Goal: Task Accomplishment & Management: Manage account settings

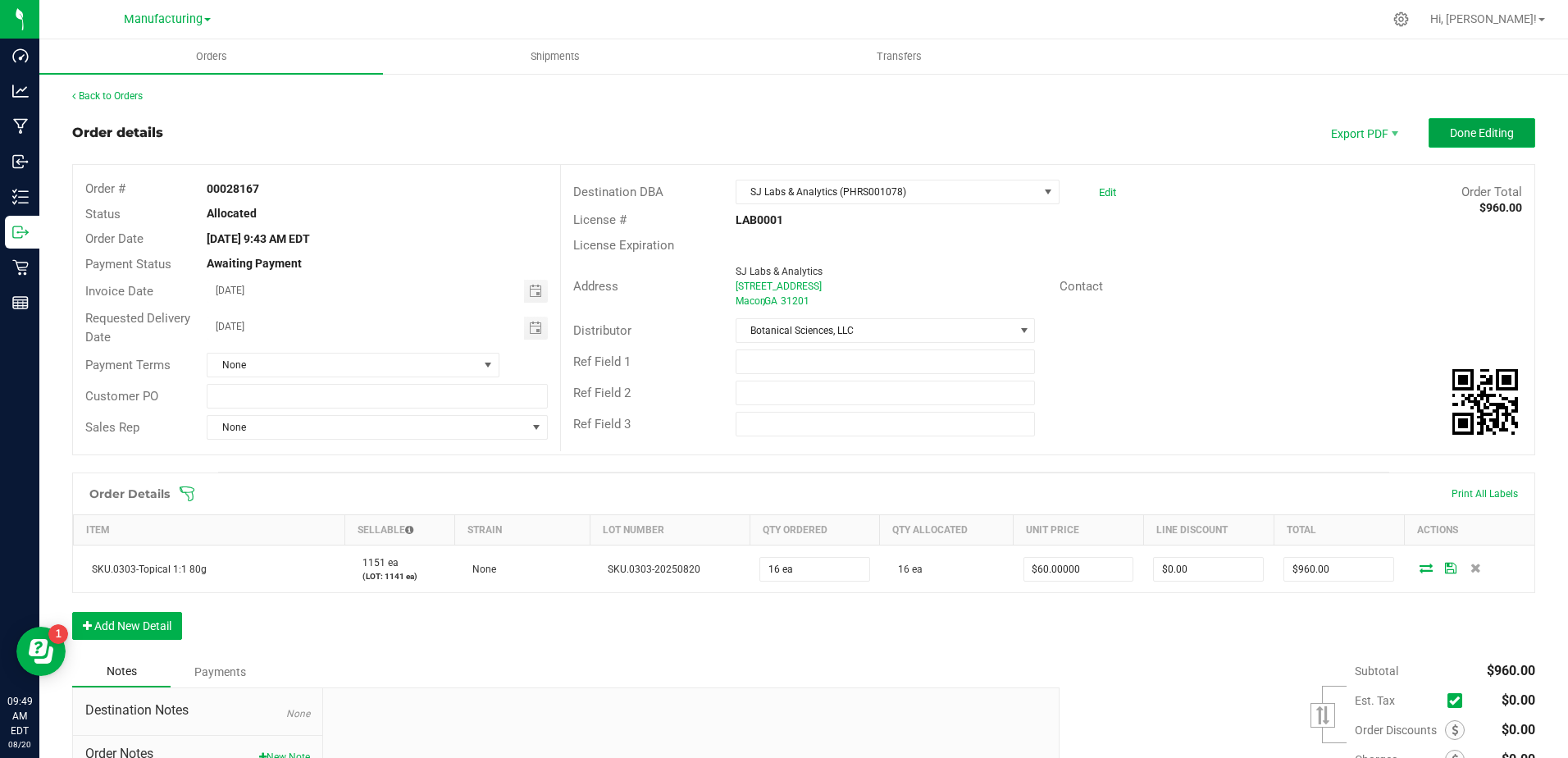
click at [1450, 131] on span "Done Editing" at bounding box center [1482, 133] width 64 height 13
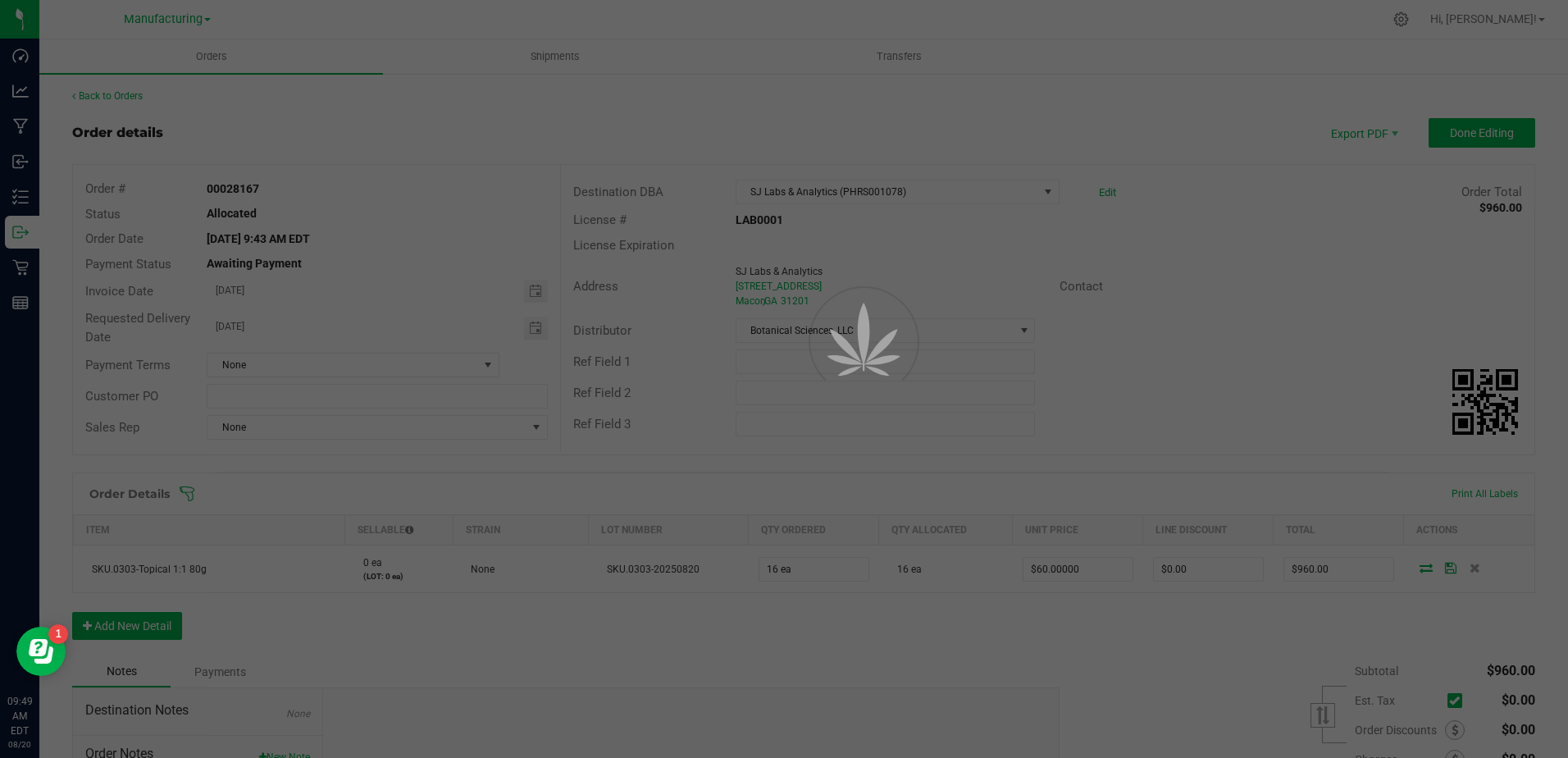
click at [1448, 136] on div "Orders Shipments Transfers Back to Orders Order details Export PDF Done Editing…" at bounding box center [804, 398] width 1529 height 719
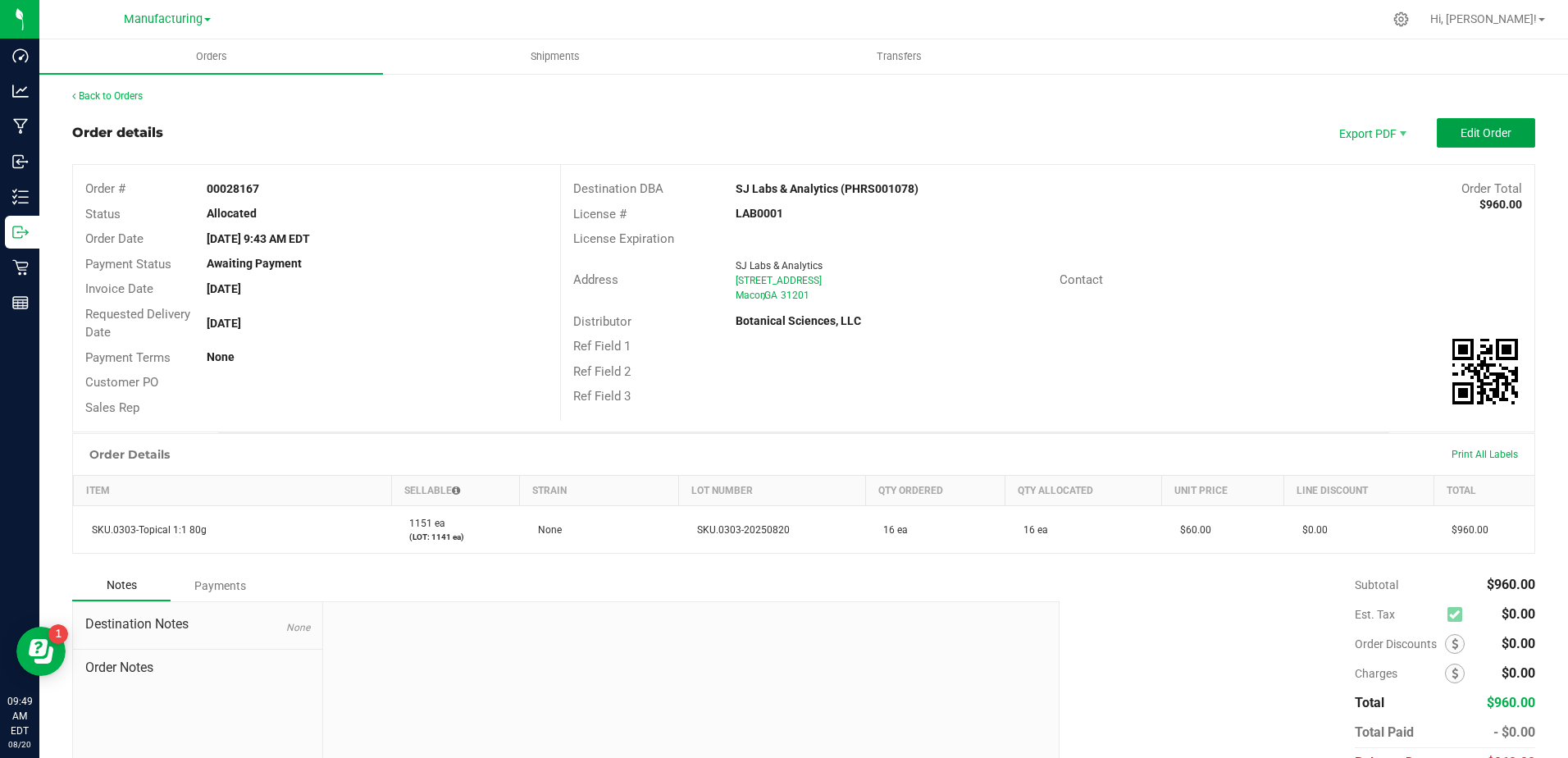
click at [1461, 136] on span "Edit Order" at bounding box center [1486, 133] width 51 height 13
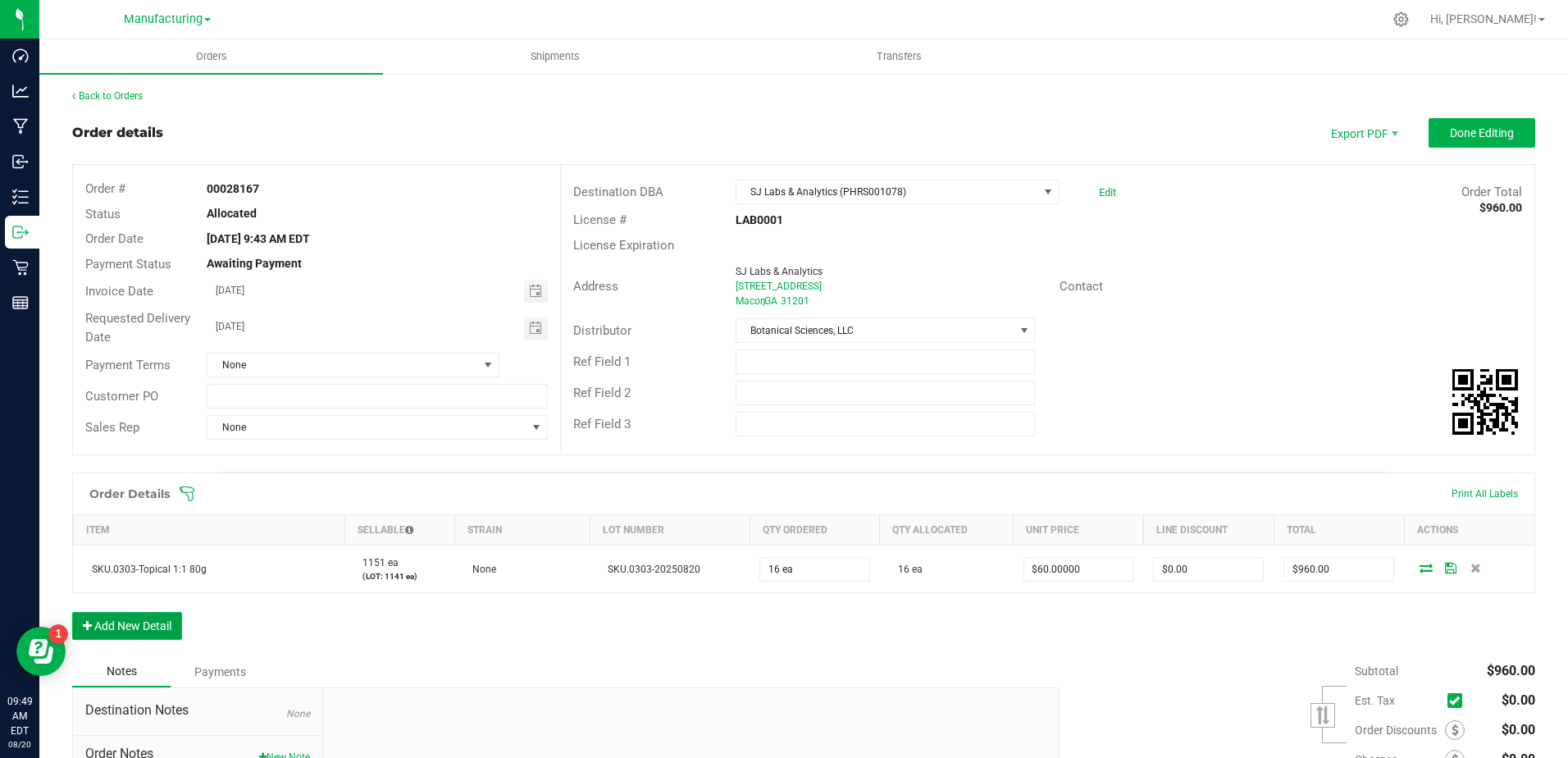
click at [135, 622] on button "Add New Detail" at bounding box center [126, 626] width 110 height 28
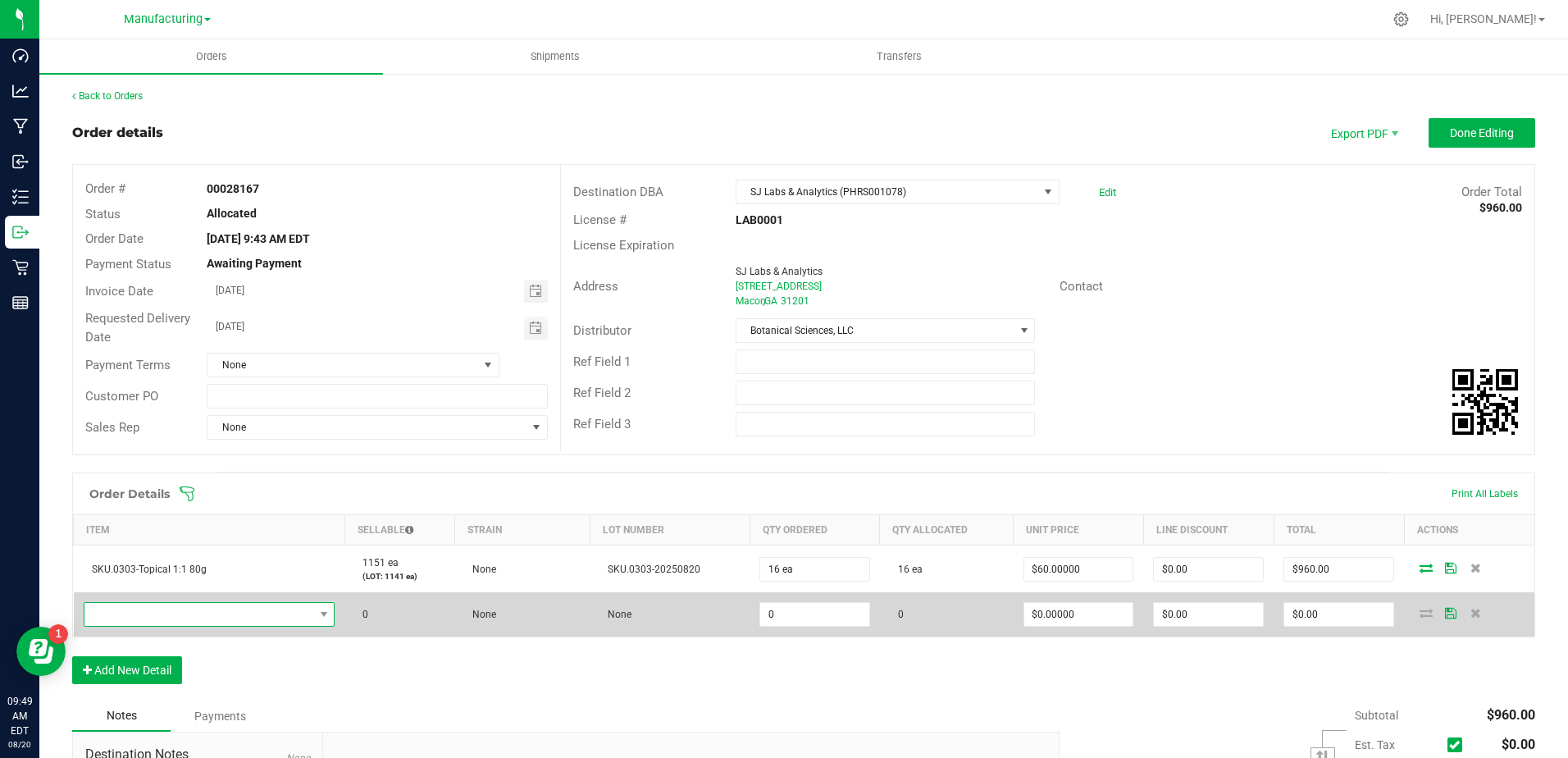
click at [158, 619] on span "NO DATA FOUND" at bounding box center [199, 614] width 230 height 23
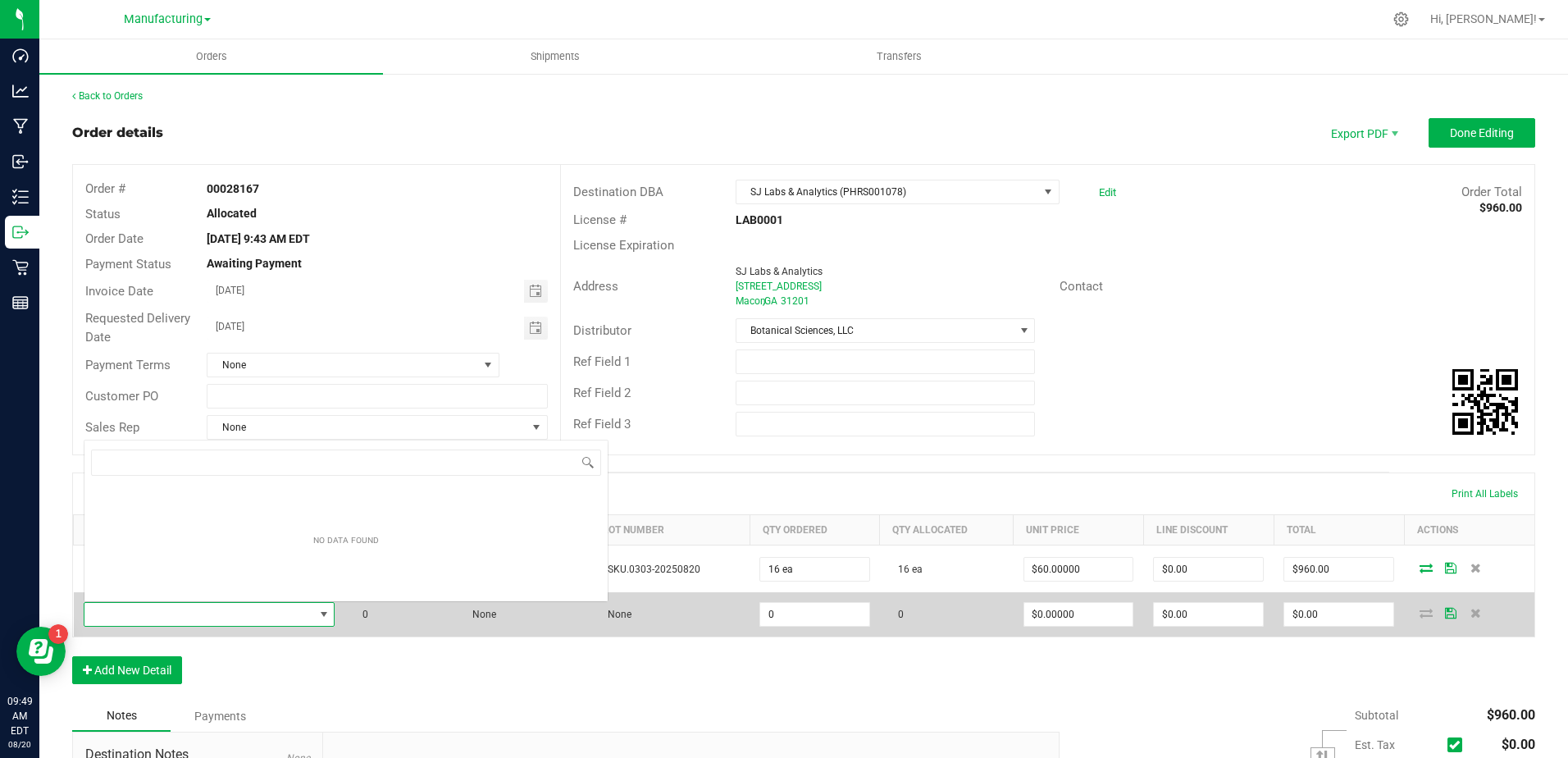
scroll to position [24, 248]
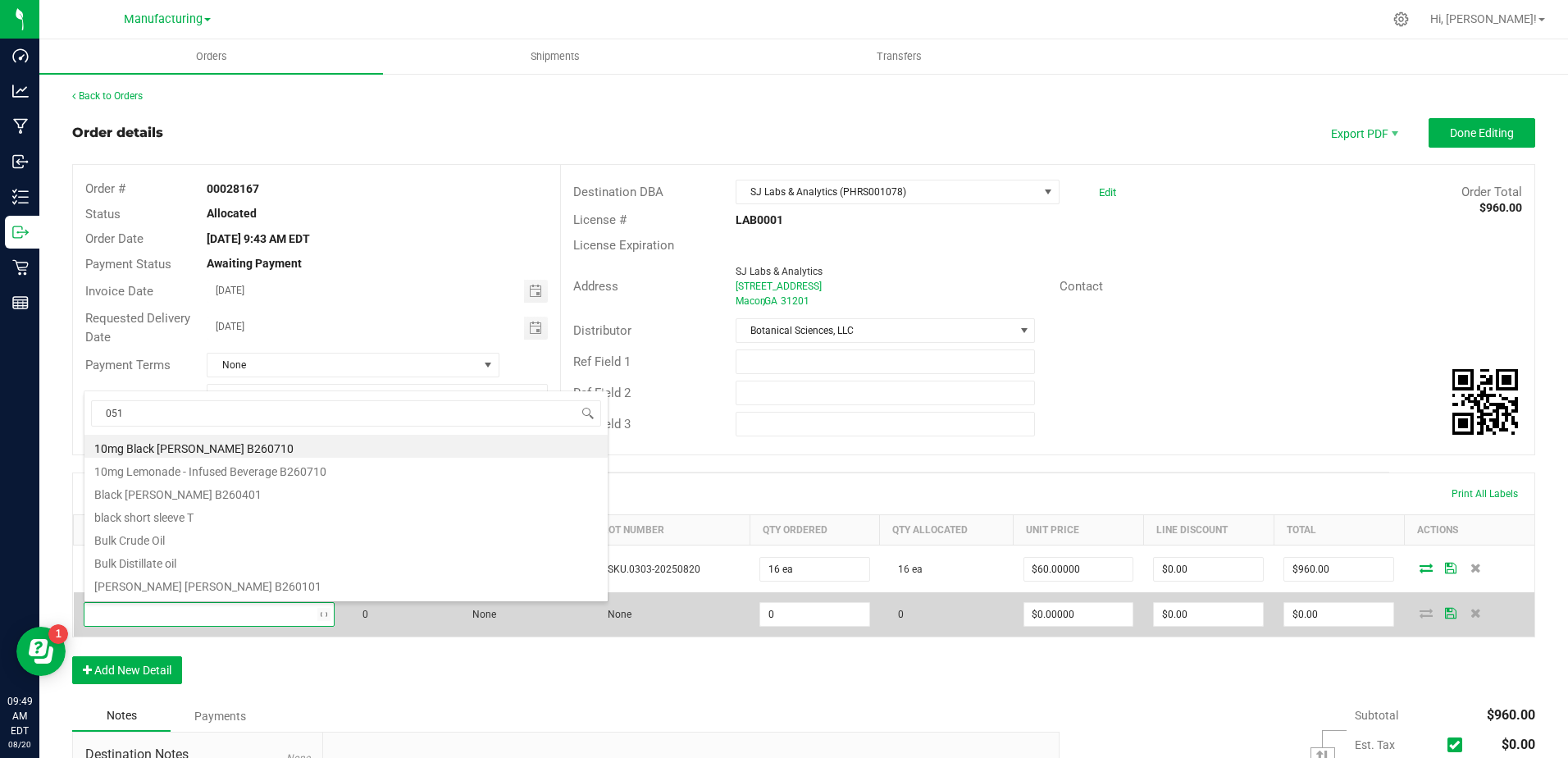
type input "0511"
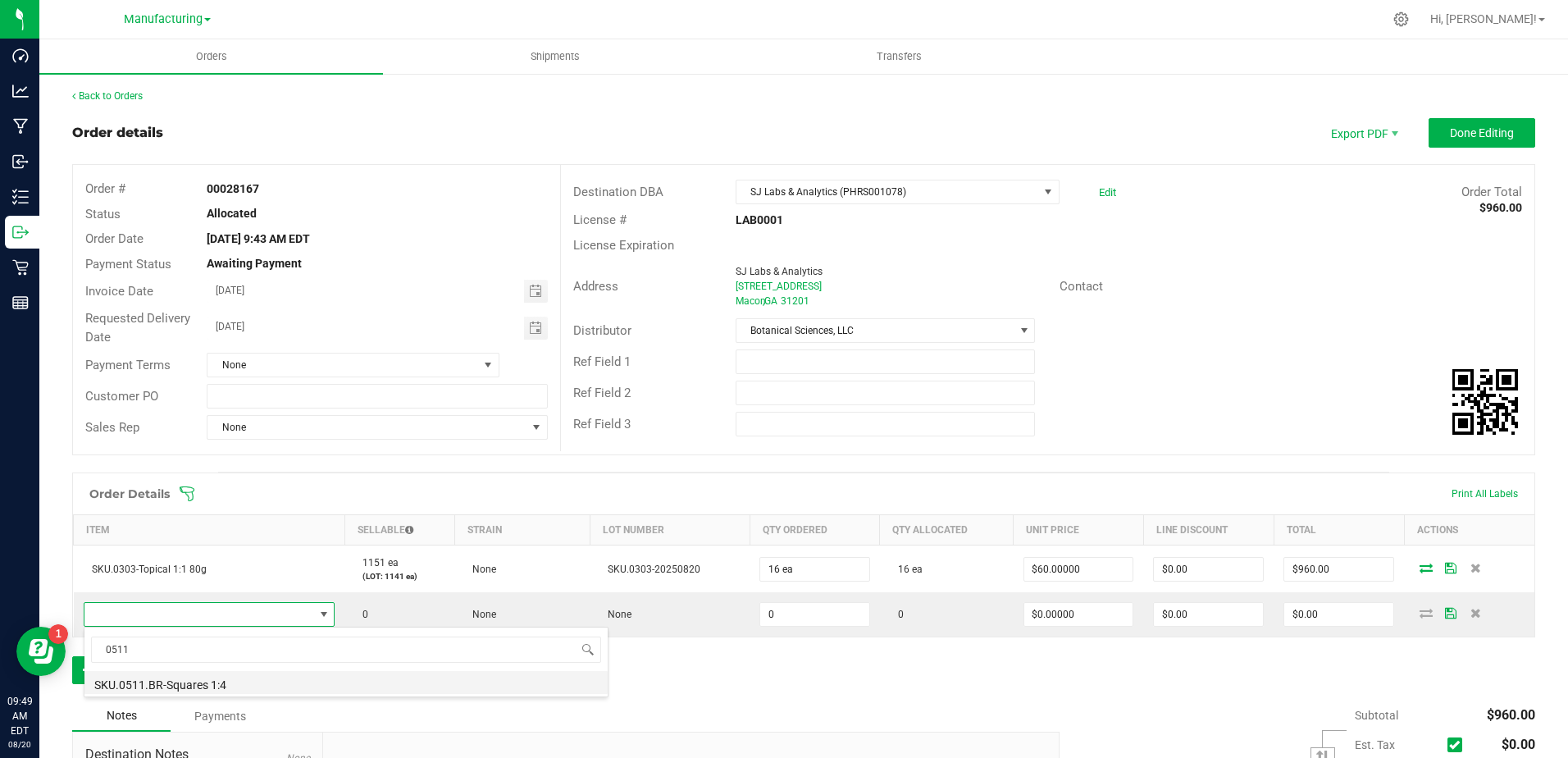
click at [197, 686] on li "SKU.0511.BR-Squares 1:4" at bounding box center [346, 682] width 524 height 23
type input "0 ea"
type input "$80.00000"
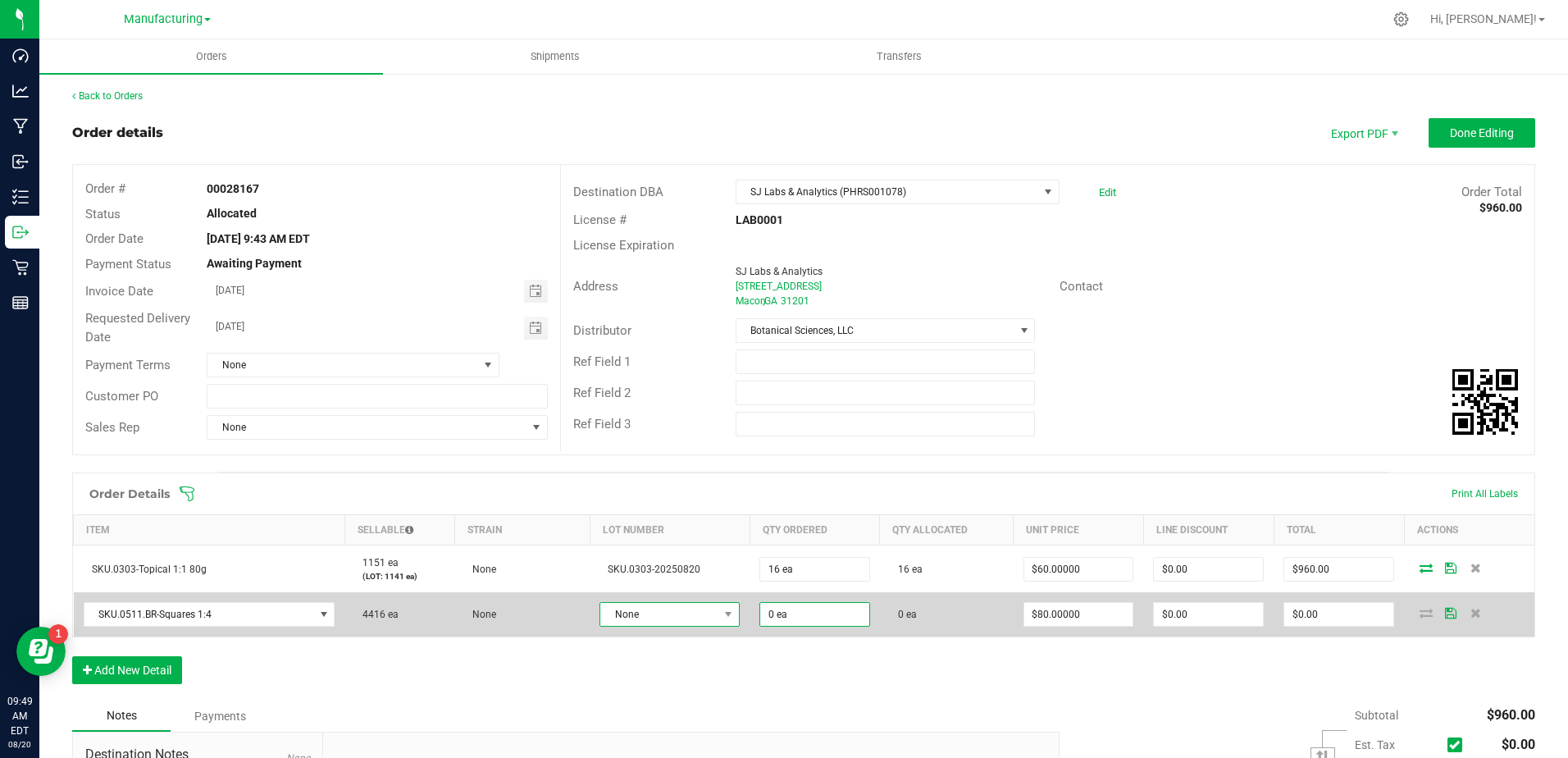
click at [677, 616] on span "None" at bounding box center [659, 614] width 118 height 23
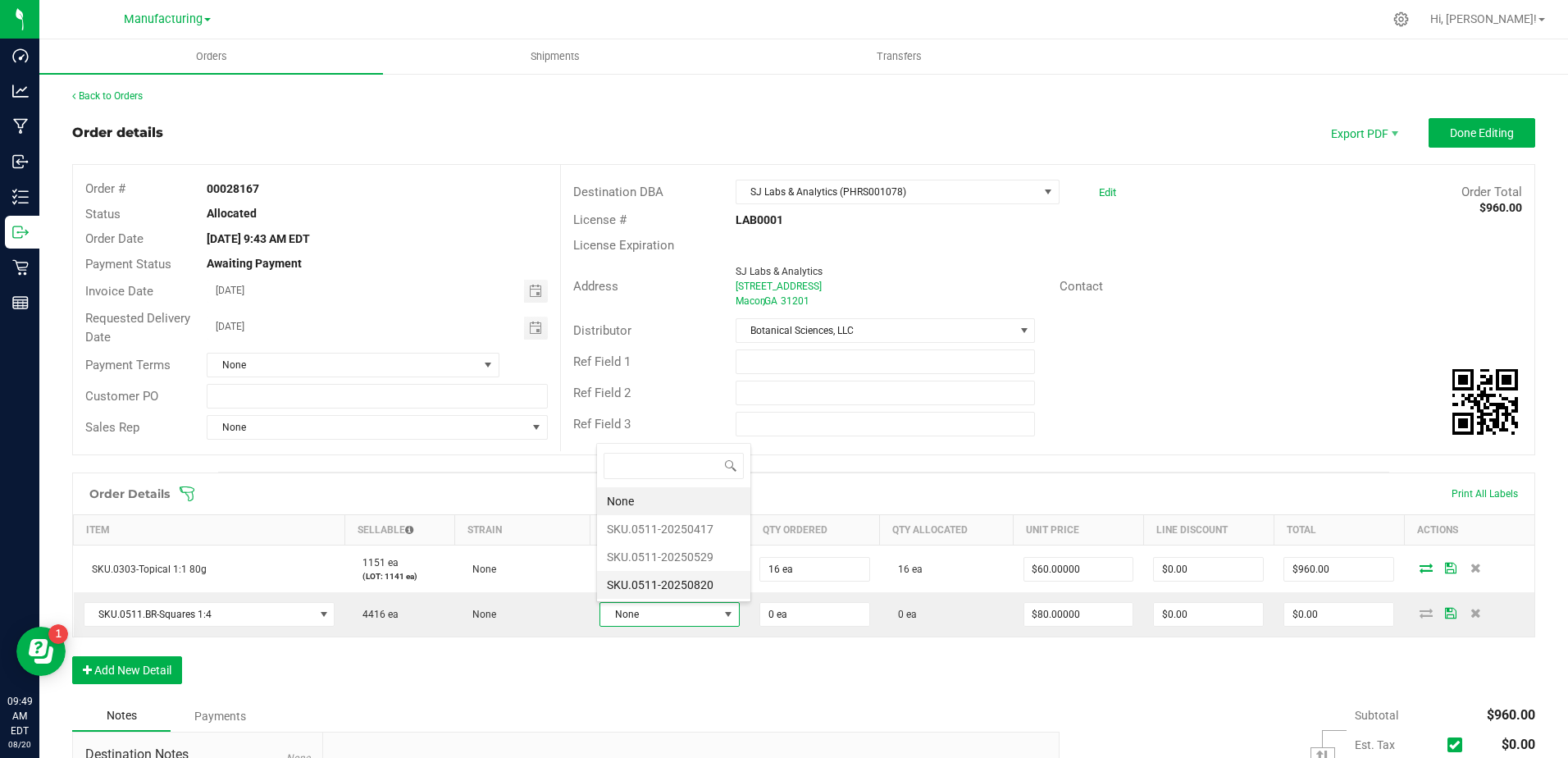
click at [687, 591] on li "SKU.0511-20250820" at bounding box center [673, 585] width 153 height 28
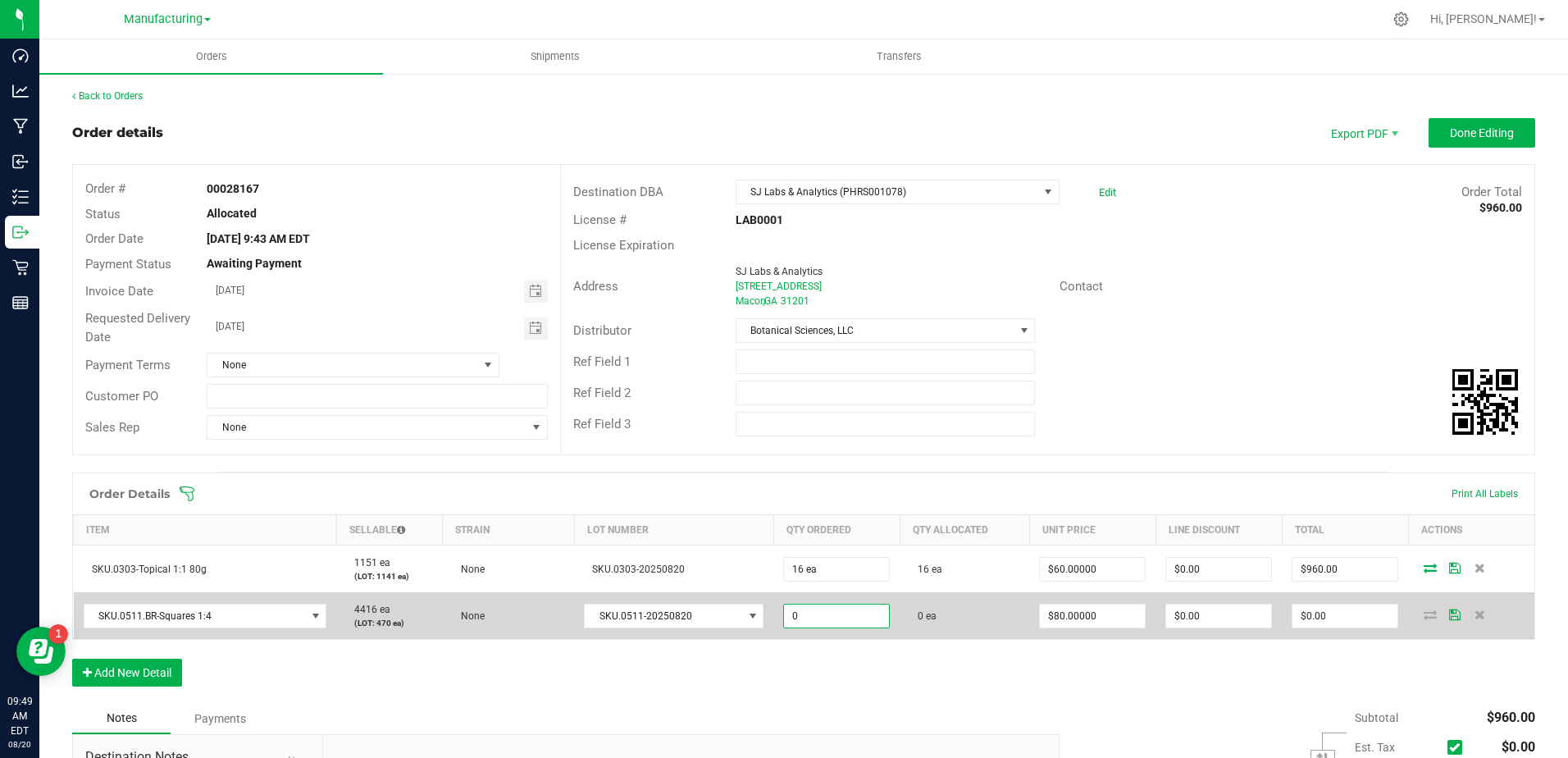
click at [845, 622] on input "0" at bounding box center [837, 616] width 105 height 23
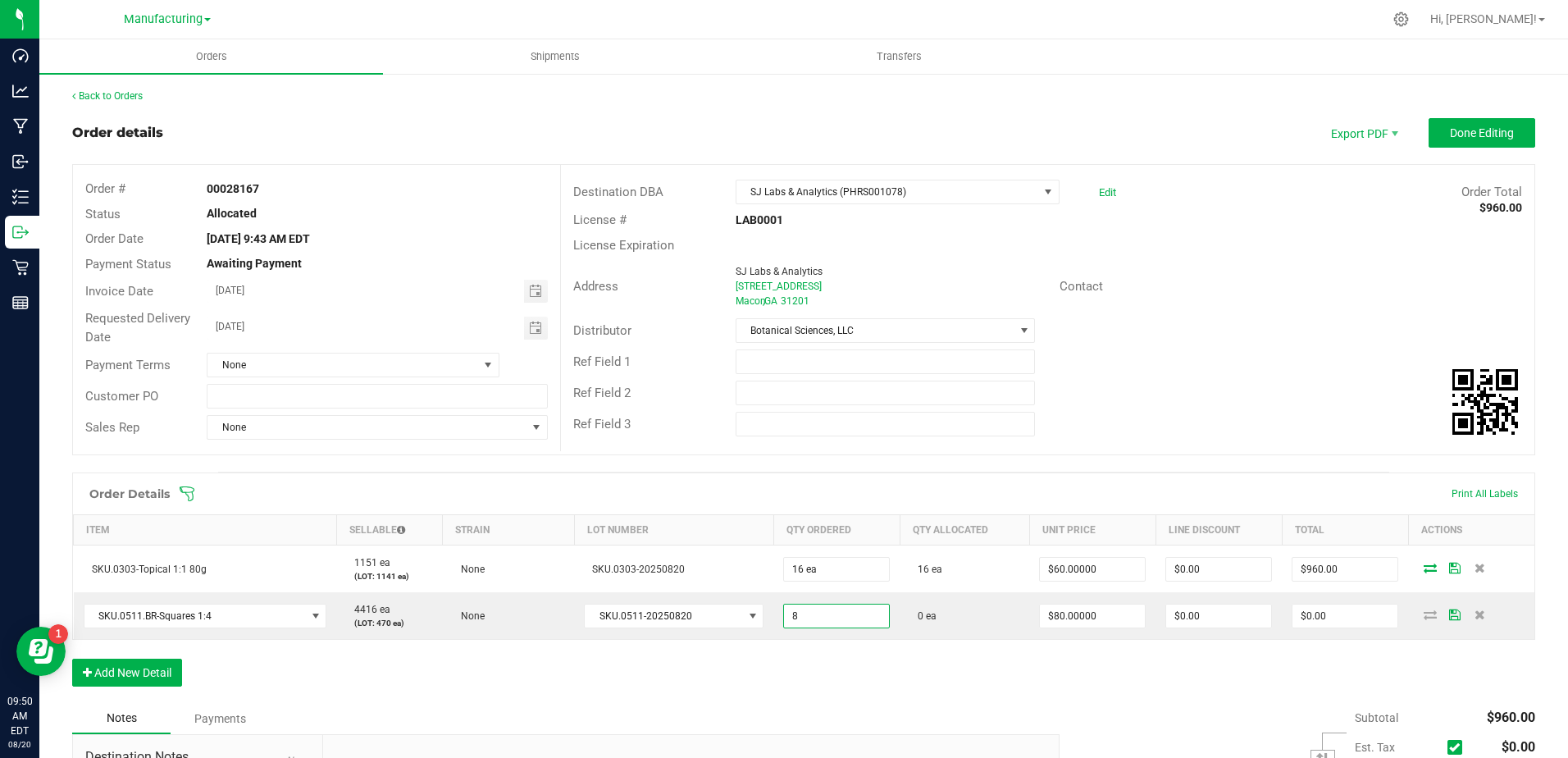
type input "8 ea"
type input "80"
type input "$640.00"
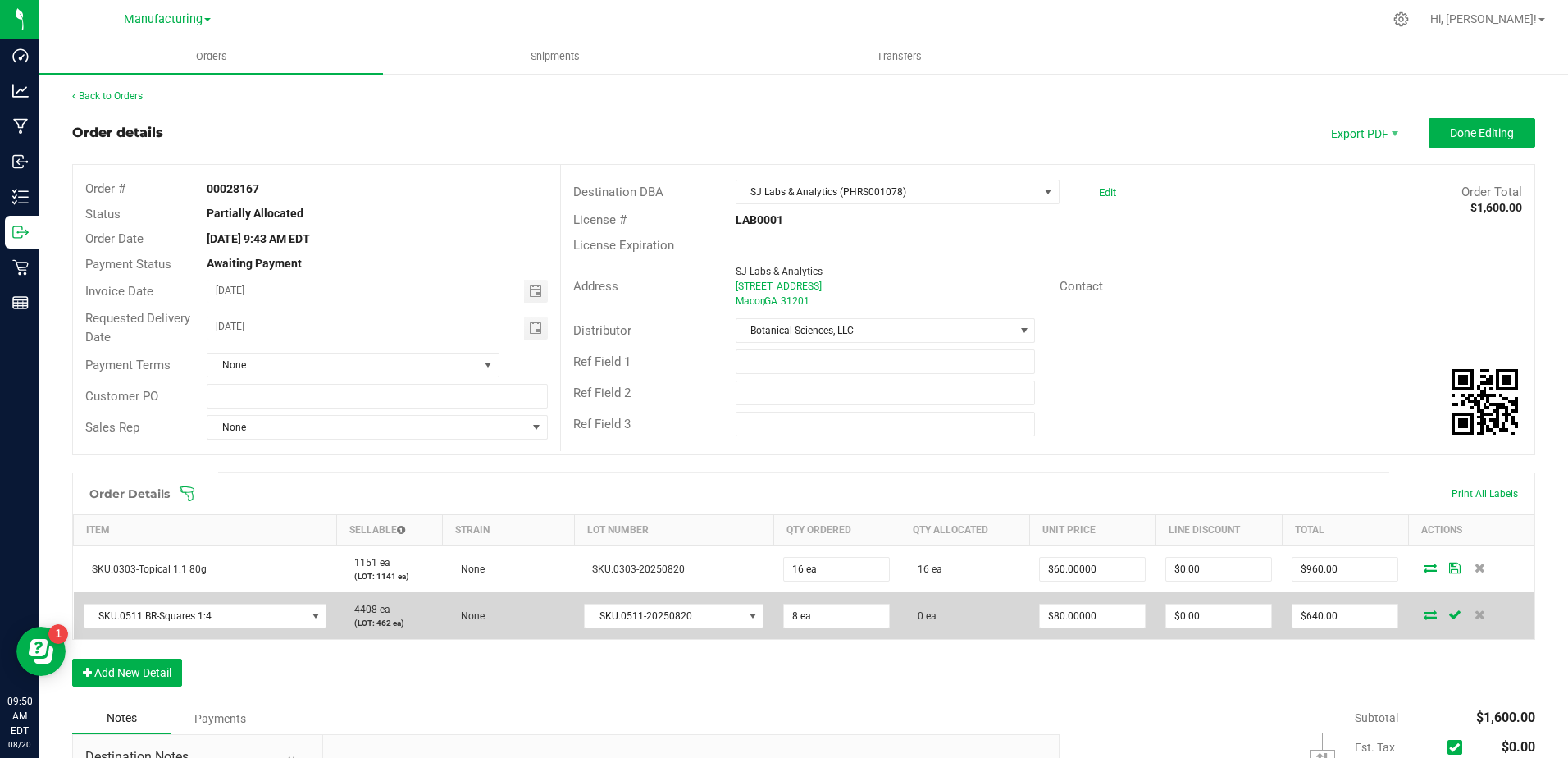
click at [1424, 619] on icon at bounding box center [1431, 615] width 13 height 10
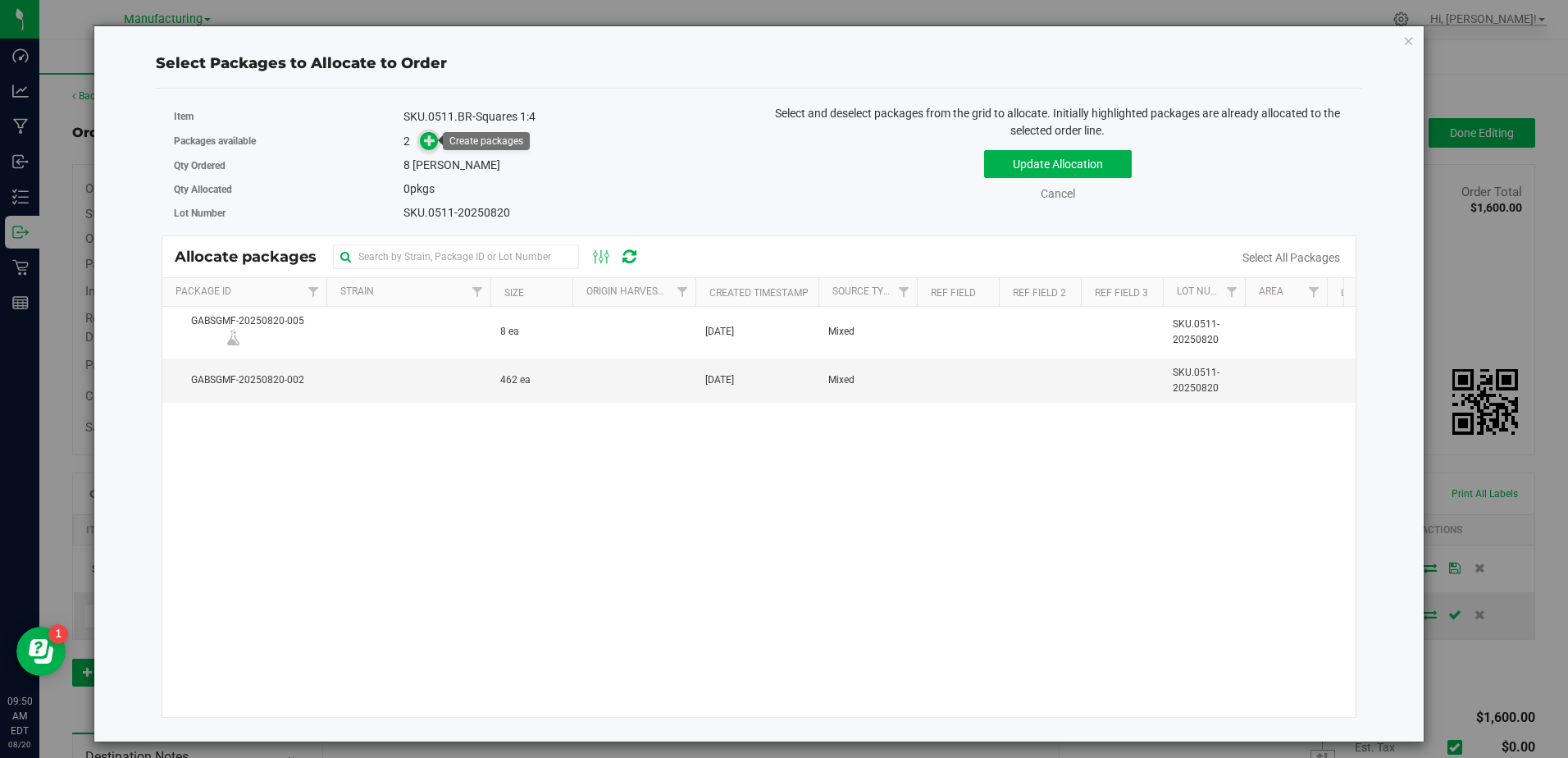
click at [438, 148] on span at bounding box center [429, 141] width 21 height 21
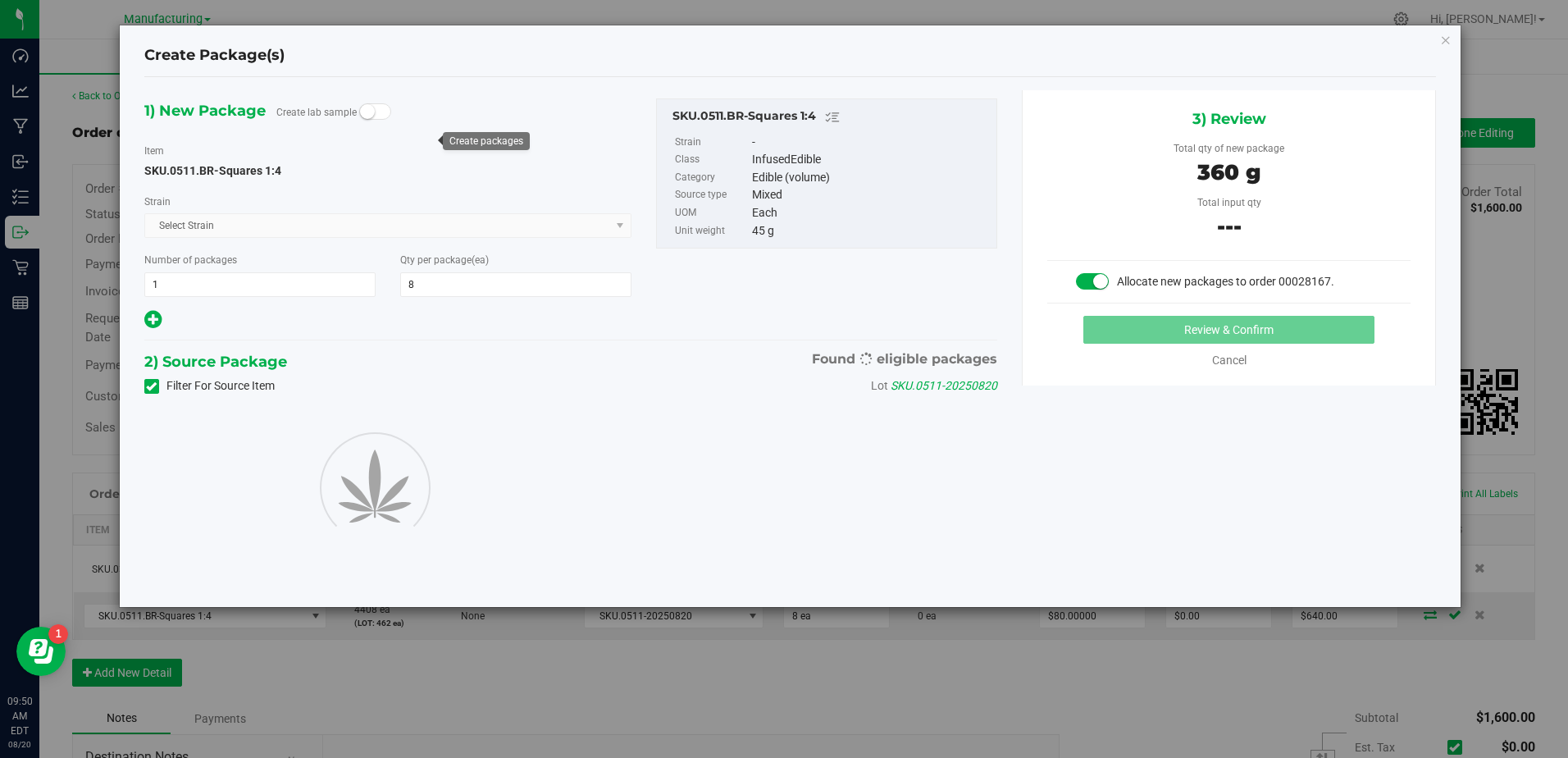
type input "8"
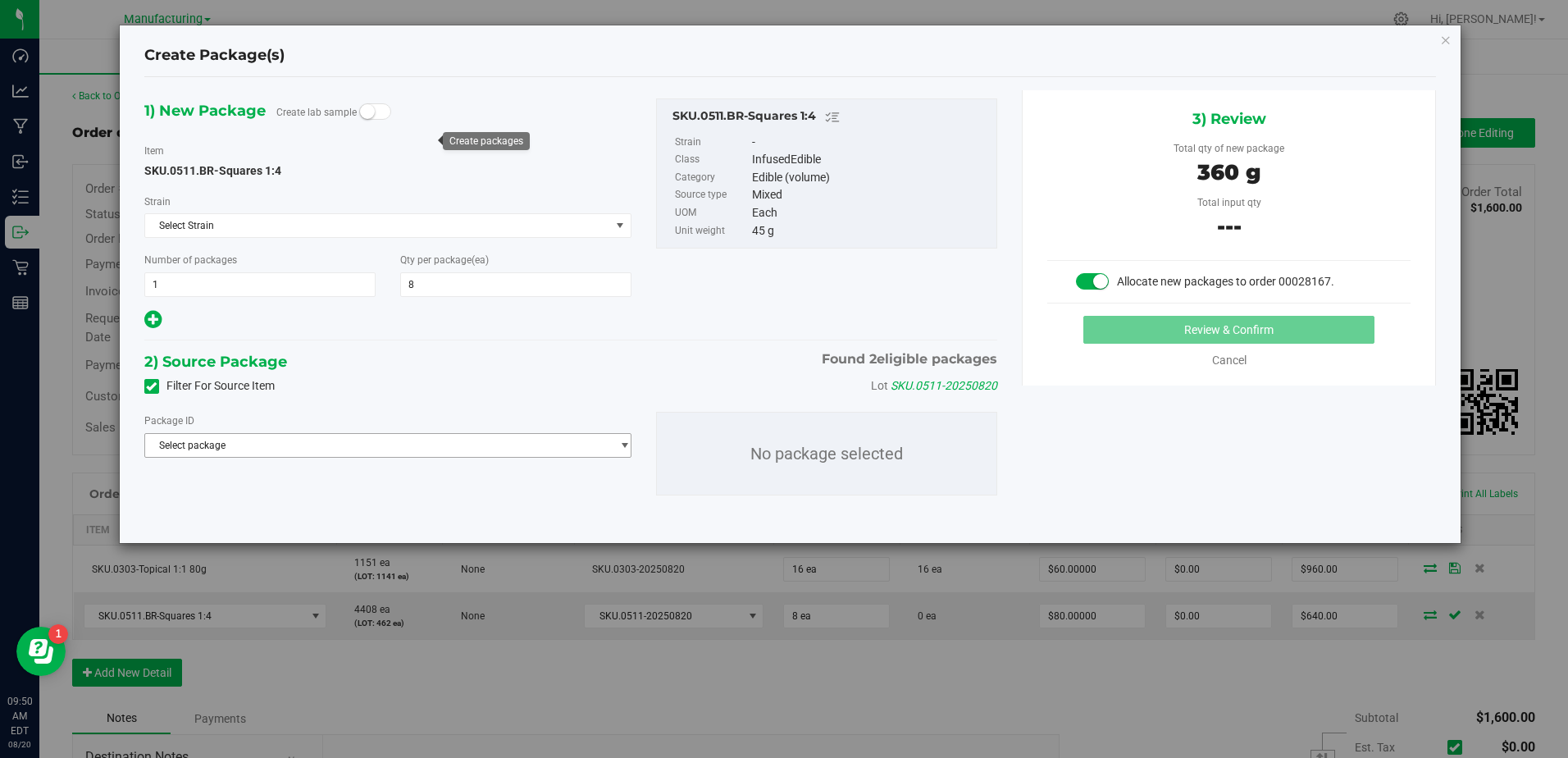
click at [537, 437] on span "Select package" at bounding box center [378, 445] width 466 height 23
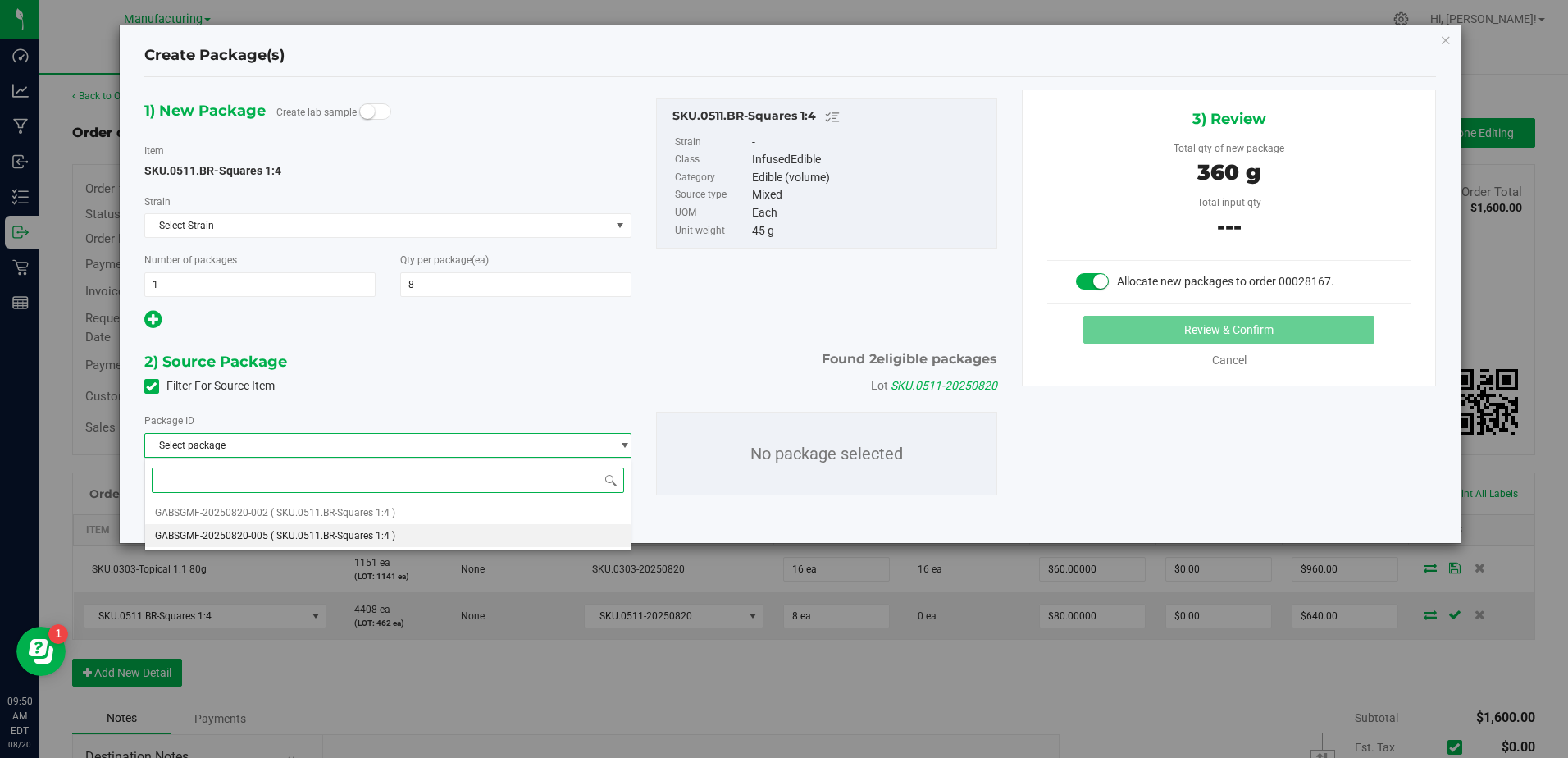
click at [425, 527] on li "GABSGMF-20250820-005 ( SKU.0511.BR-Squares 1:4 )" at bounding box center [389, 535] width 487 height 23
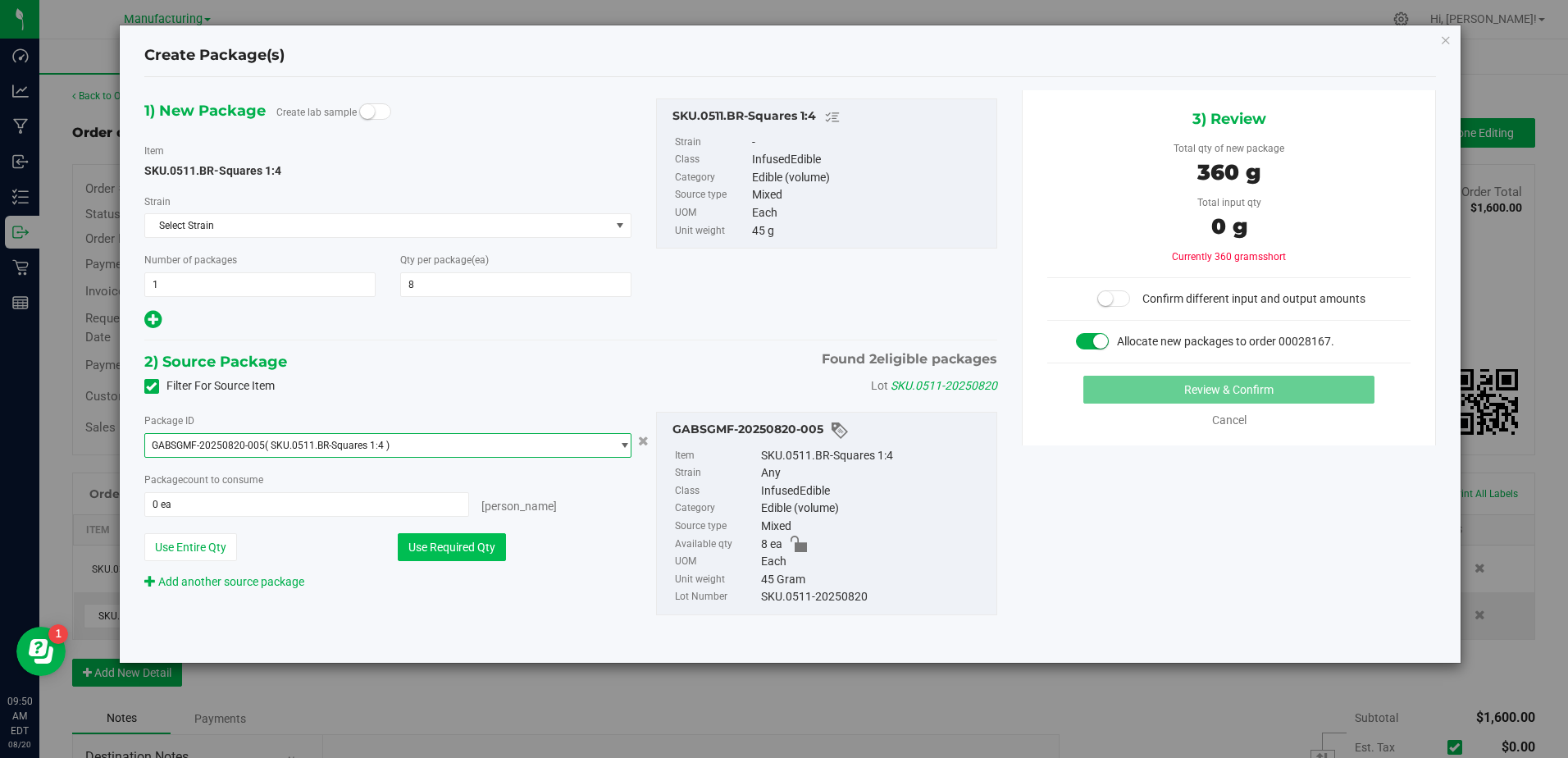
drag, startPoint x: 452, startPoint y: 537, endPoint x: 465, endPoint y: 538, distance: 13.0
click at [452, 538] on button "Use Required Qty" at bounding box center [452, 547] width 108 height 28
type input "8 ea"
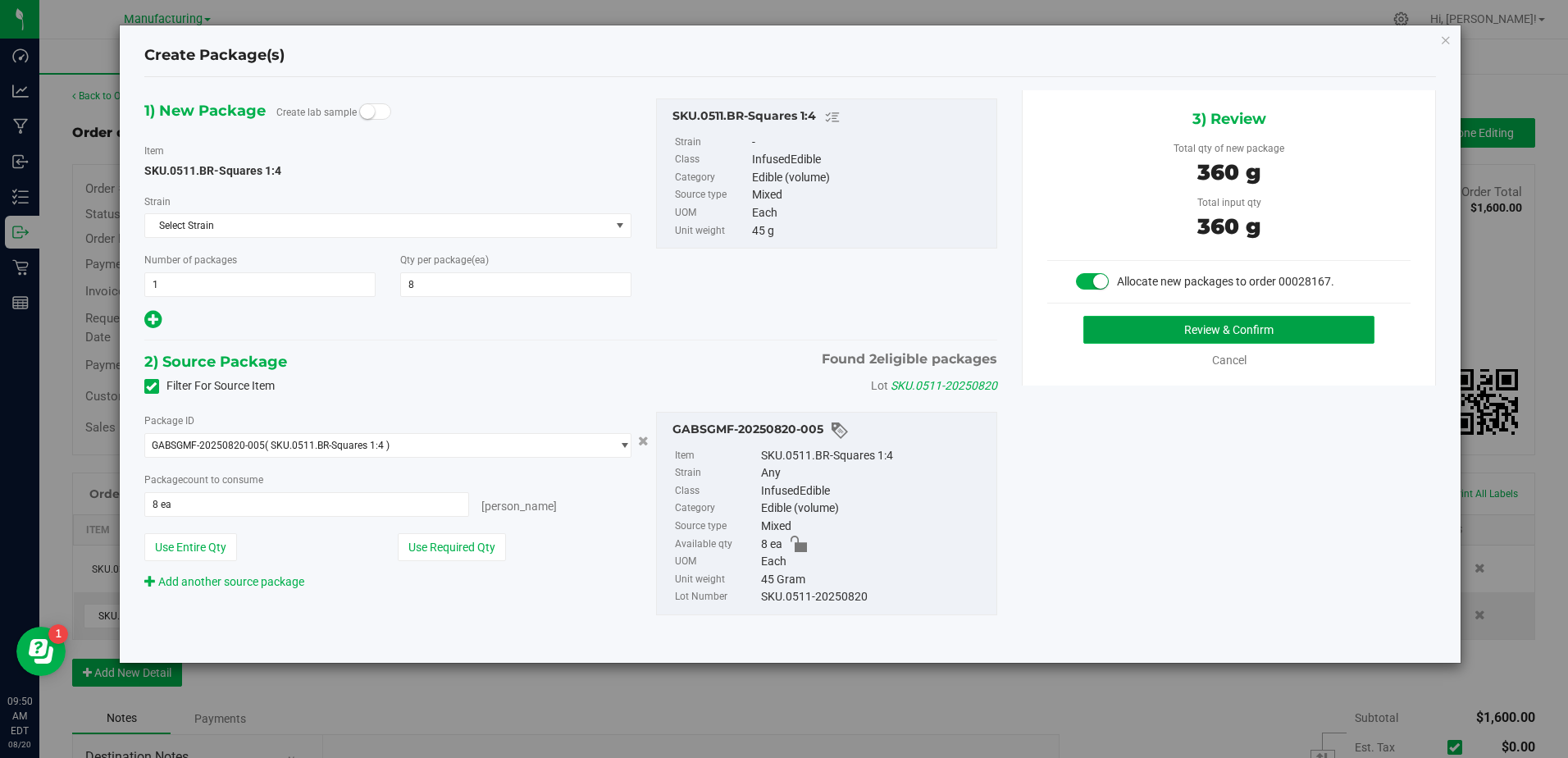
click at [1261, 318] on button "Review & Confirm" at bounding box center [1229, 330] width 291 height 28
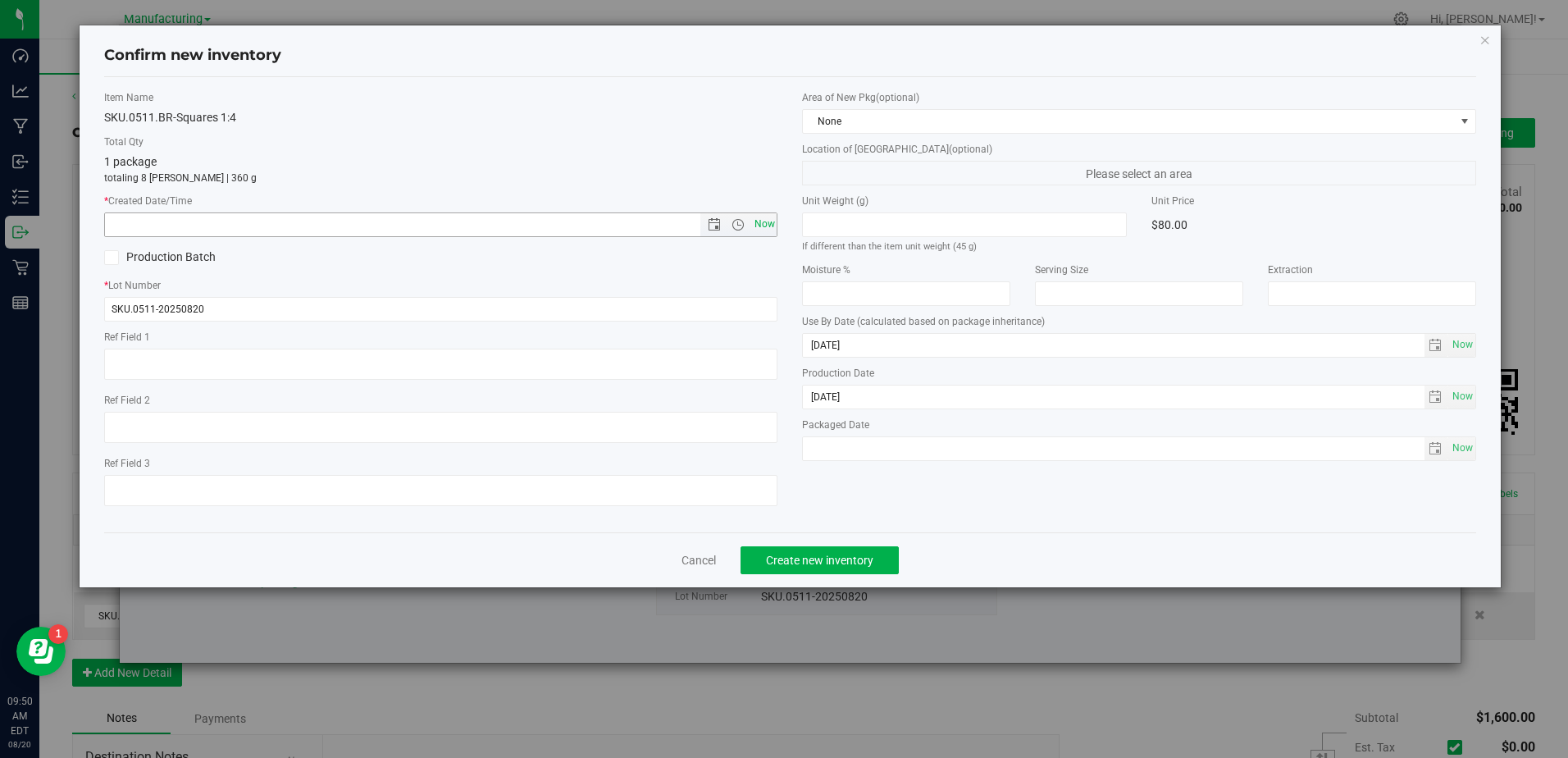
click at [757, 221] on span "Now" at bounding box center [764, 224] width 28 height 23
type input "[DATE] 9:50 AM"
click at [835, 560] on span "Create new inventory" at bounding box center [820, 561] width 107 height 13
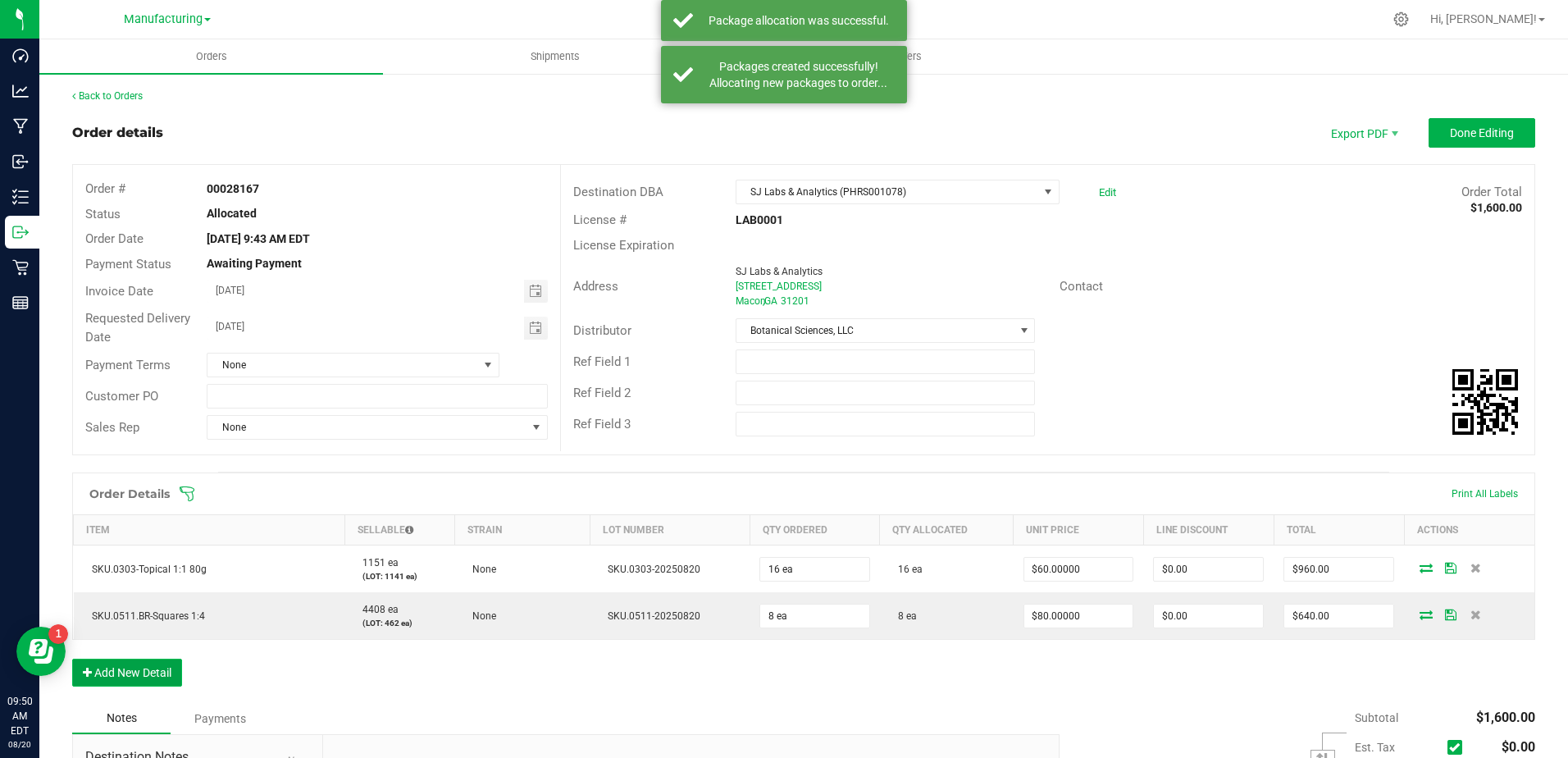
click at [161, 676] on button "Add New Detail" at bounding box center [126, 673] width 110 height 28
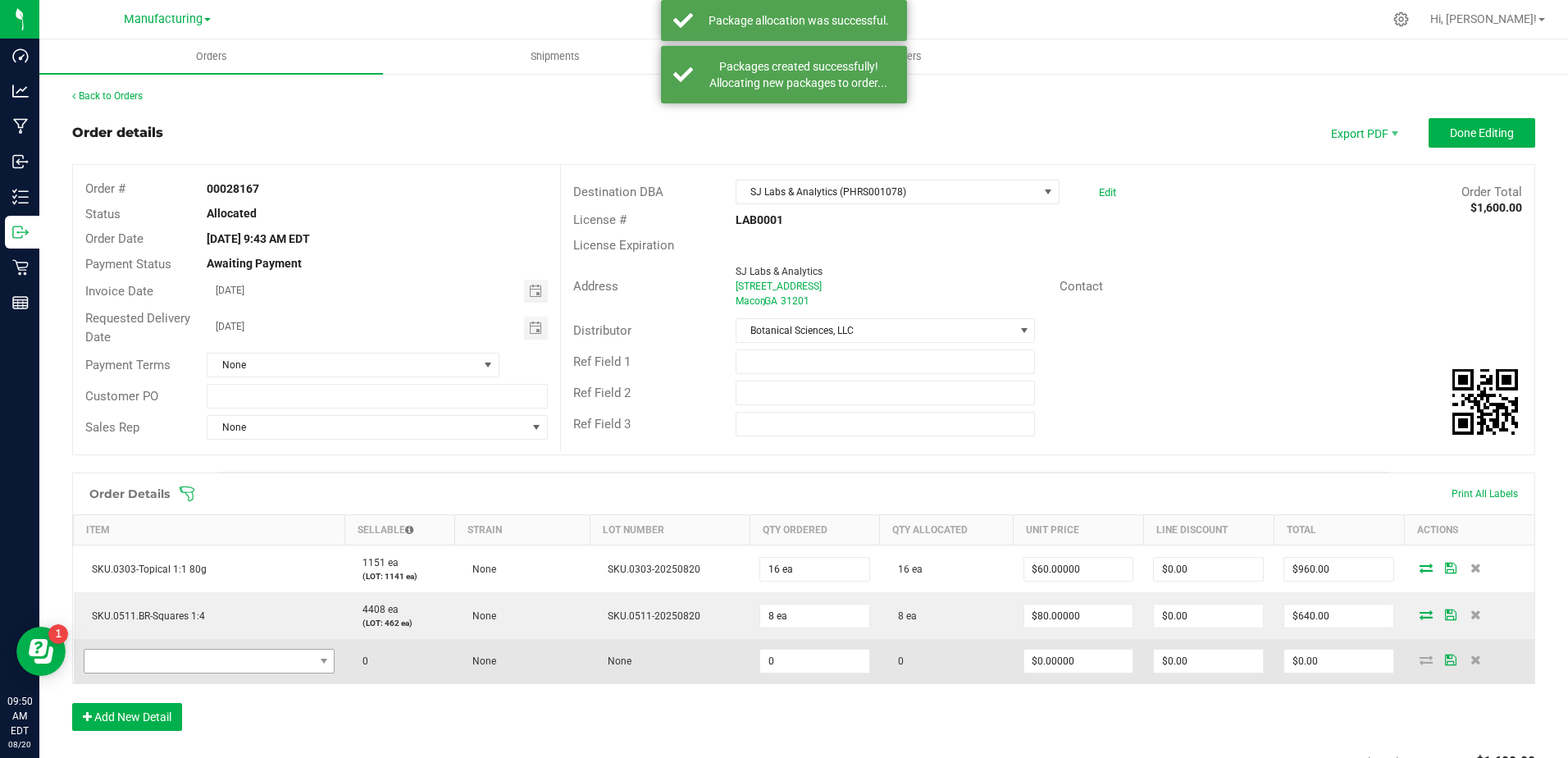
drag, startPoint x: 217, startPoint y: 683, endPoint x: 240, endPoint y: 662, distance: 31.1
click at [224, 675] on td at bounding box center [209, 661] width 272 height 44
click at [240, 662] on span "NO DATA FOUND" at bounding box center [199, 661] width 230 height 23
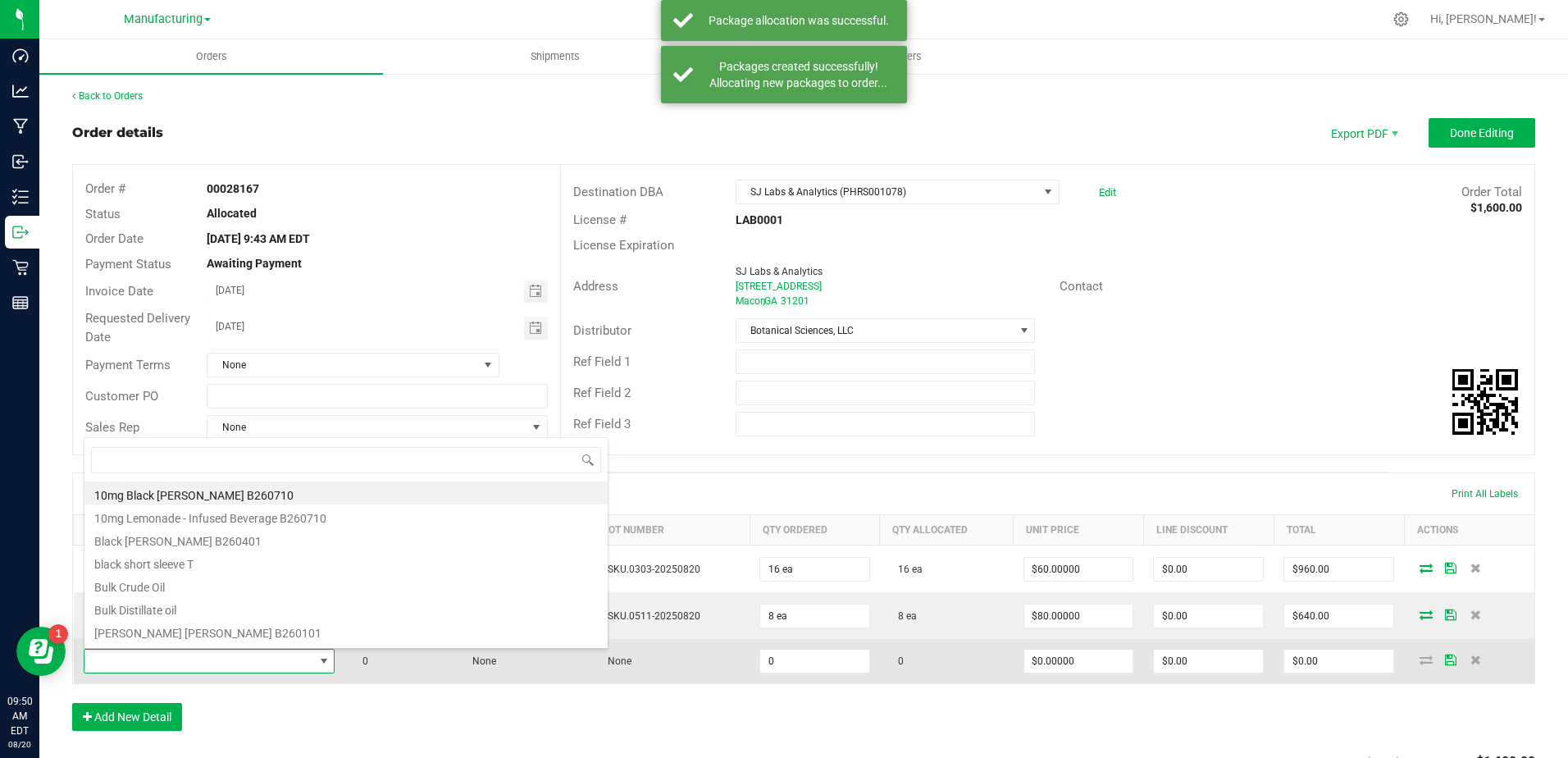
scroll to position [24, 248]
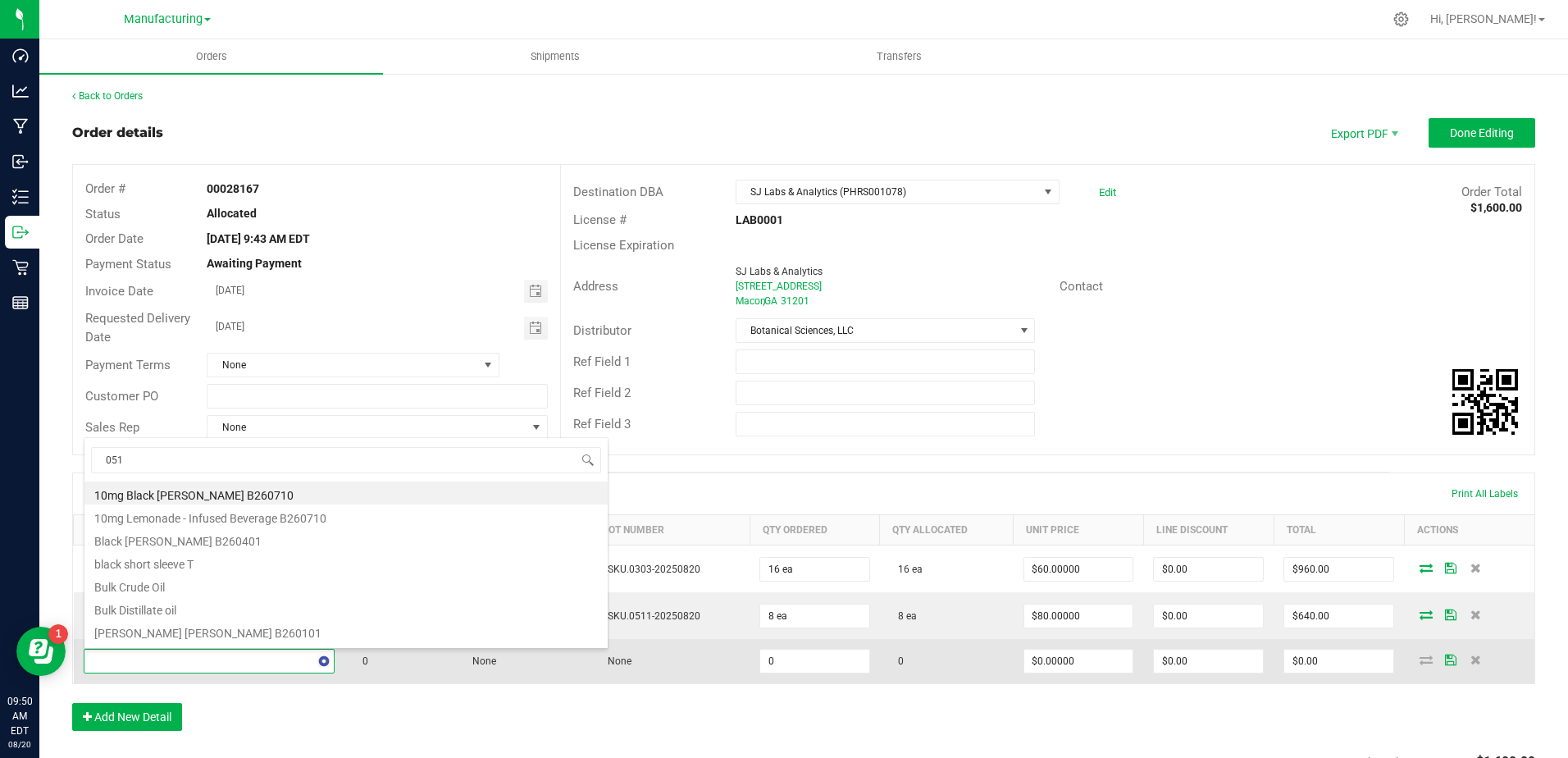
type input "0513"
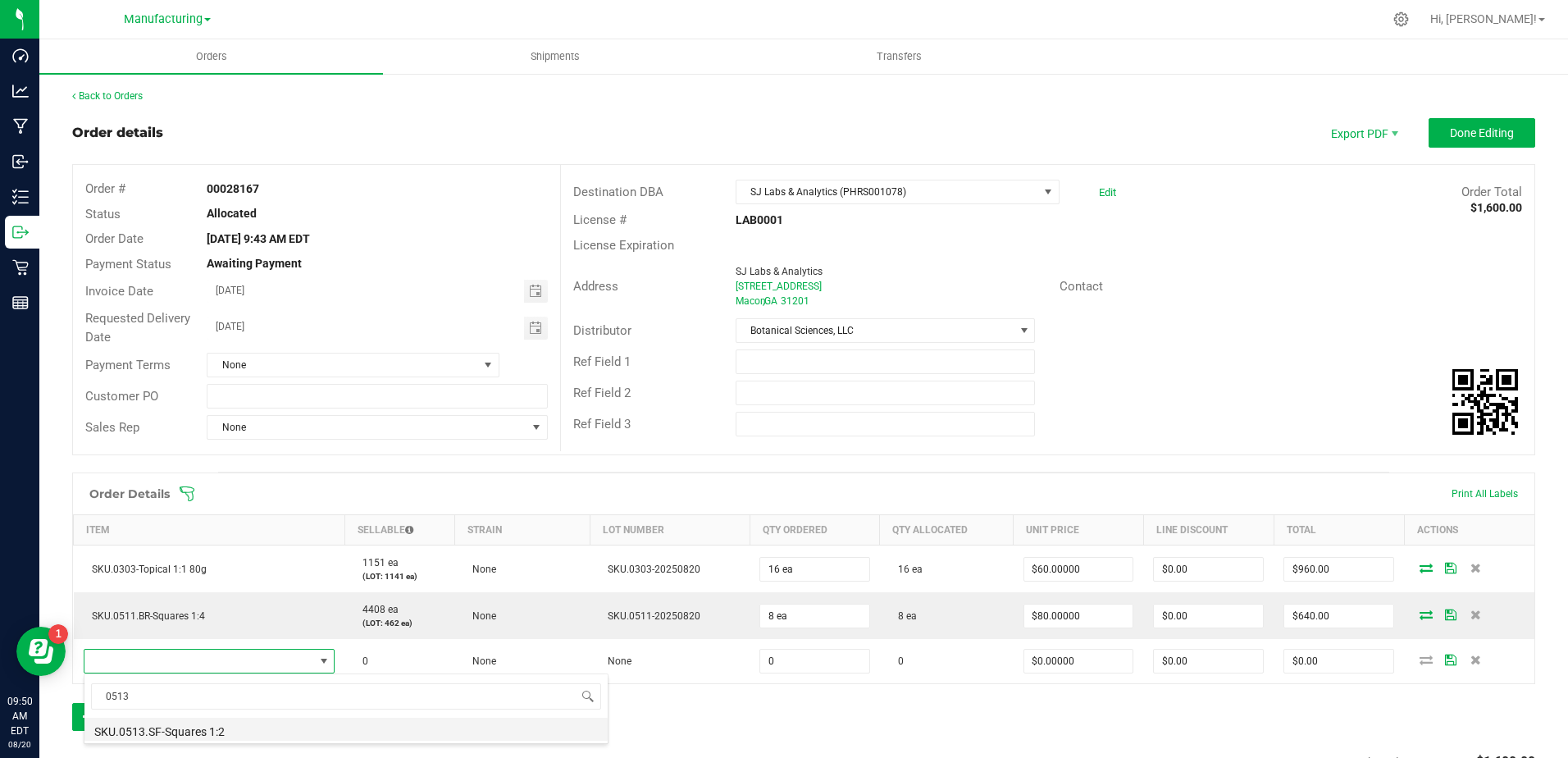
click at [276, 723] on li "SKU.0513.SF-Squares 1:2" at bounding box center [346, 729] width 524 height 23
type input "0 ea"
type input "$80.00000"
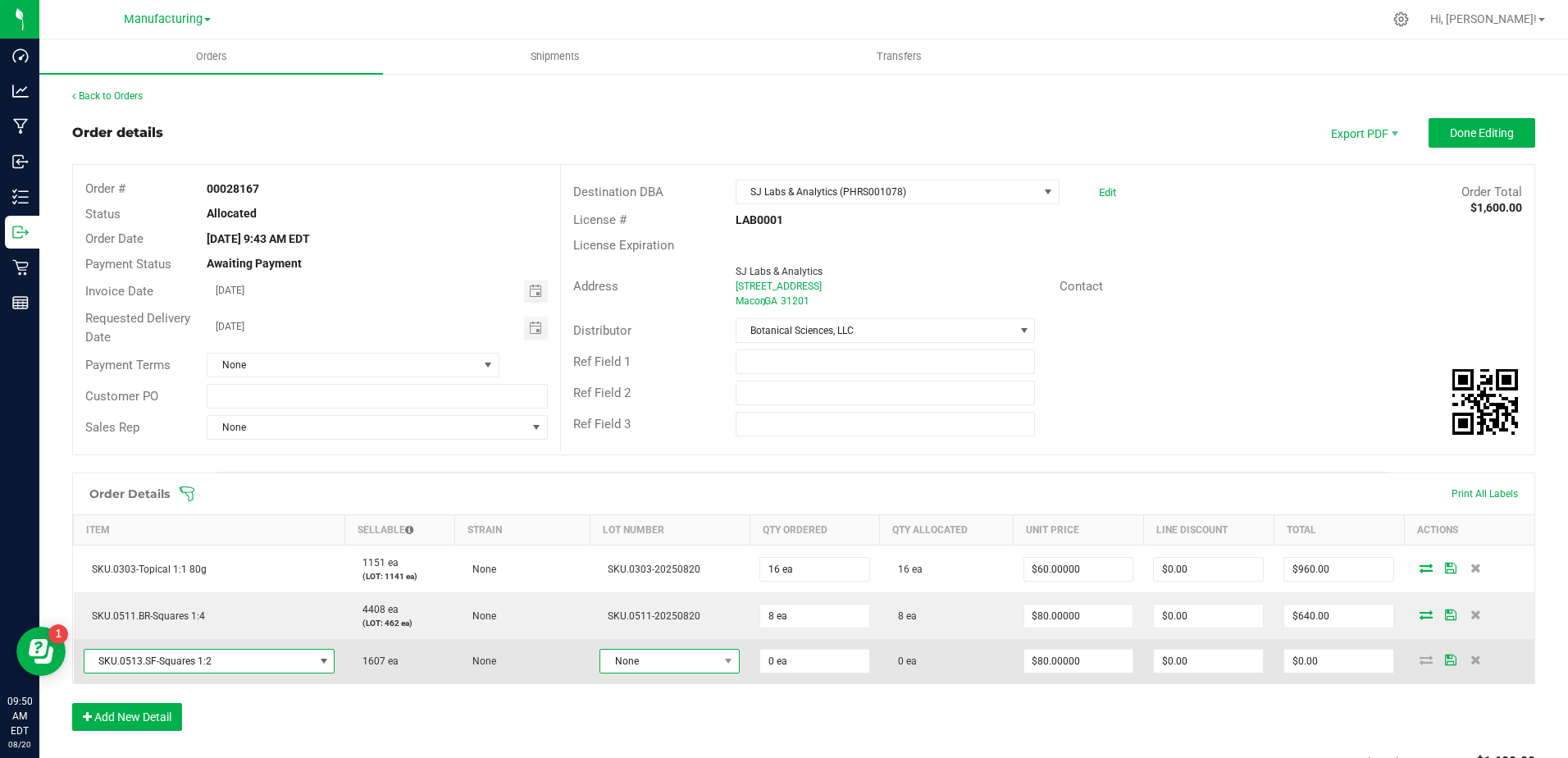
click at [621, 652] on span "None" at bounding box center [659, 661] width 118 height 23
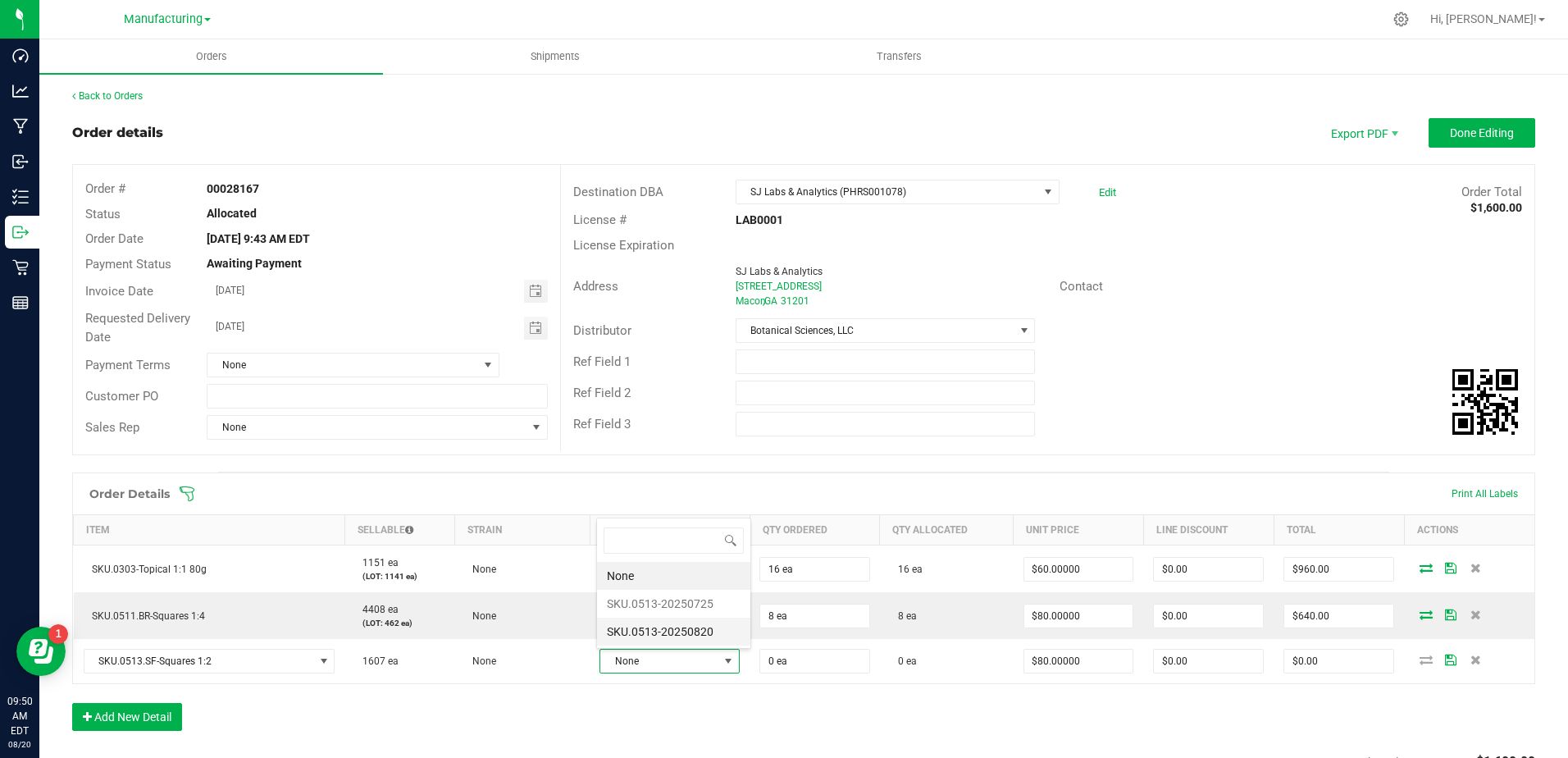
click at [644, 630] on li "SKU.0513-20250820" at bounding box center [673, 632] width 153 height 28
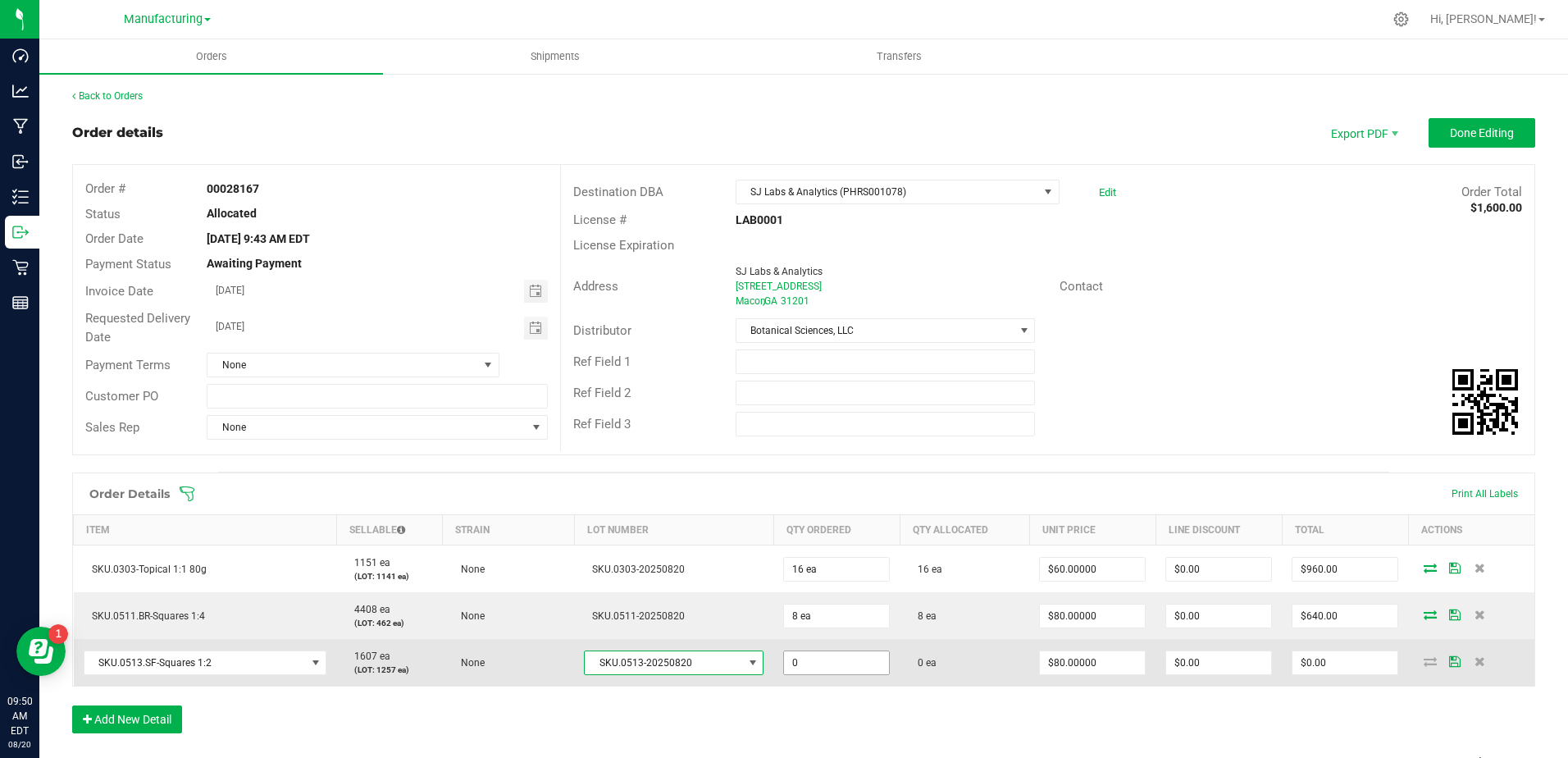
click at [815, 661] on input "0" at bounding box center [837, 663] width 105 height 23
type input "16 ea"
type input "80"
type input "$1,280.00"
click at [1424, 658] on icon at bounding box center [1431, 662] width 13 height 10
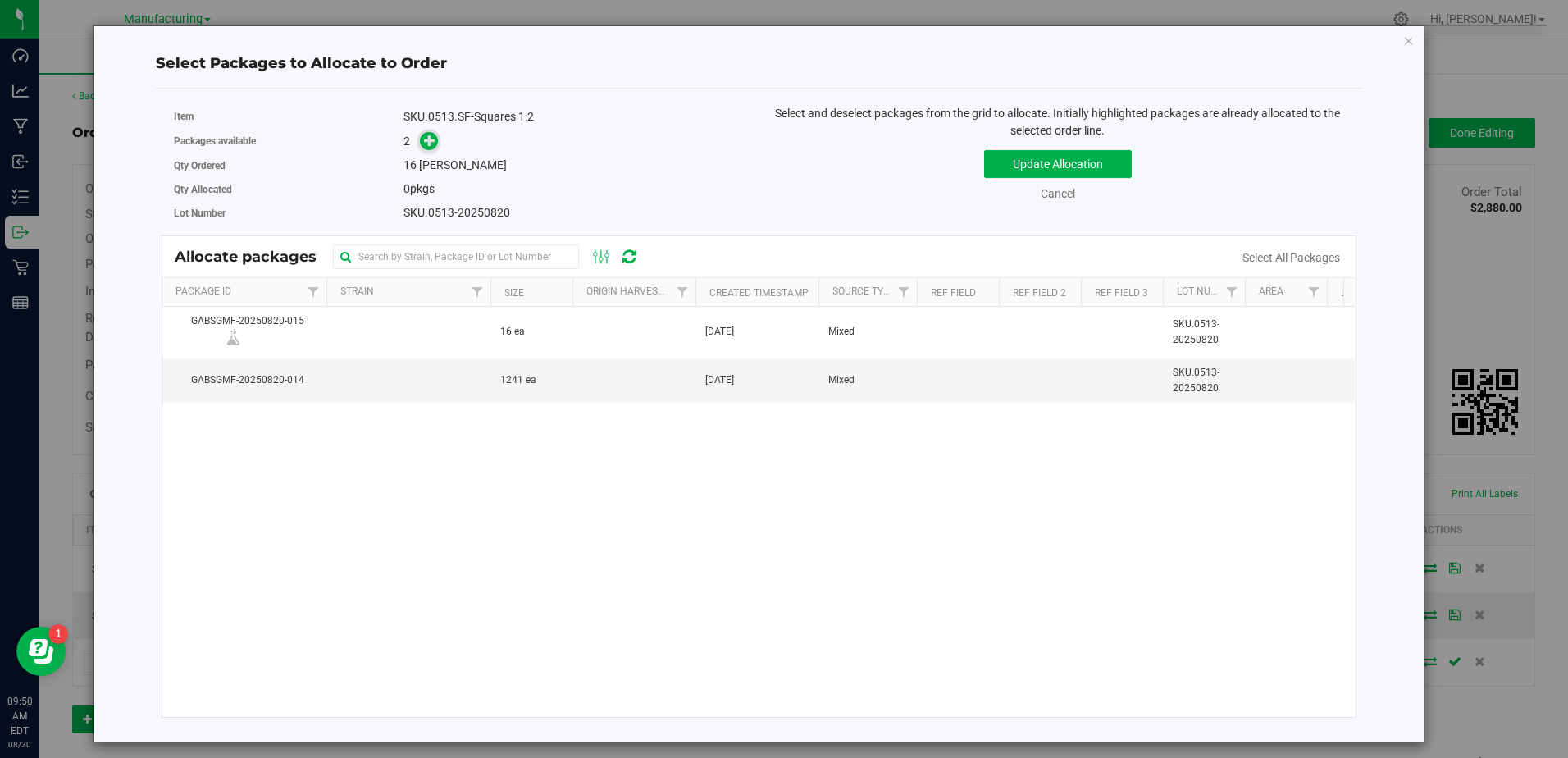
click at [428, 146] on icon at bounding box center [430, 141] width 12 height 12
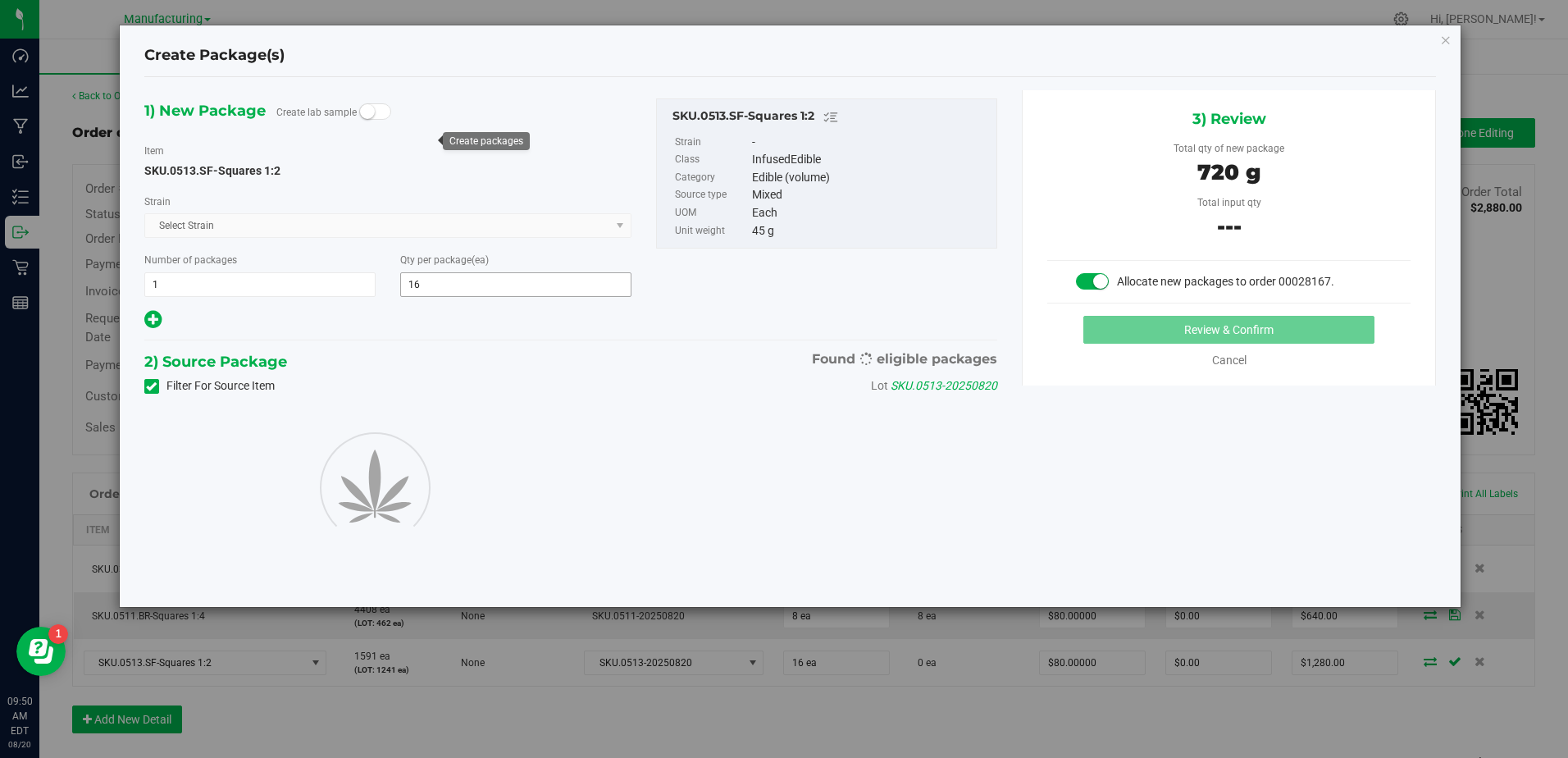
type input "16"
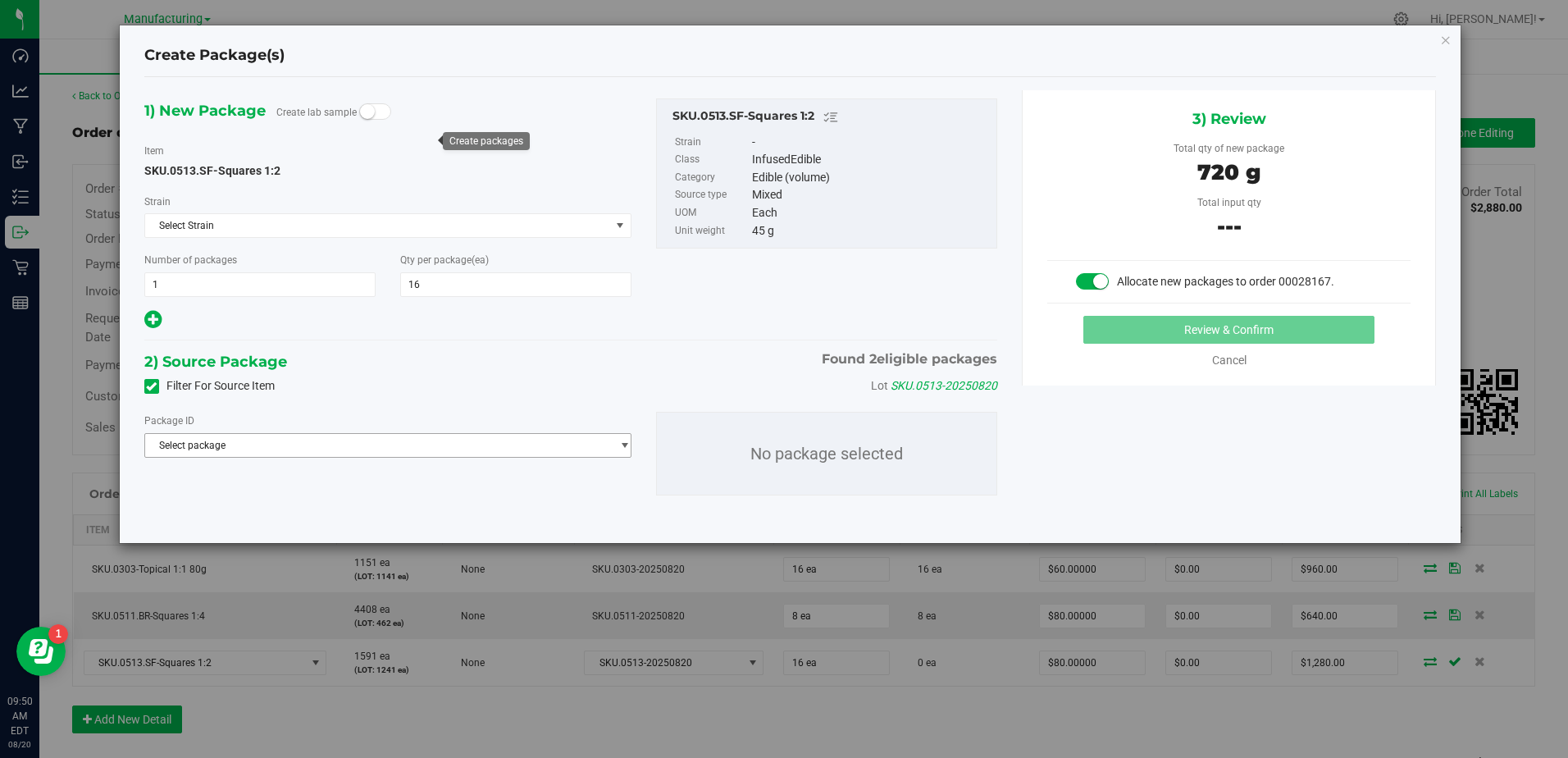
click at [619, 445] on span "select" at bounding box center [625, 446] width 13 height 13
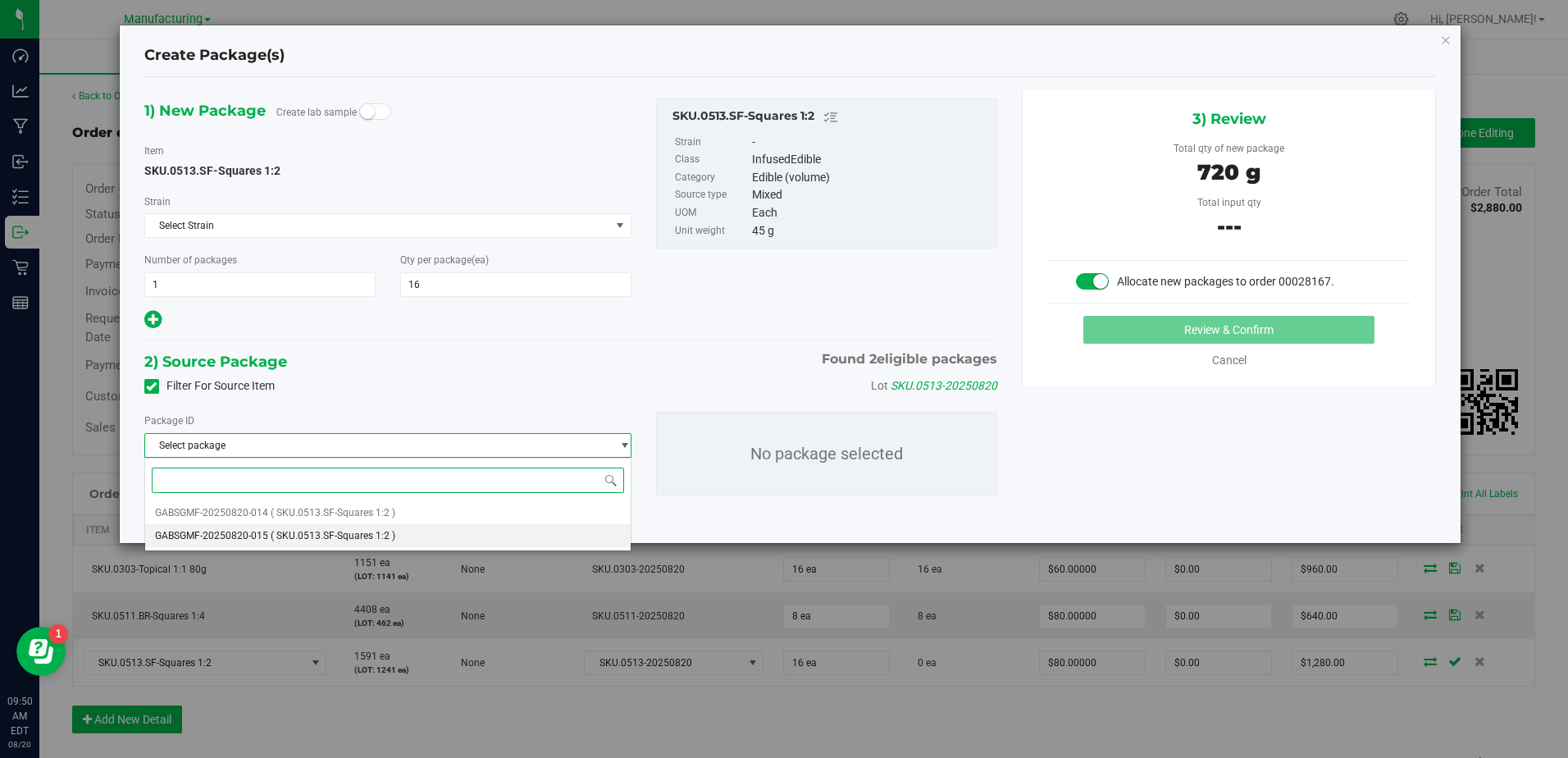
click at [414, 535] on li "GABSGMF-20250820-015 ( SKU.0513.SF-Squares 1:2 )" at bounding box center [389, 535] width 487 height 23
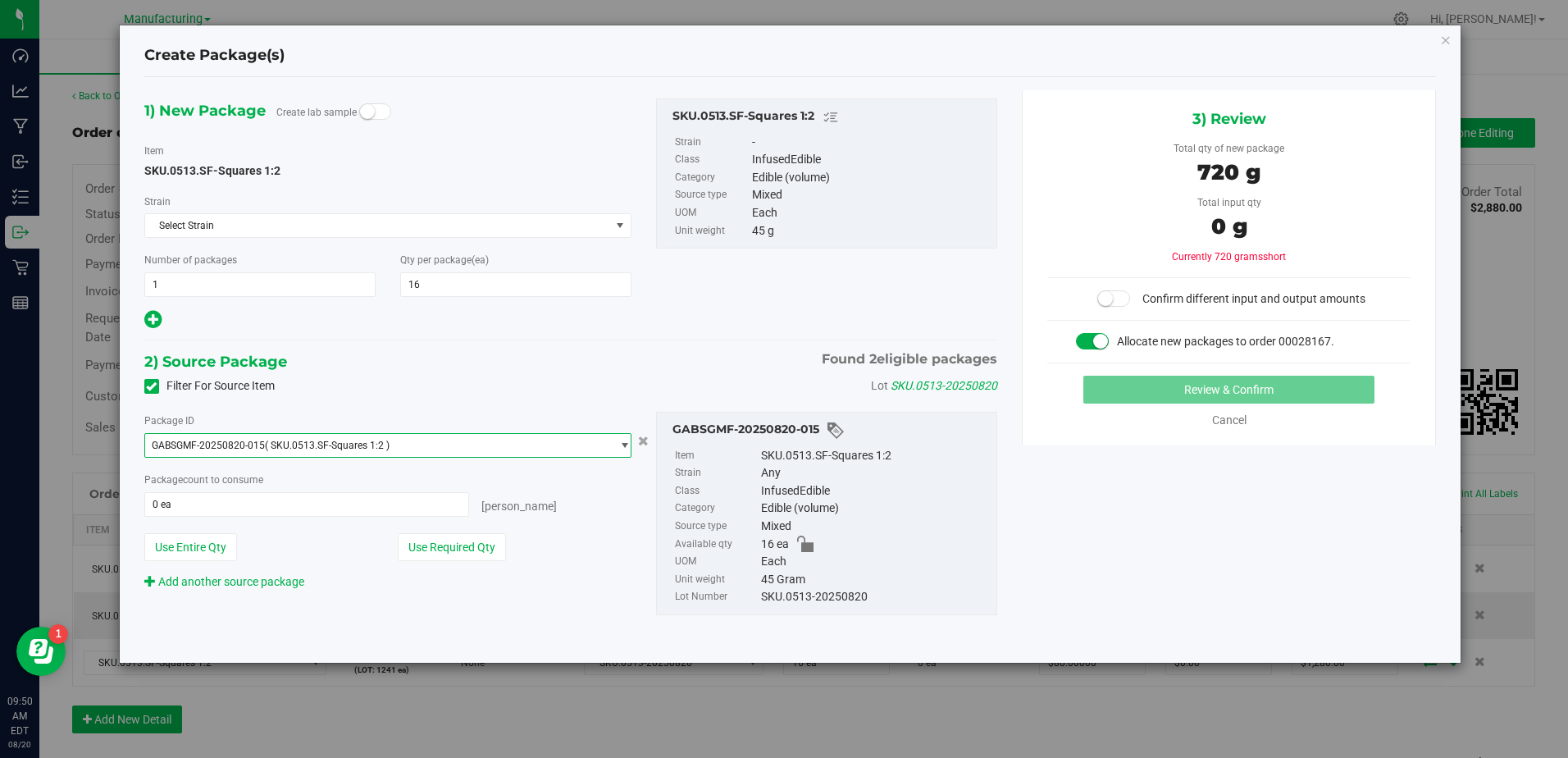
drag, startPoint x: 478, startPoint y: 539, endPoint x: 937, endPoint y: 496, distance: 461.0
click at [482, 539] on button "Use Required Qty" at bounding box center [452, 547] width 108 height 28
type input "16 ea"
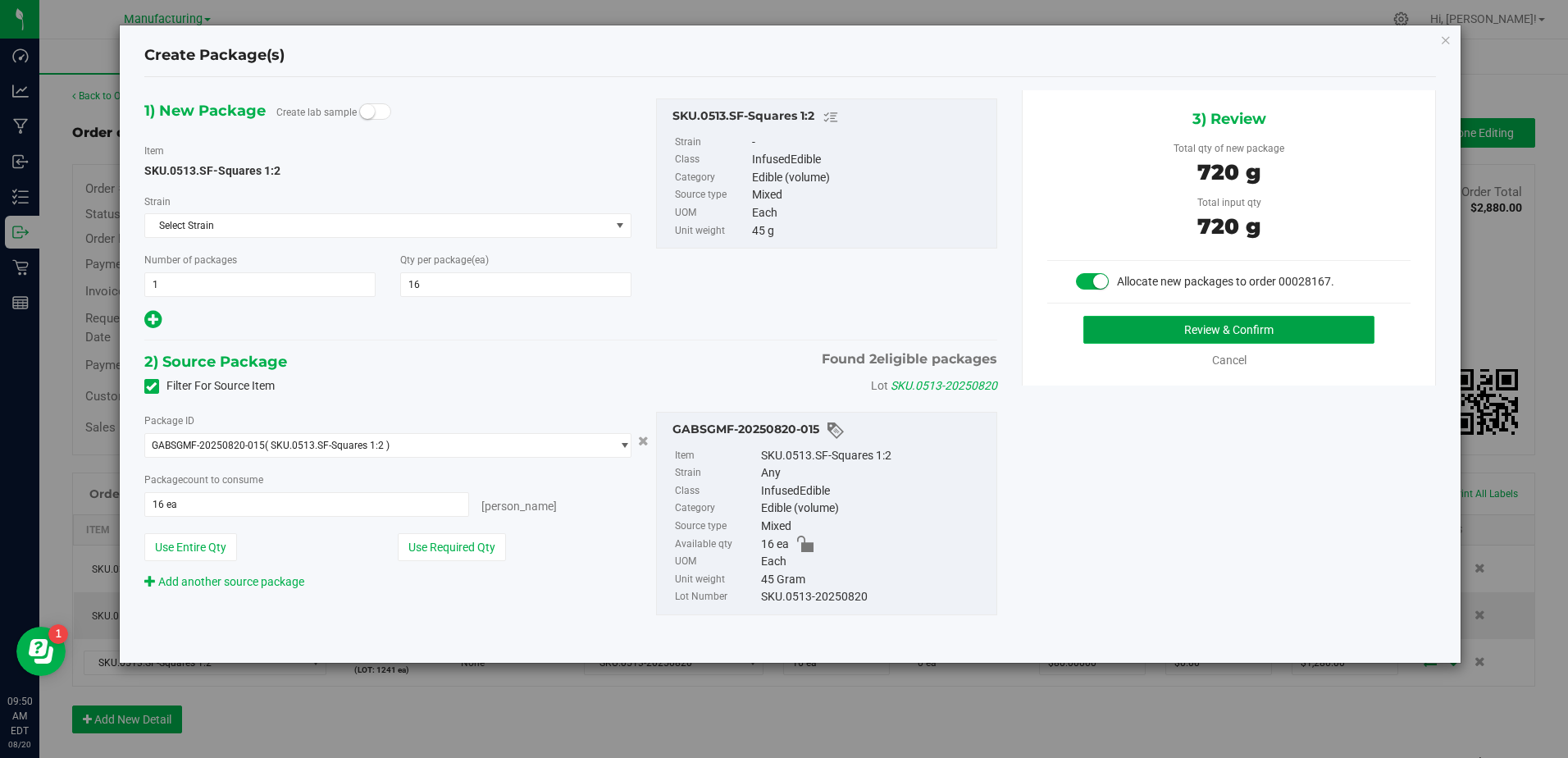
click at [1194, 325] on button "Review & Confirm" at bounding box center [1229, 330] width 291 height 28
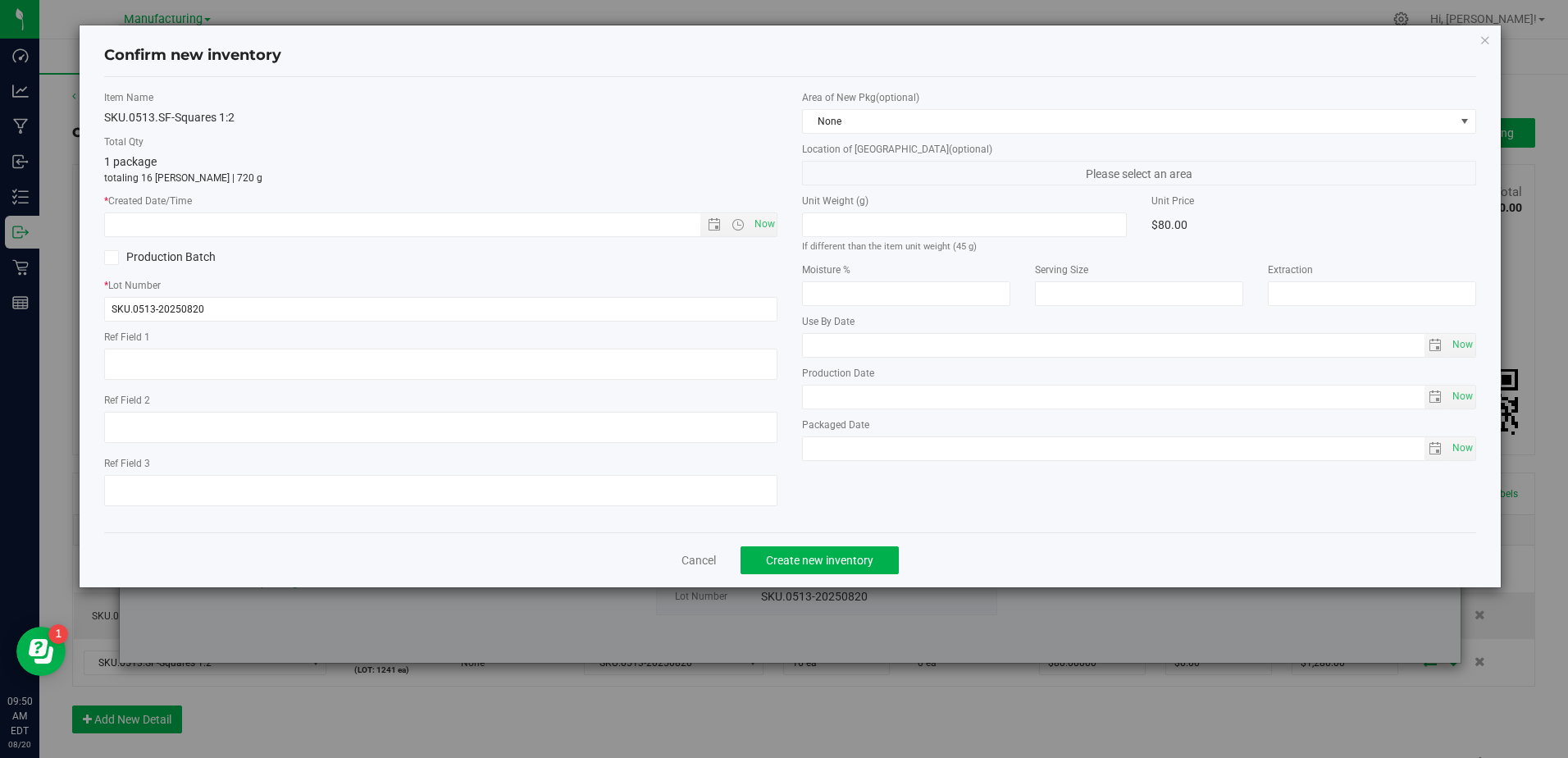
type input "[DATE]"
click at [761, 219] on span "Now" at bounding box center [764, 224] width 28 height 23
type input "[DATE] 9:50 AM"
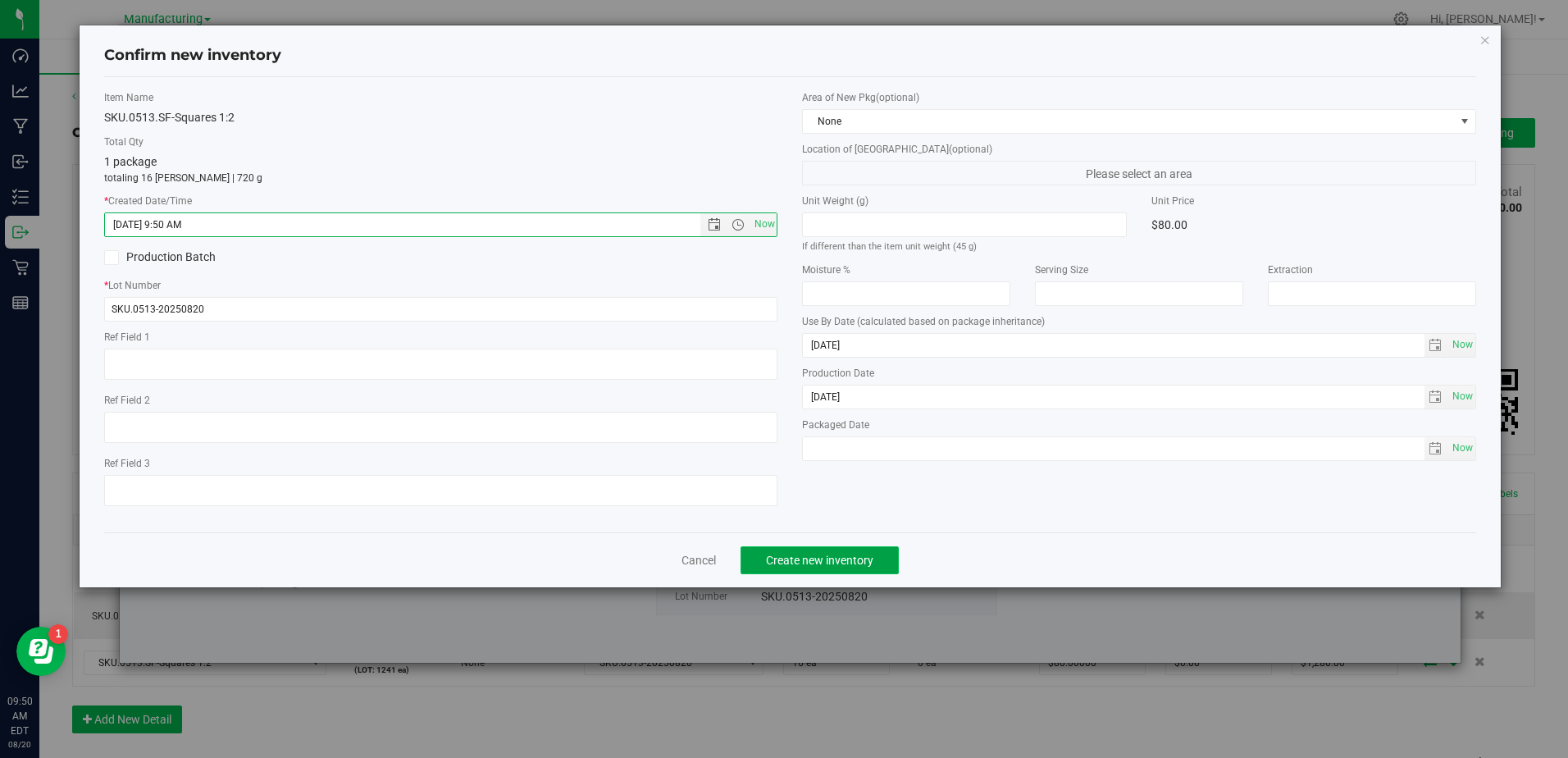
click at [845, 559] on span "Create new inventory" at bounding box center [820, 561] width 107 height 13
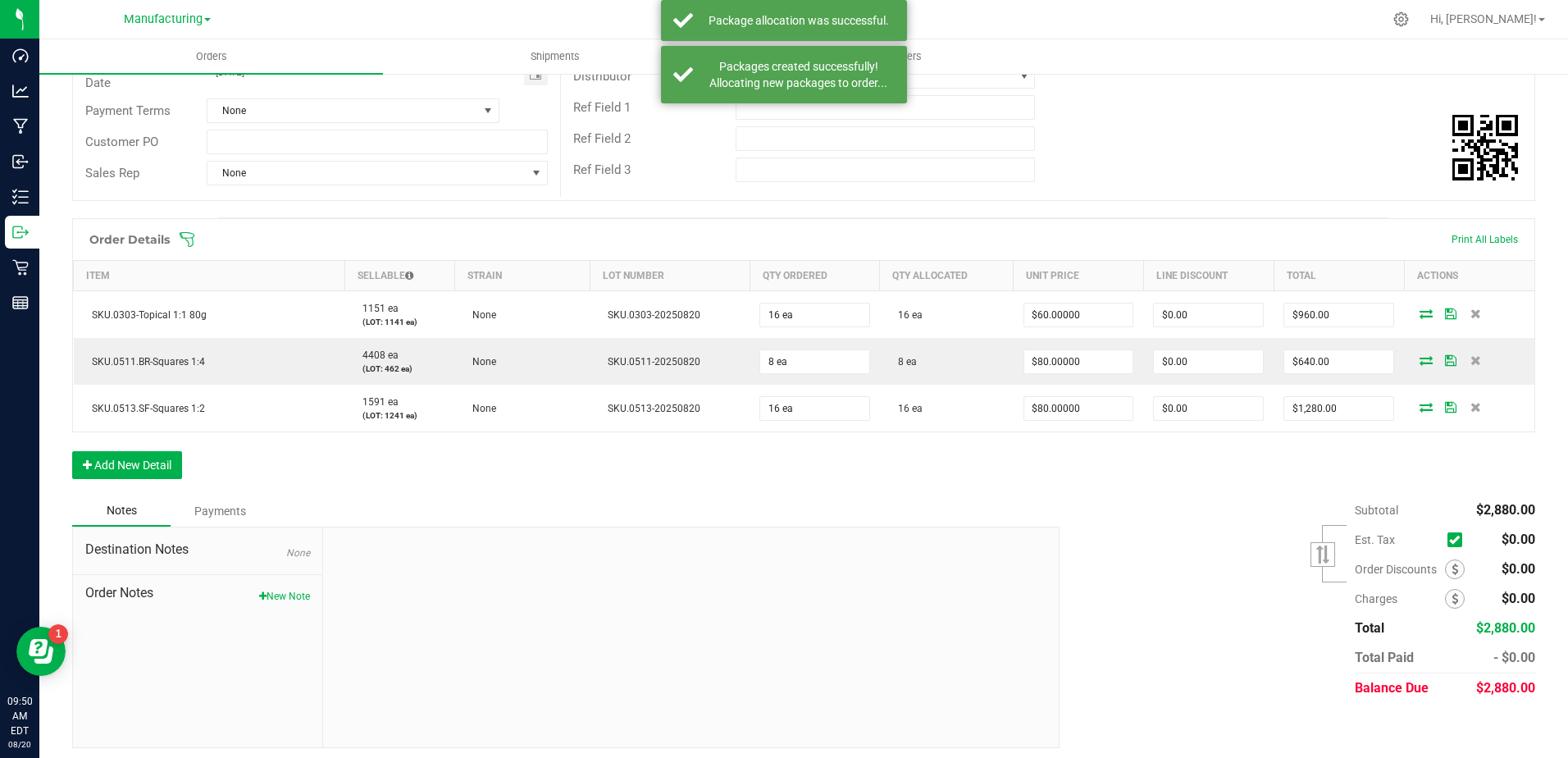
scroll to position [261, 0]
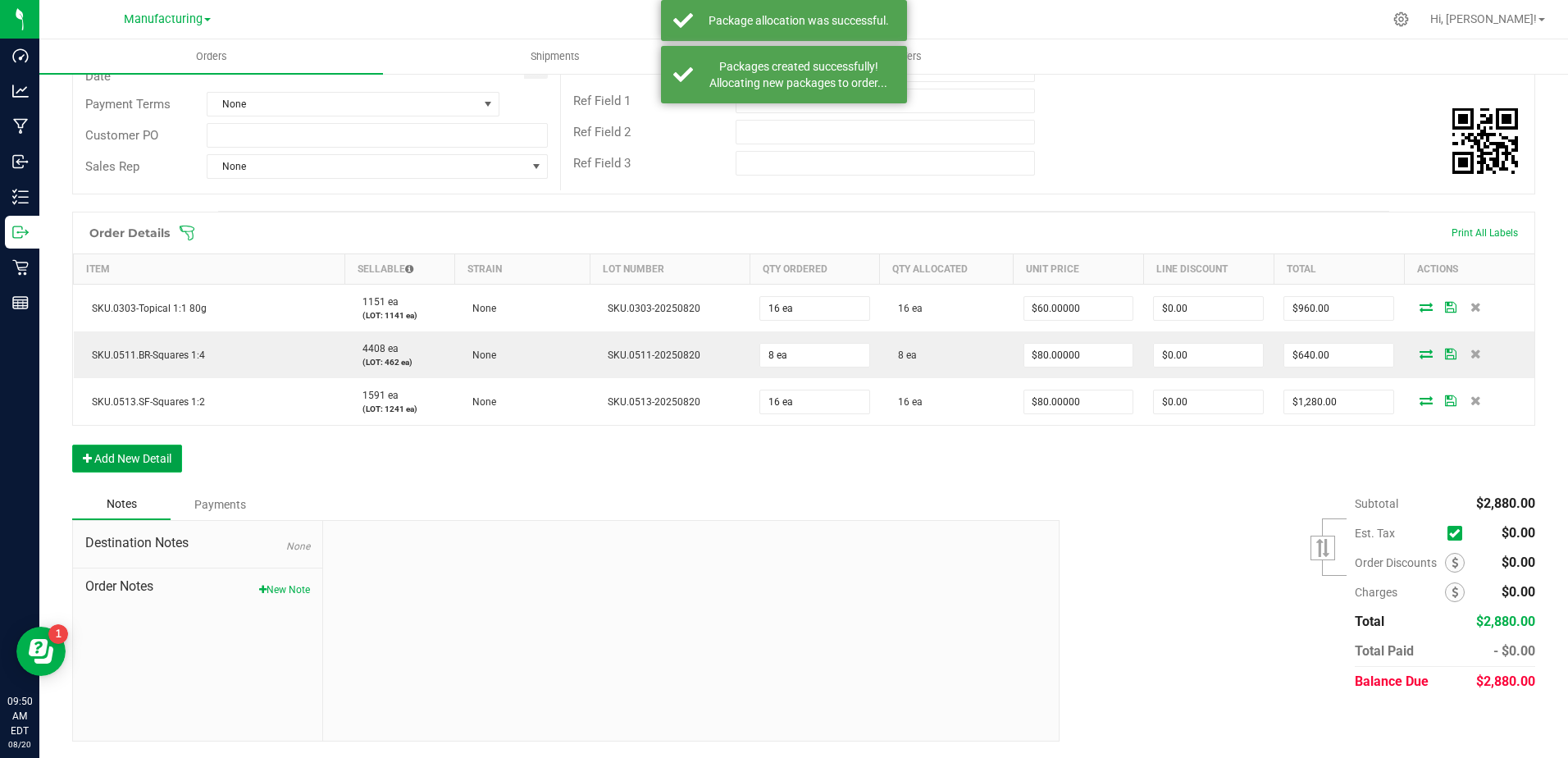
click at [132, 450] on button "Add New Detail" at bounding box center [126, 458] width 110 height 28
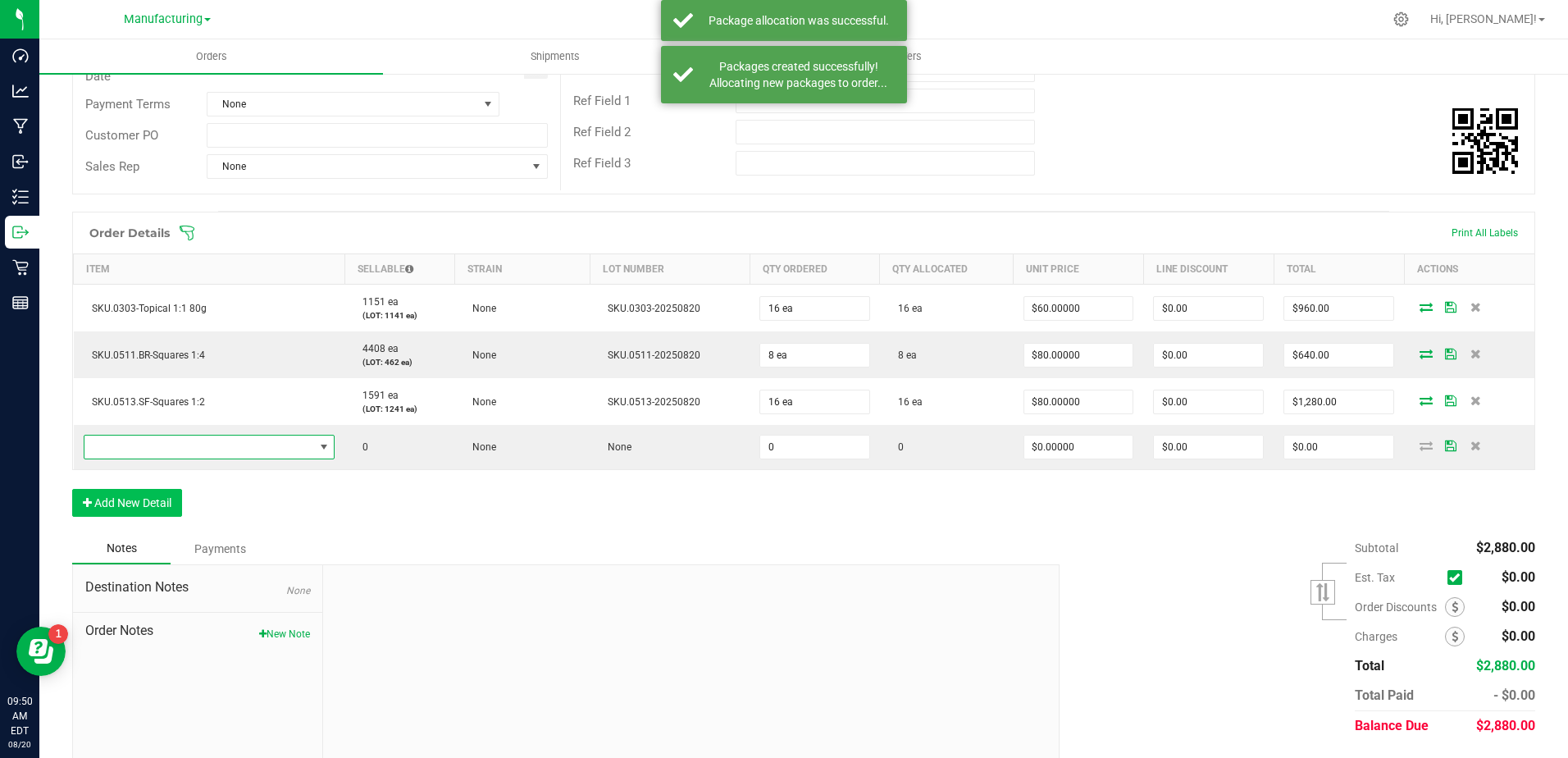
click at [132, 450] on span "NO DATA FOUND" at bounding box center [199, 447] width 230 height 23
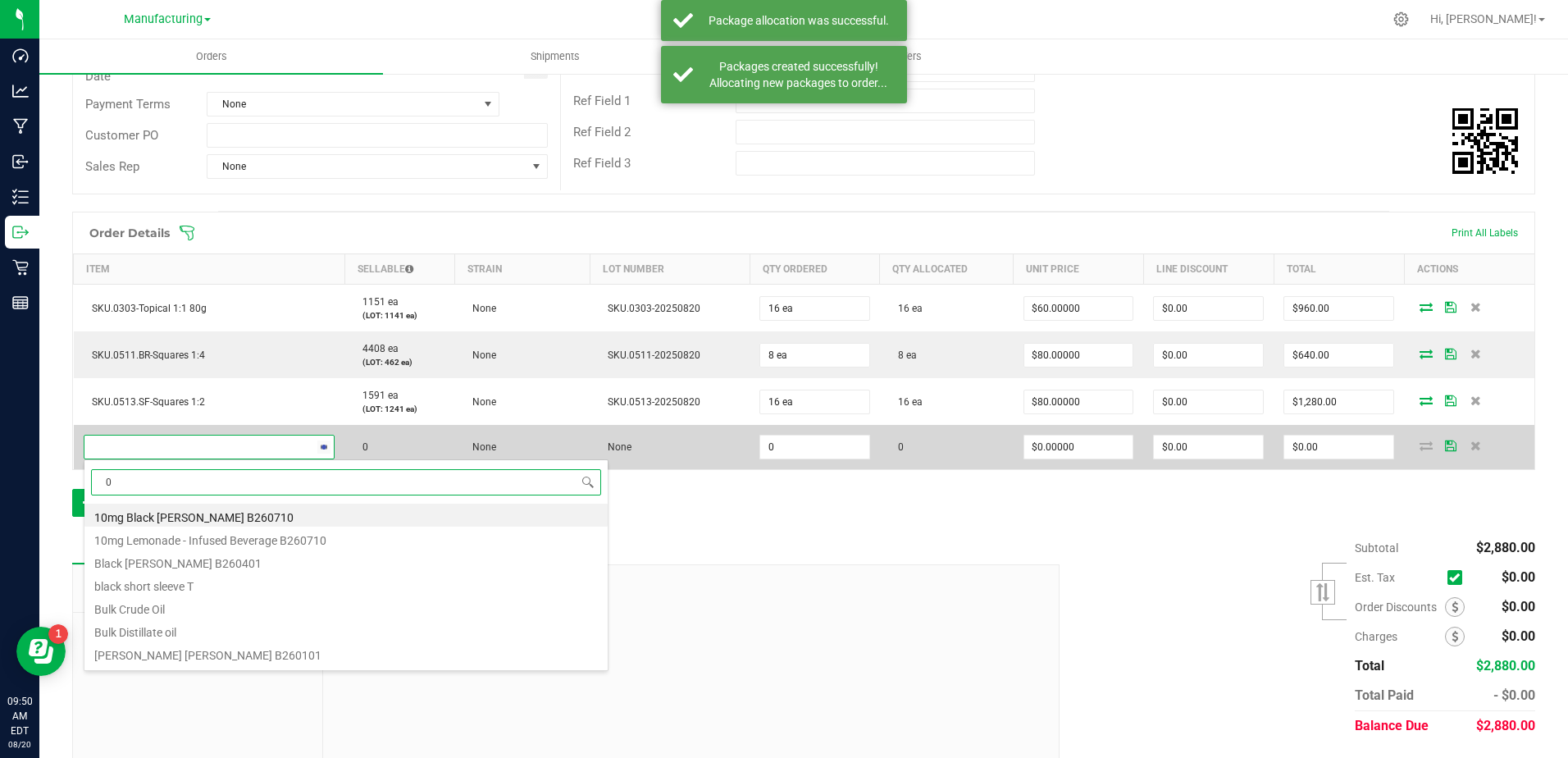
scroll to position [24, 248]
type input "0601"
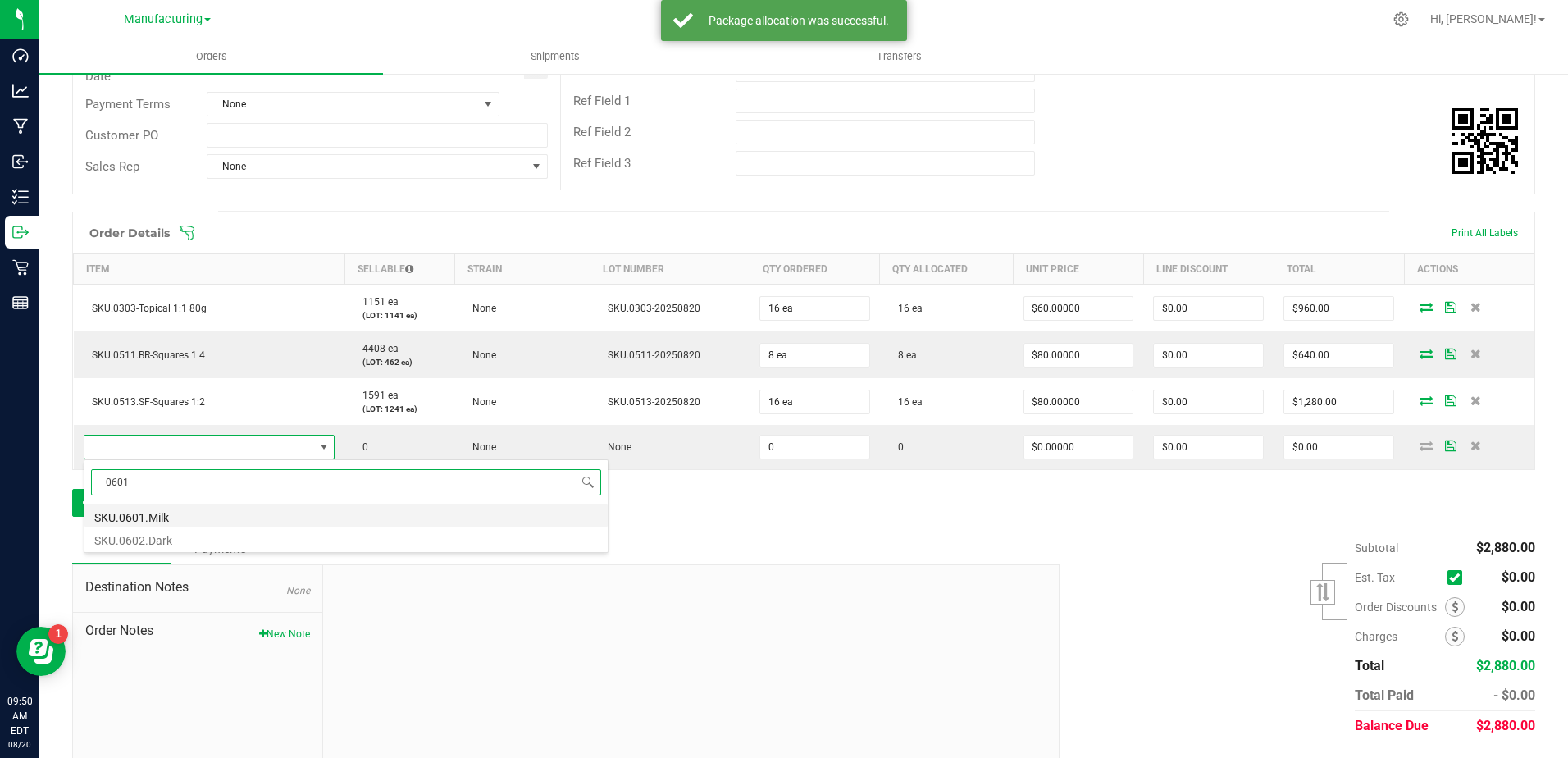
click at [153, 520] on li "SKU.0601.Milk" at bounding box center [346, 515] width 524 height 23
type input "0 ea"
type input "$60.00000"
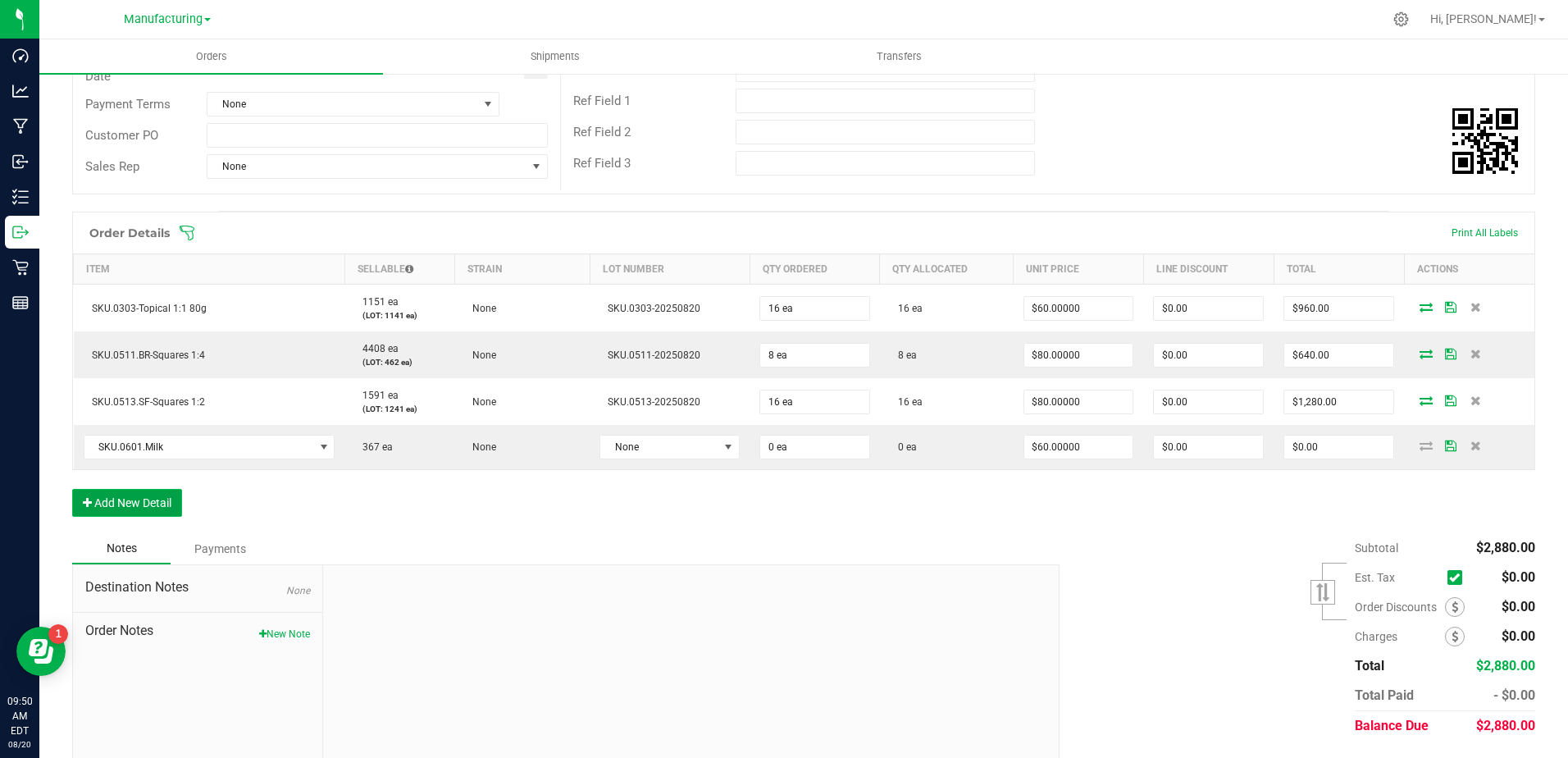
click at [153, 500] on button "Add New Detail" at bounding box center [126, 503] width 110 height 28
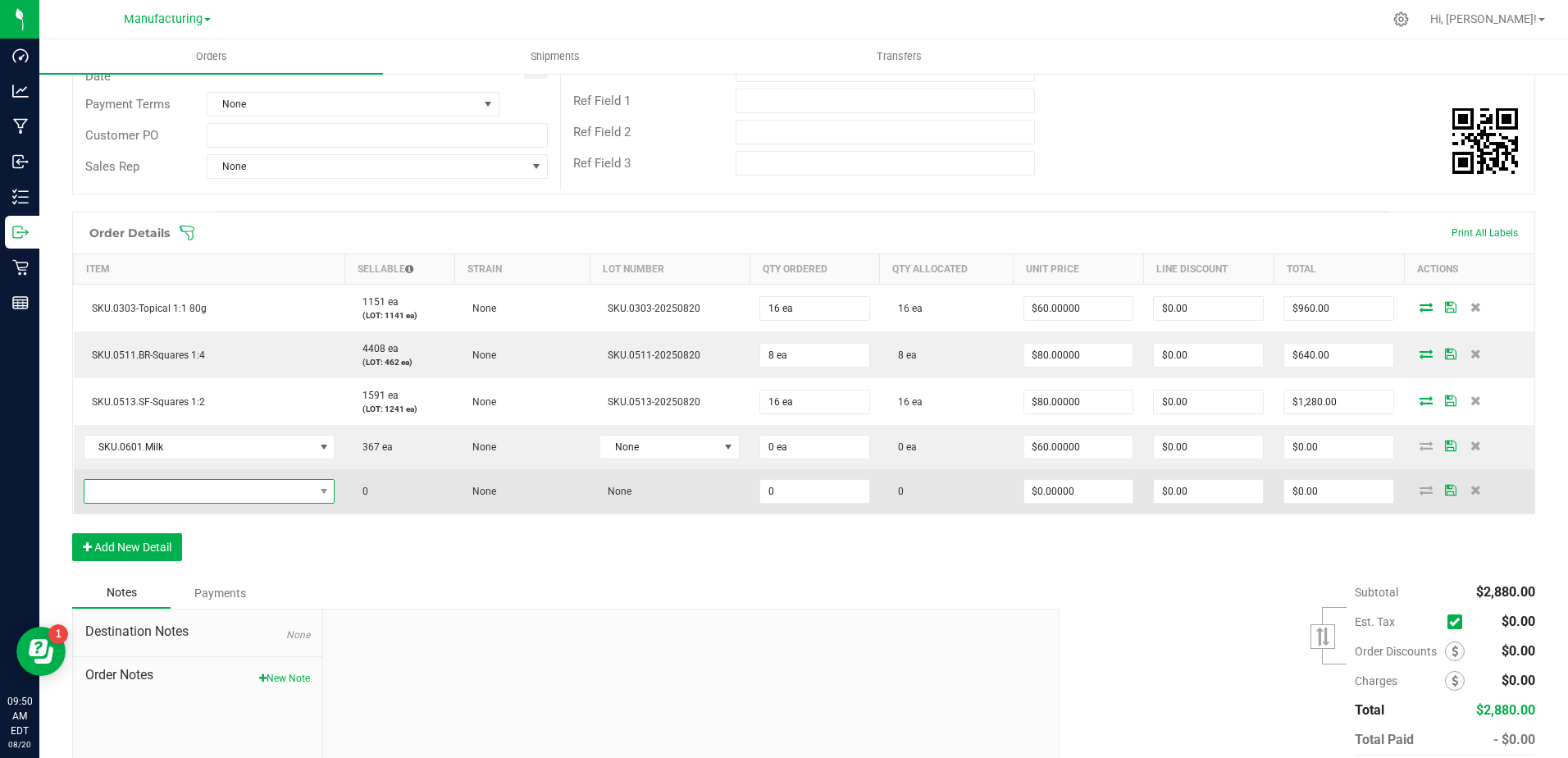
click at [161, 500] on span "NO DATA FOUND" at bounding box center [199, 491] width 230 height 23
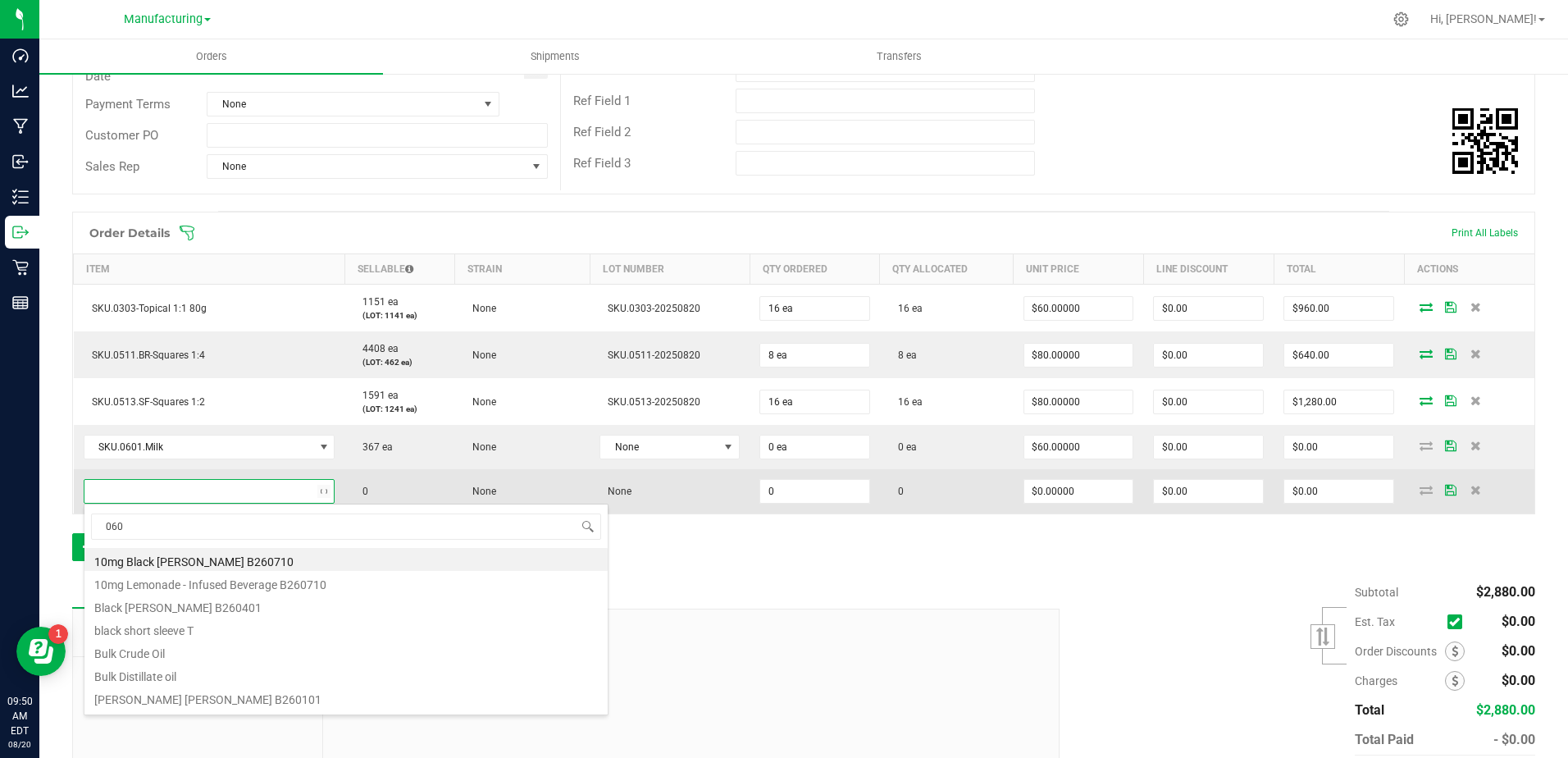
type input "0602"
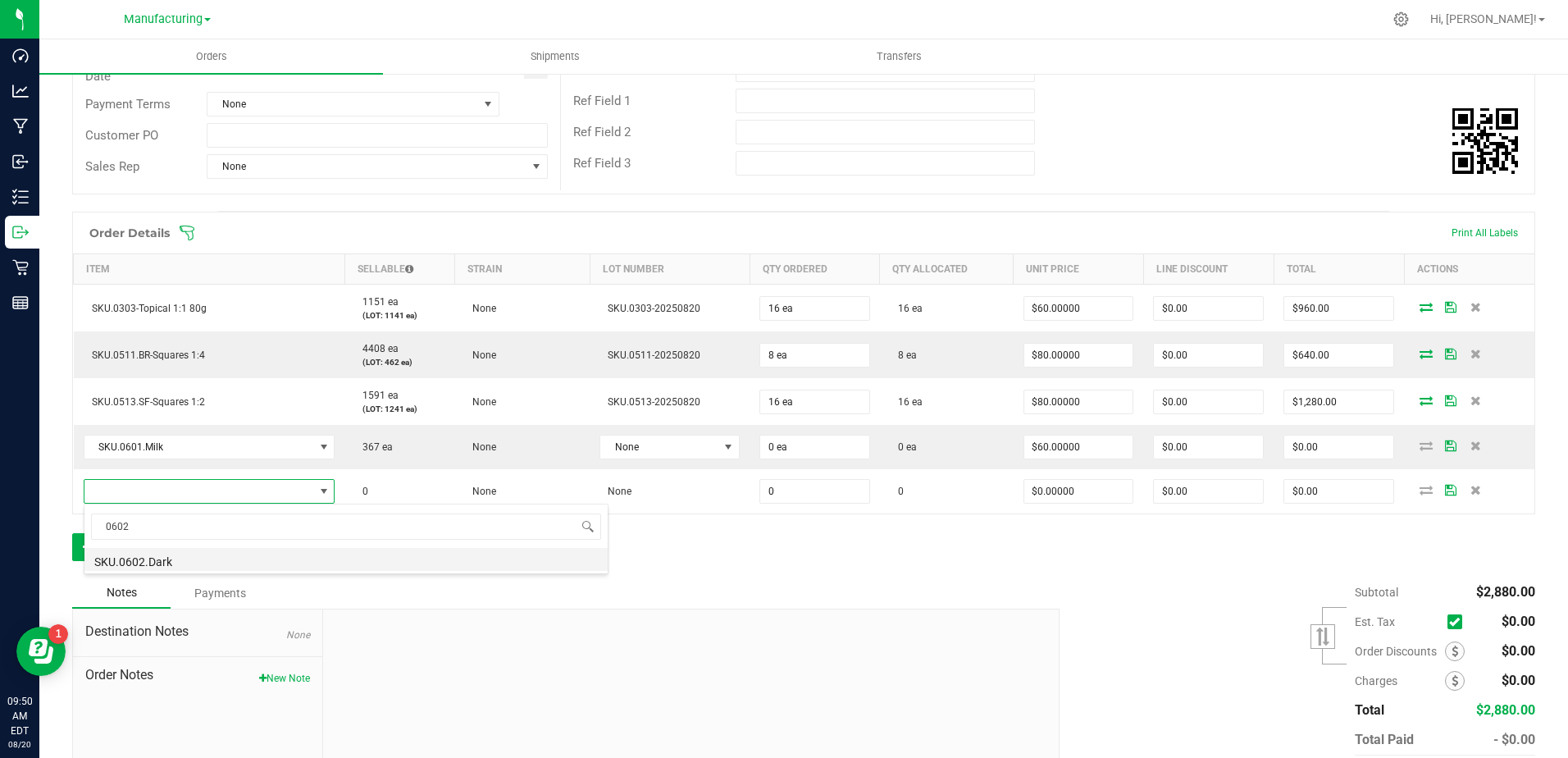
click at [144, 556] on li "SKU.0602.Dark" at bounding box center [346, 559] width 524 height 23
type input "0 ea"
type input "$60.00000"
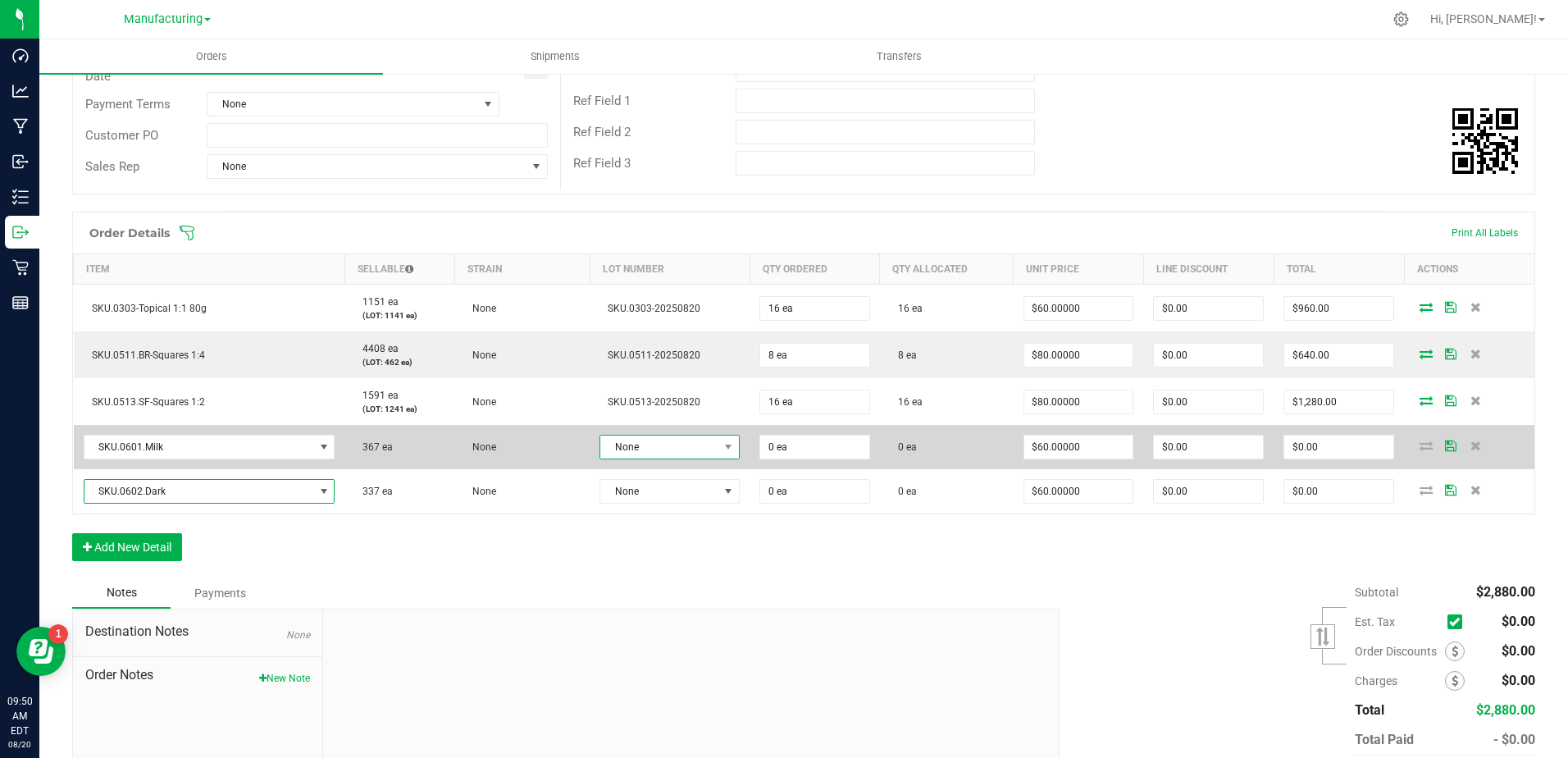
click at [718, 452] on span at bounding box center [728, 447] width 21 height 23
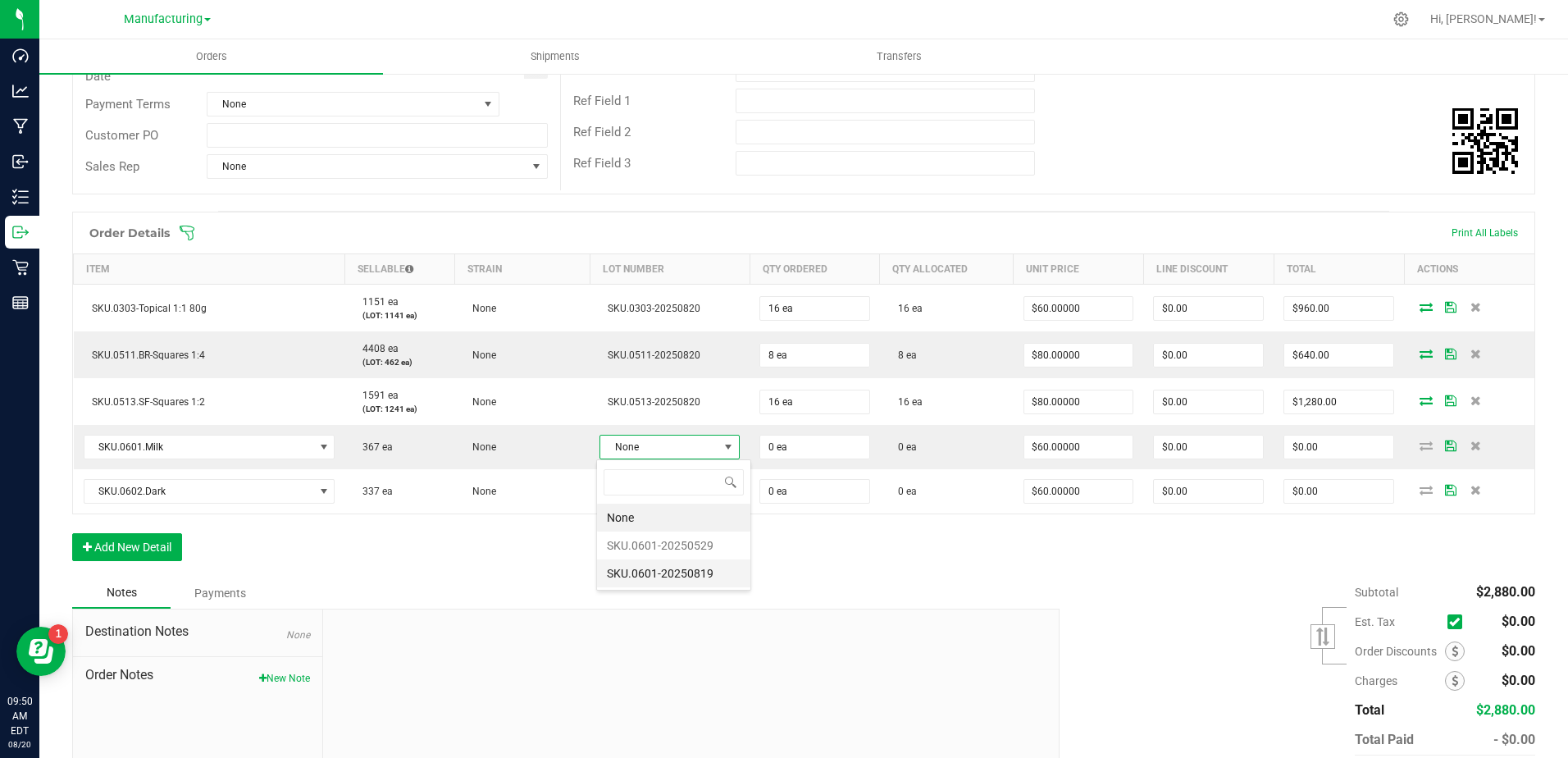
click at [705, 570] on li "SKU.0601-20250819" at bounding box center [673, 573] width 153 height 28
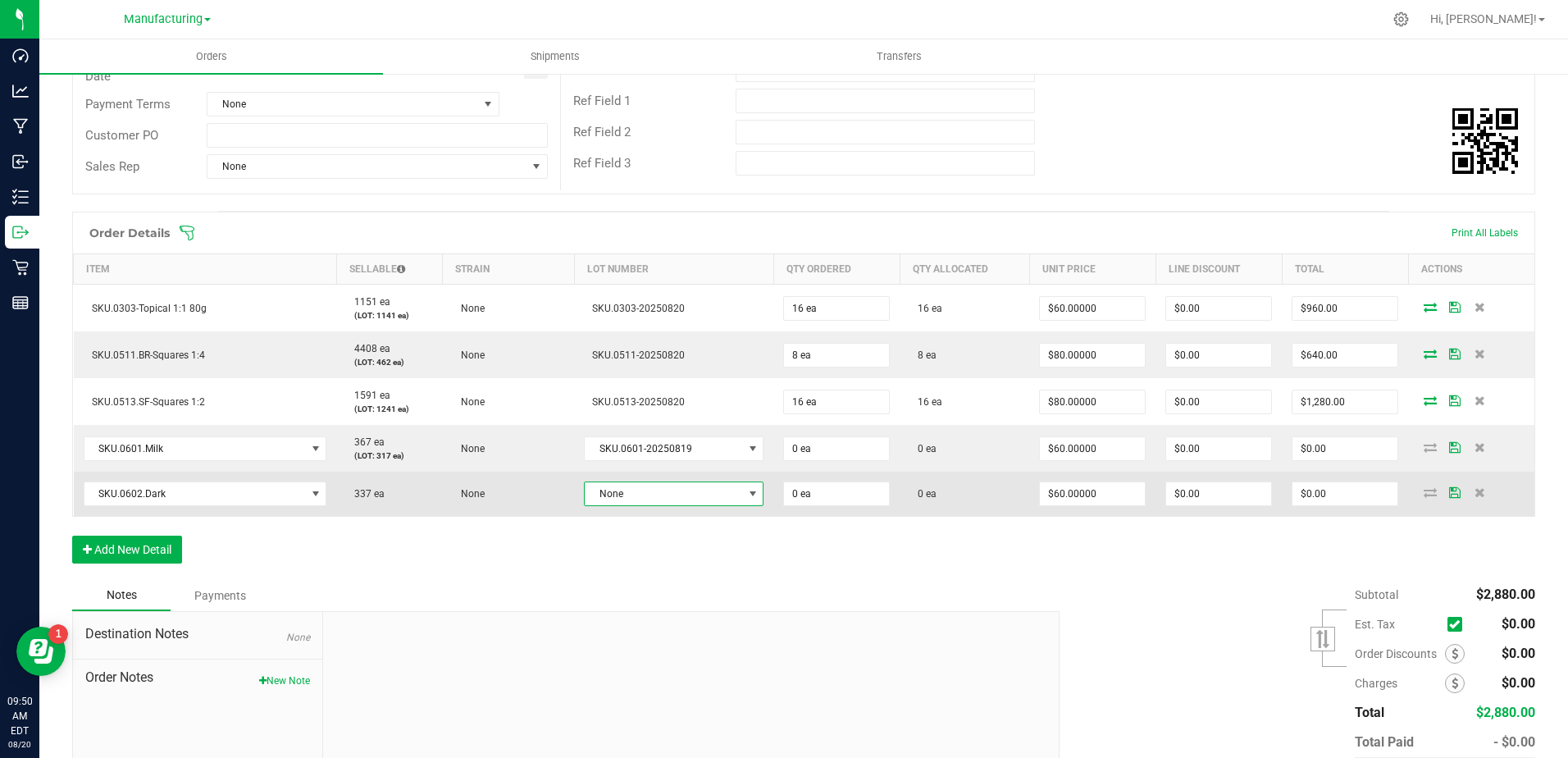
click at [710, 496] on span "None" at bounding box center [663, 494] width 157 height 23
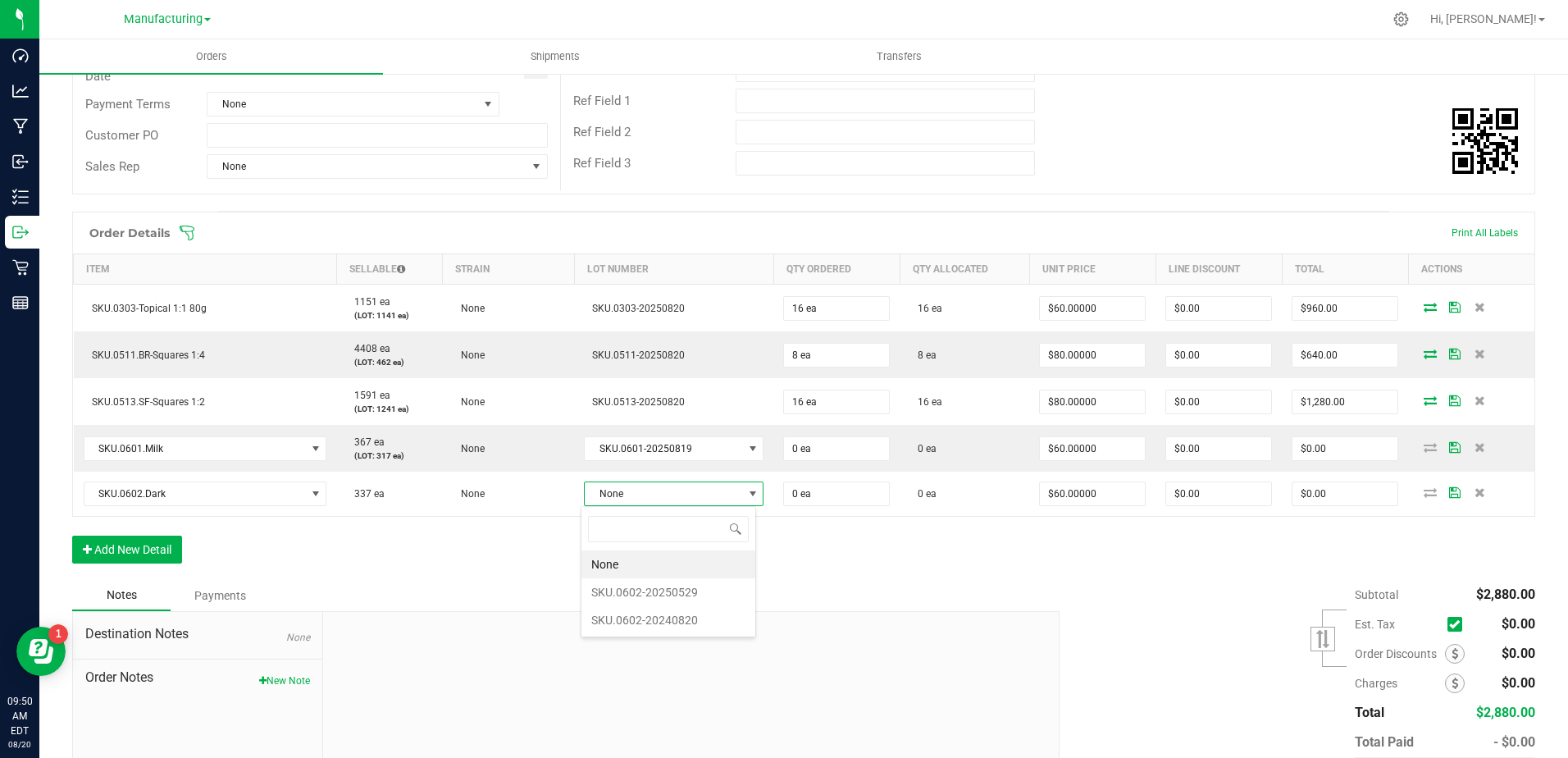
scroll to position [24, 176]
click at [665, 618] on li "SKU.0602-20240820" at bounding box center [668, 620] width 174 height 28
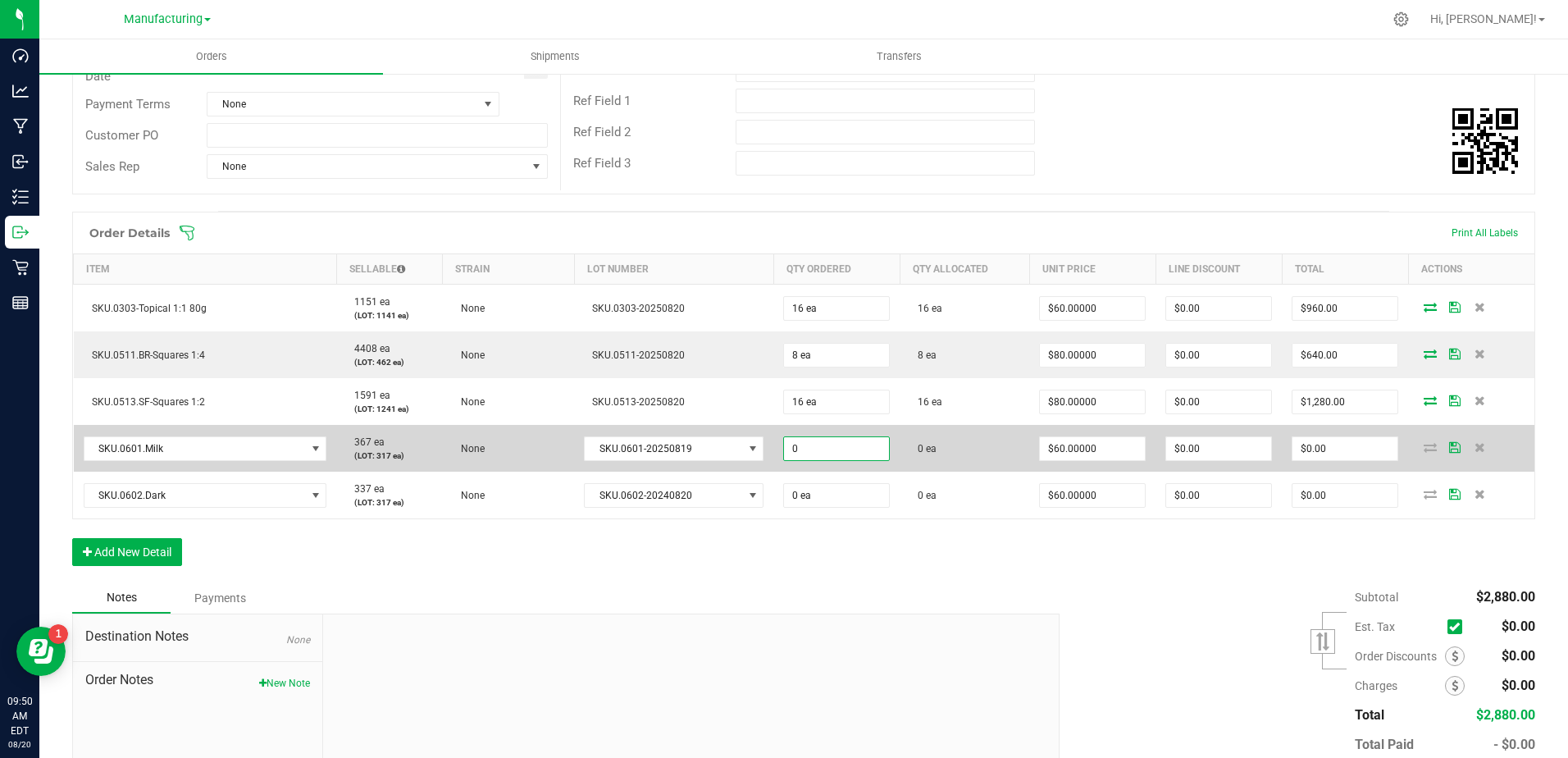
click at [825, 450] on input "0" at bounding box center [837, 448] width 105 height 23
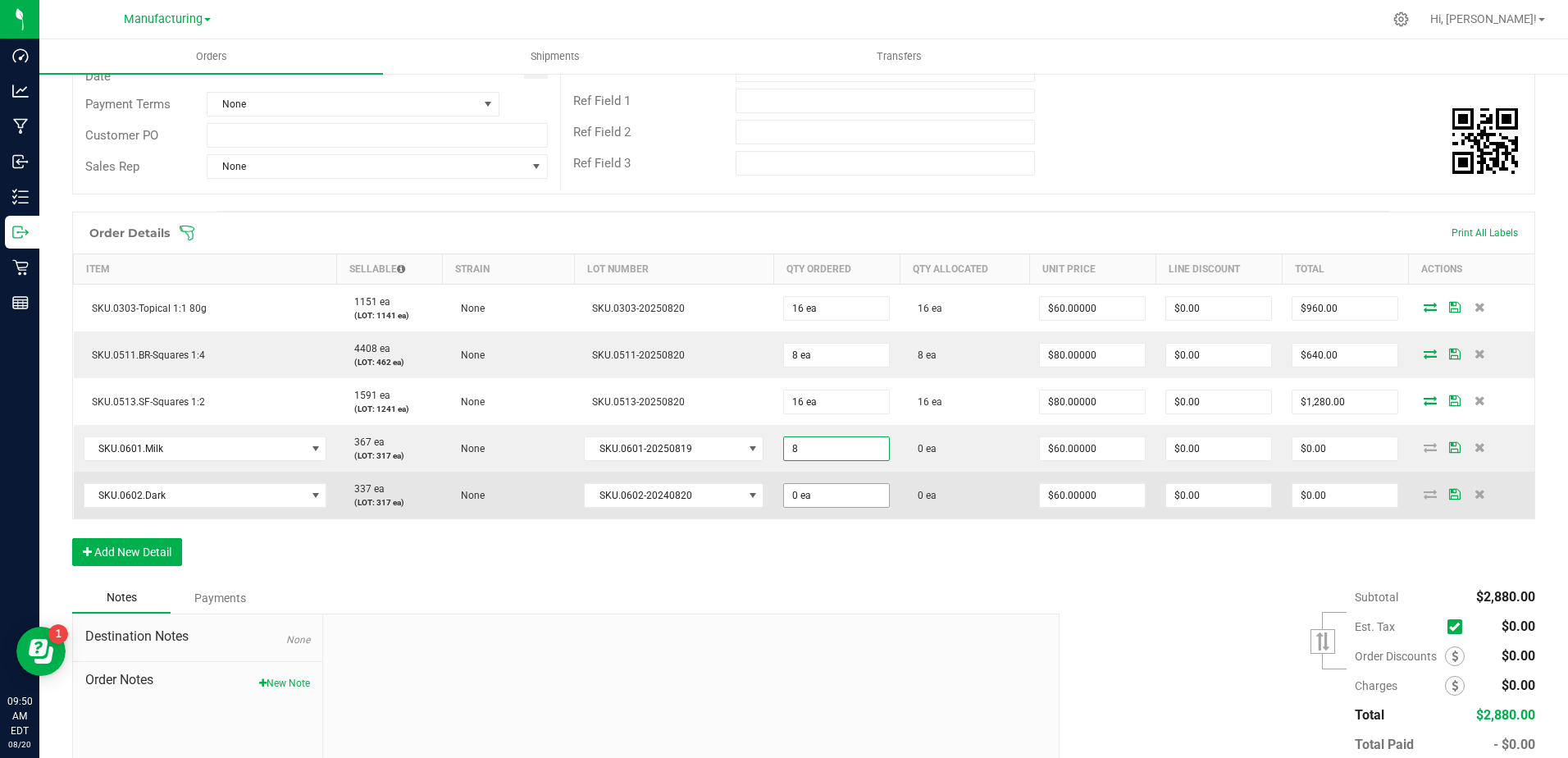
type input "8 ea"
type input "$480.00"
click at [806, 501] on input "0" at bounding box center [837, 495] width 105 height 23
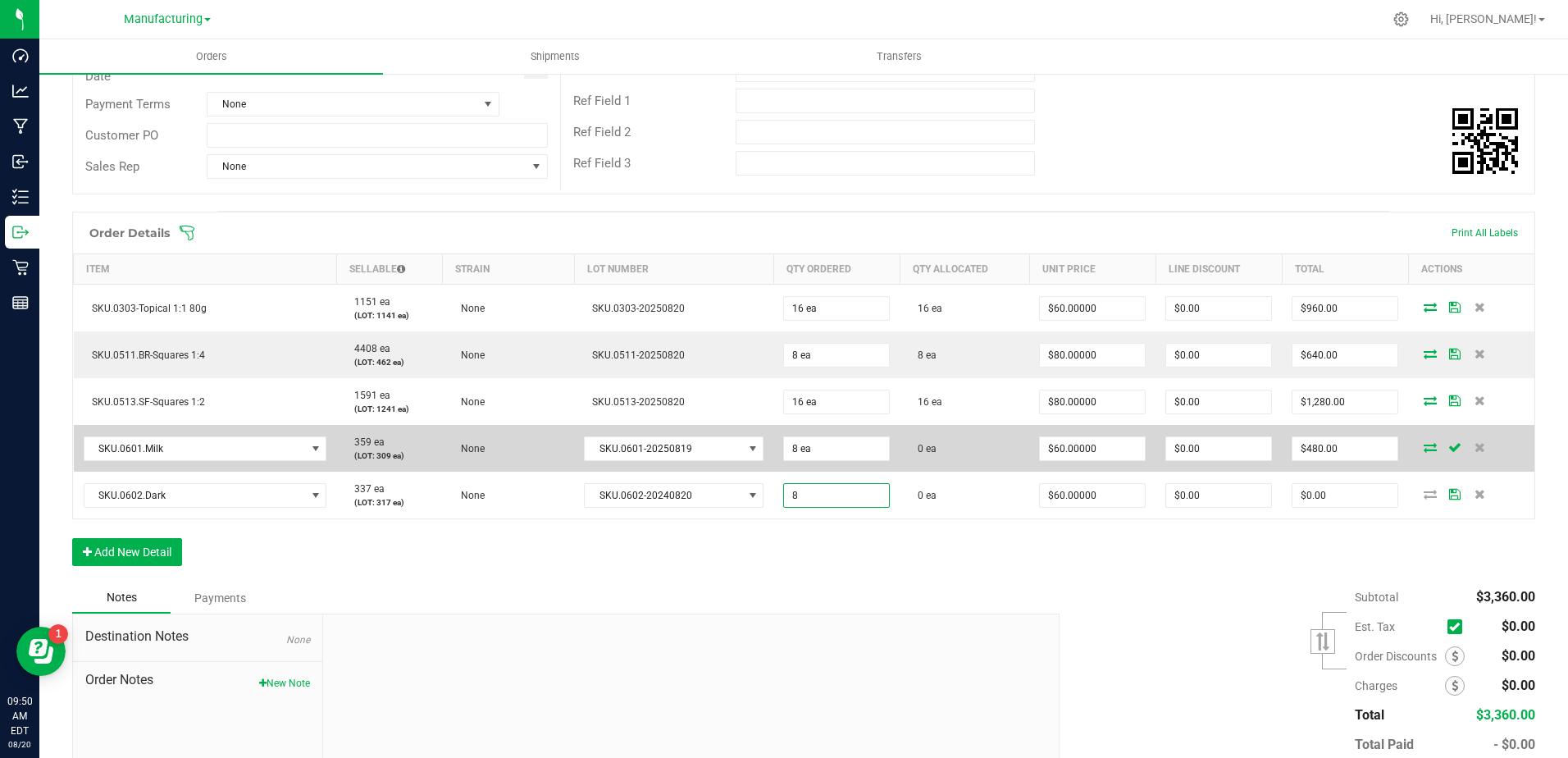
type input "8 ea"
type input "$480.00"
click at [1424, 443] on icon at bounding box center [1431, 448] width 13 height 10
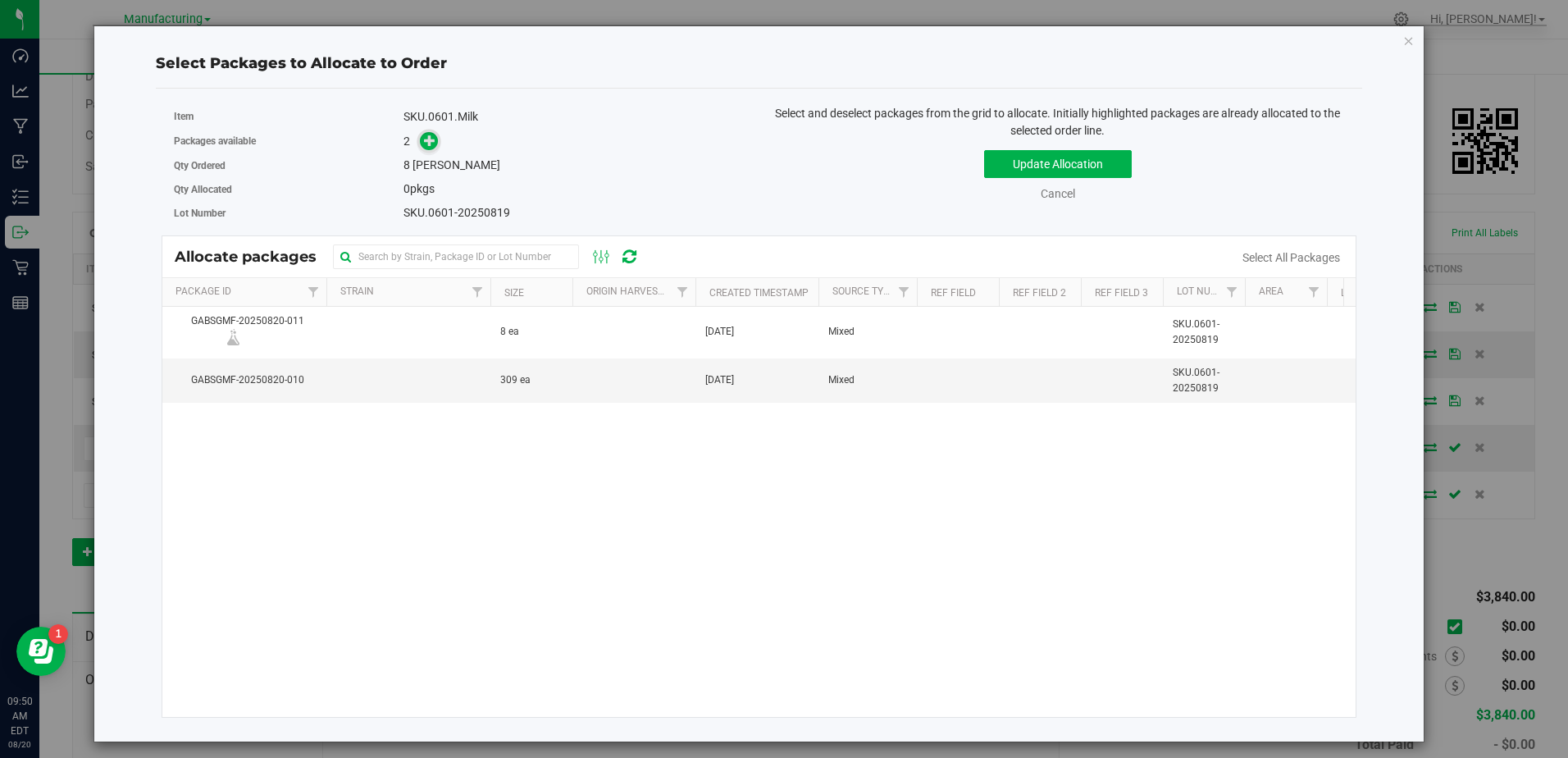
click at [437, 140] on icon at bounding box center [430, 140] width 13 height 13
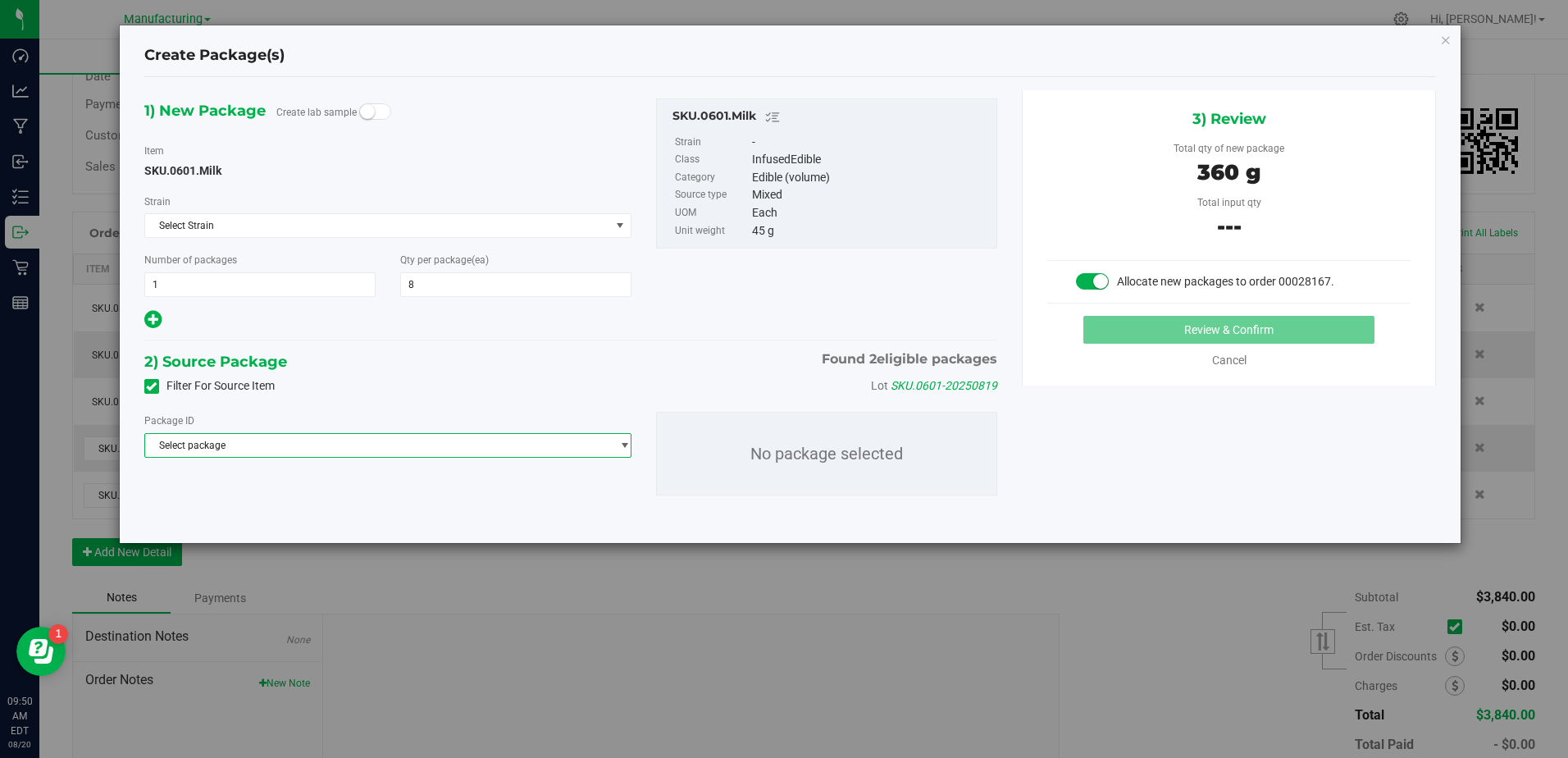
click at [518, 450] on span "Select package" at bounding box center [378, 445] width 466 height 23
click at [427, 535] on li "GABSGMF-20250820-011 ( SKU.0601.Milk )" at bounding box center [389, 535] width 487 height 23
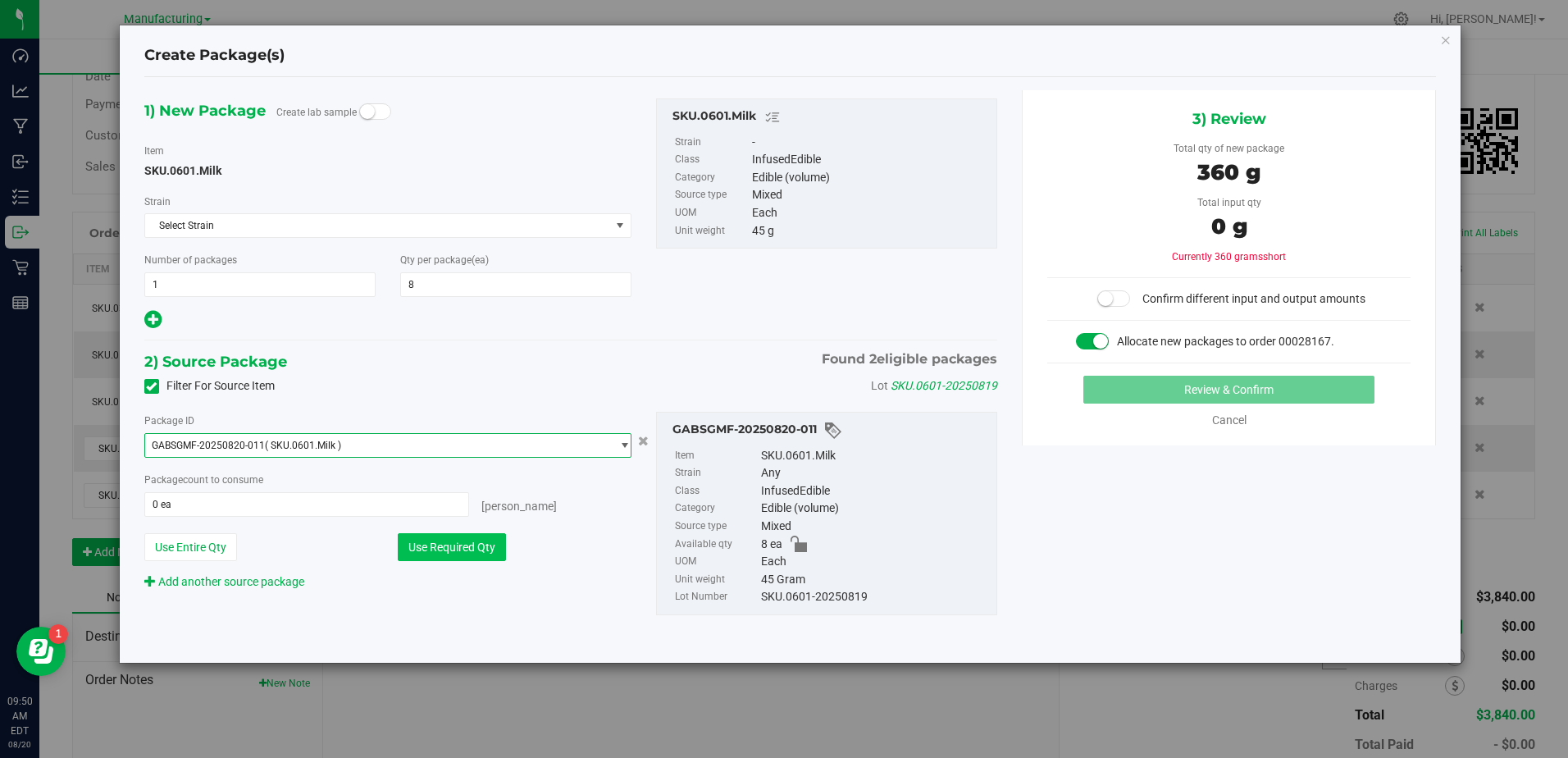
click at [498, 535] on button "Use Required Qty" at bounding box center [452, 547] width 108 height 28
type input "8 ea"
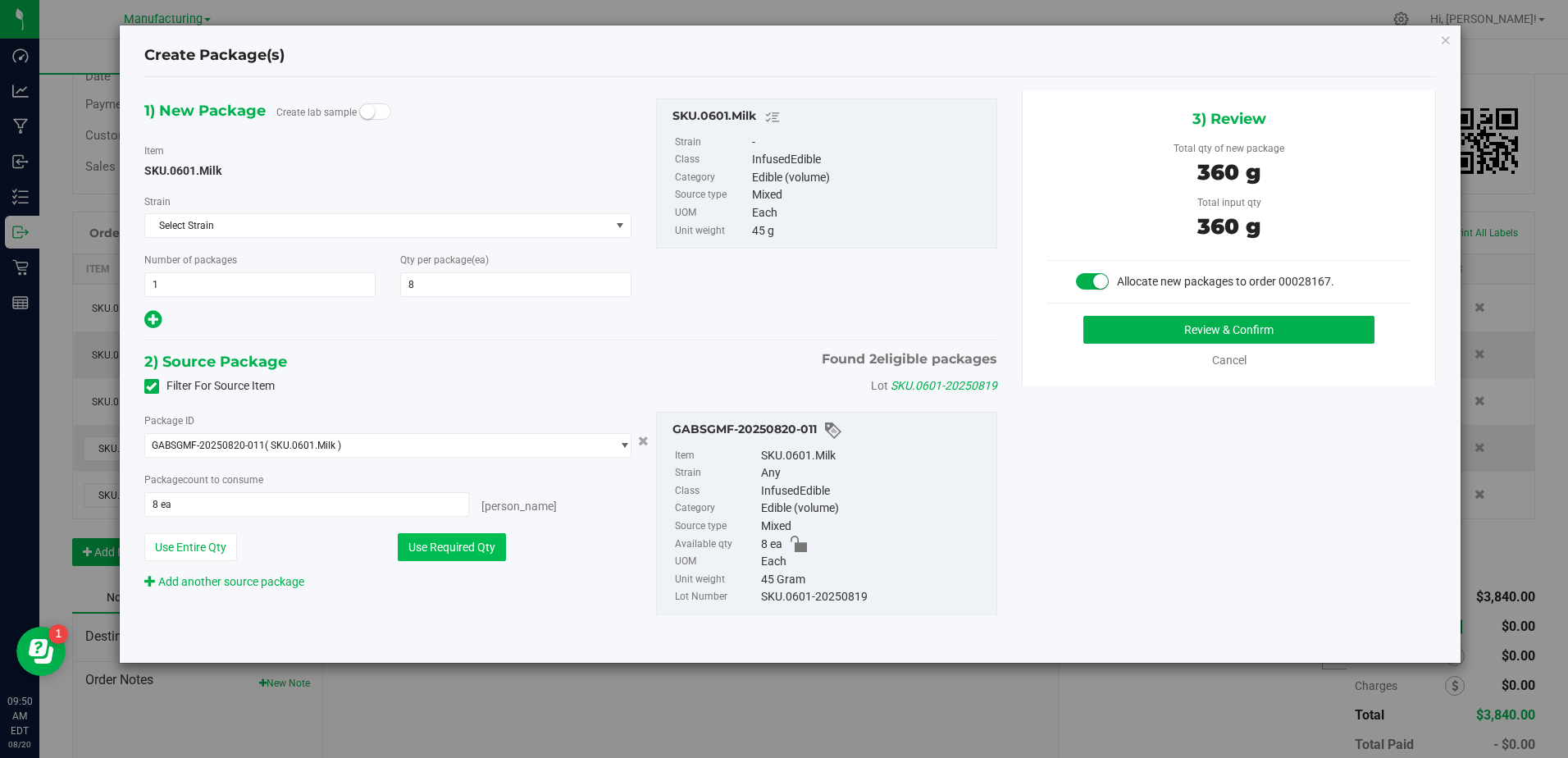
click at [478, 543] on button "Use Required Qty" at bounding box center [452, 547] width 108 height 28
click at [1134, 310] on div "3) Review Total qty of new package 360 g Total input qty 360 g Allocate new pac…" at bounding box center [1228, 238] width 414 height 295
click at [1126, 325] on button "Review & Confirm" at bounding box center [1229, 330] width 291 height 28
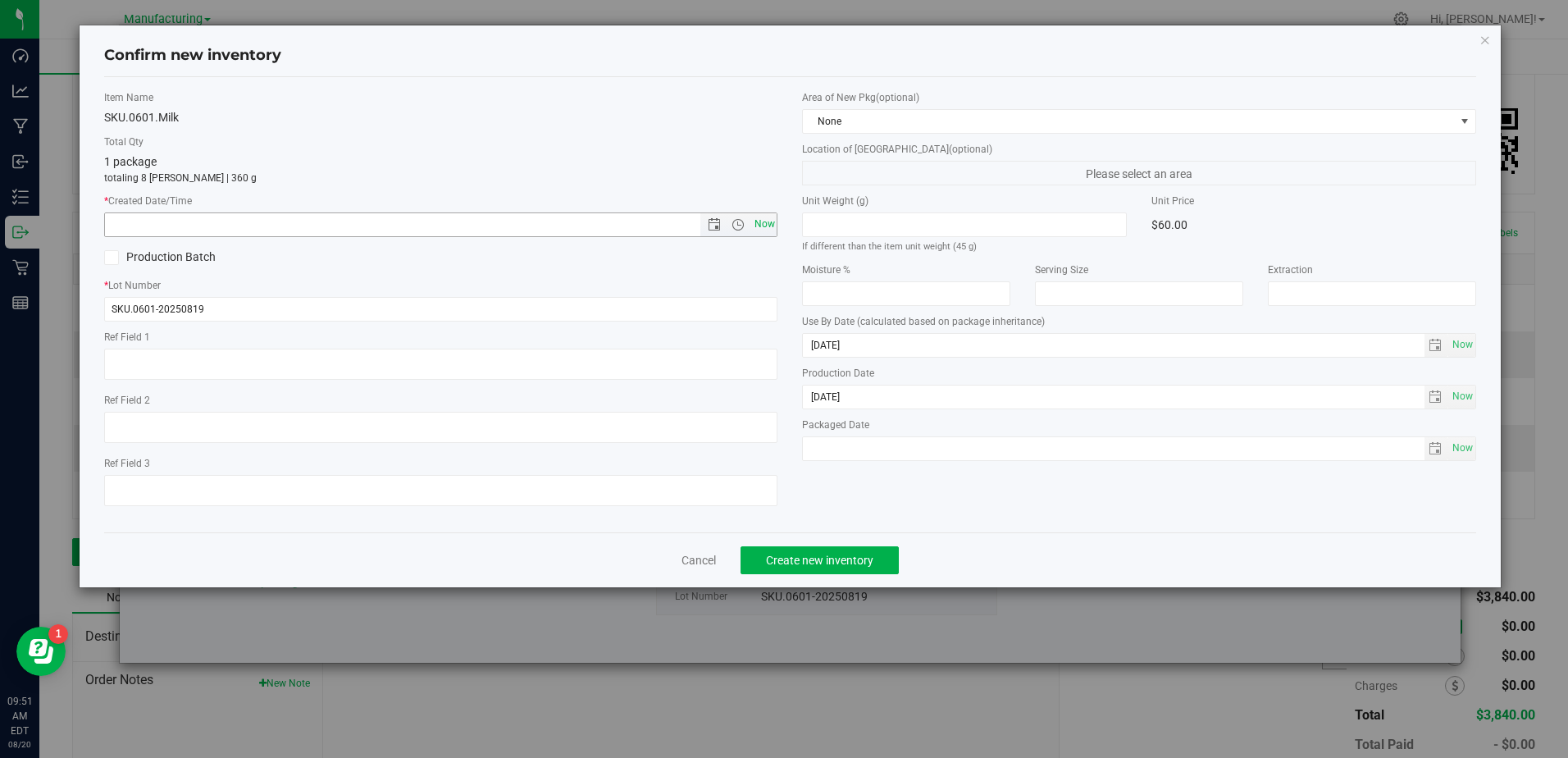
click at [767, 224] on span "Now" at bounding box center [764, 224] width 28 height 23
type input "[DATE] 9:51 AM"
click at [816, 556] on span "Create new inventory" at bounding box center [820, 561] width 107 height 13
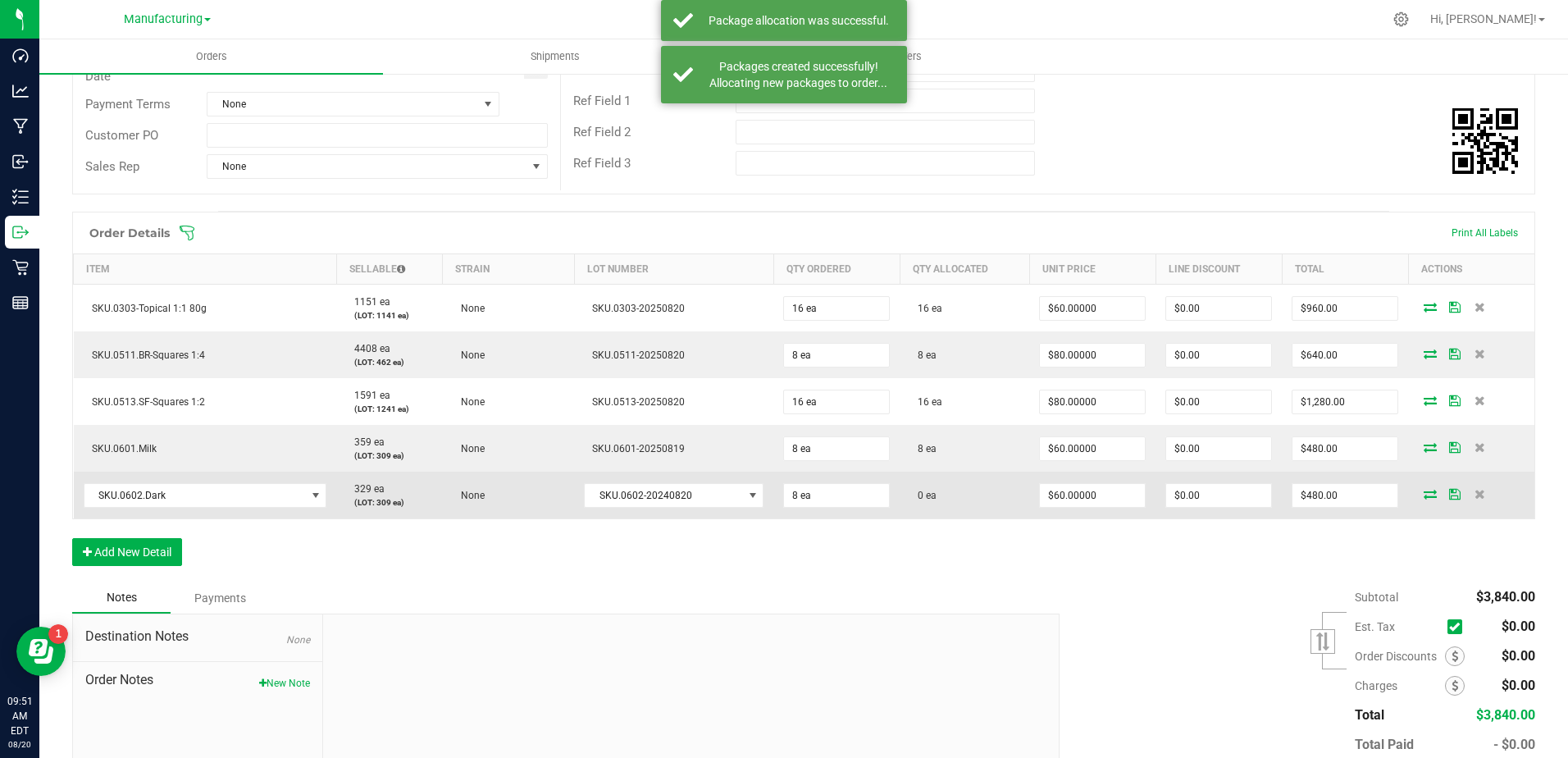
click at [1424, 494] on icon at bounding box center [1431, 494] width 13 height 10
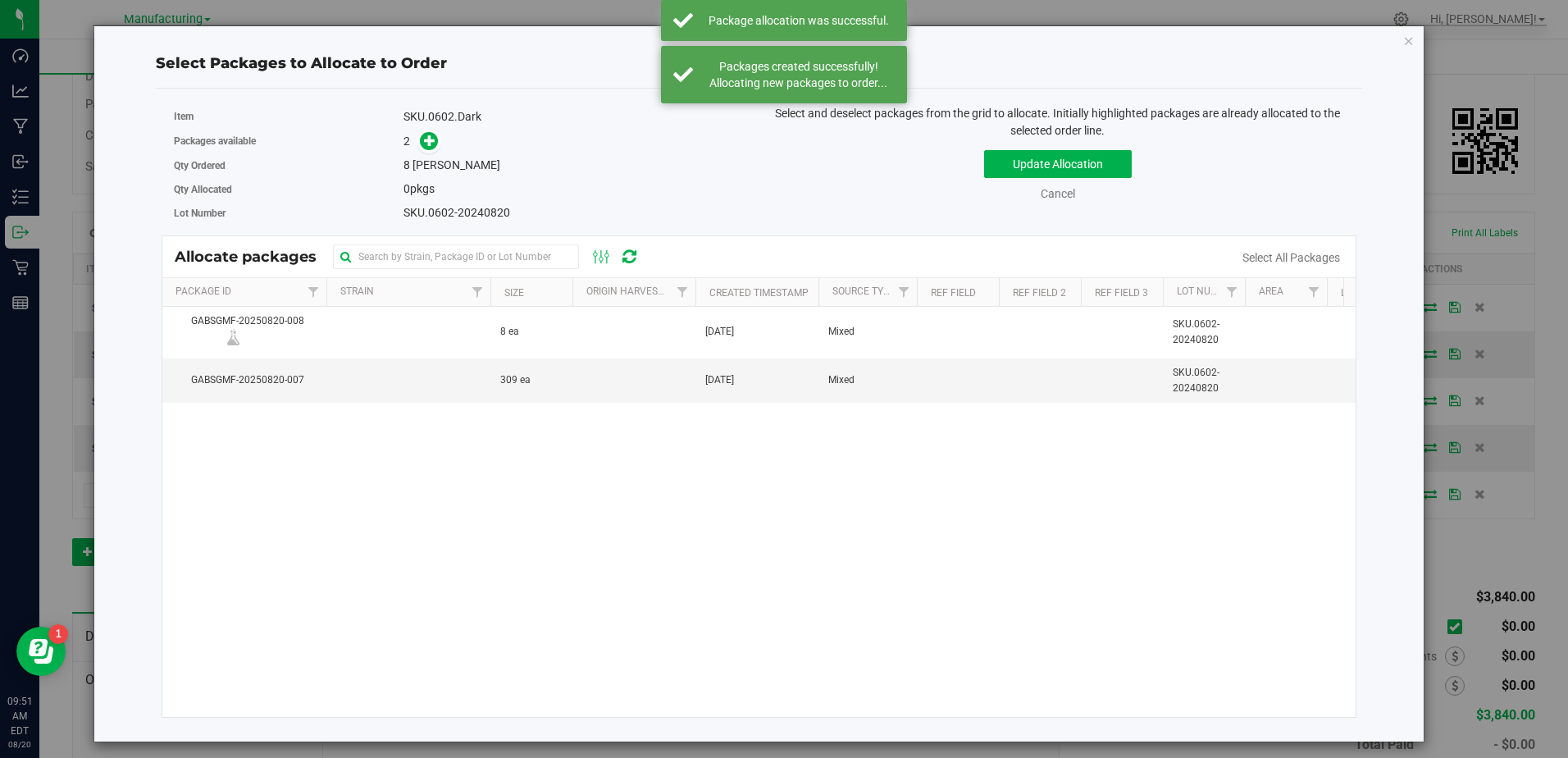
click at [442, 144] on div "2" at bounding box center [575, 141] width 344 height 19
click at [439, 145] on span at bounding box center [429, 141] width 19 height 19
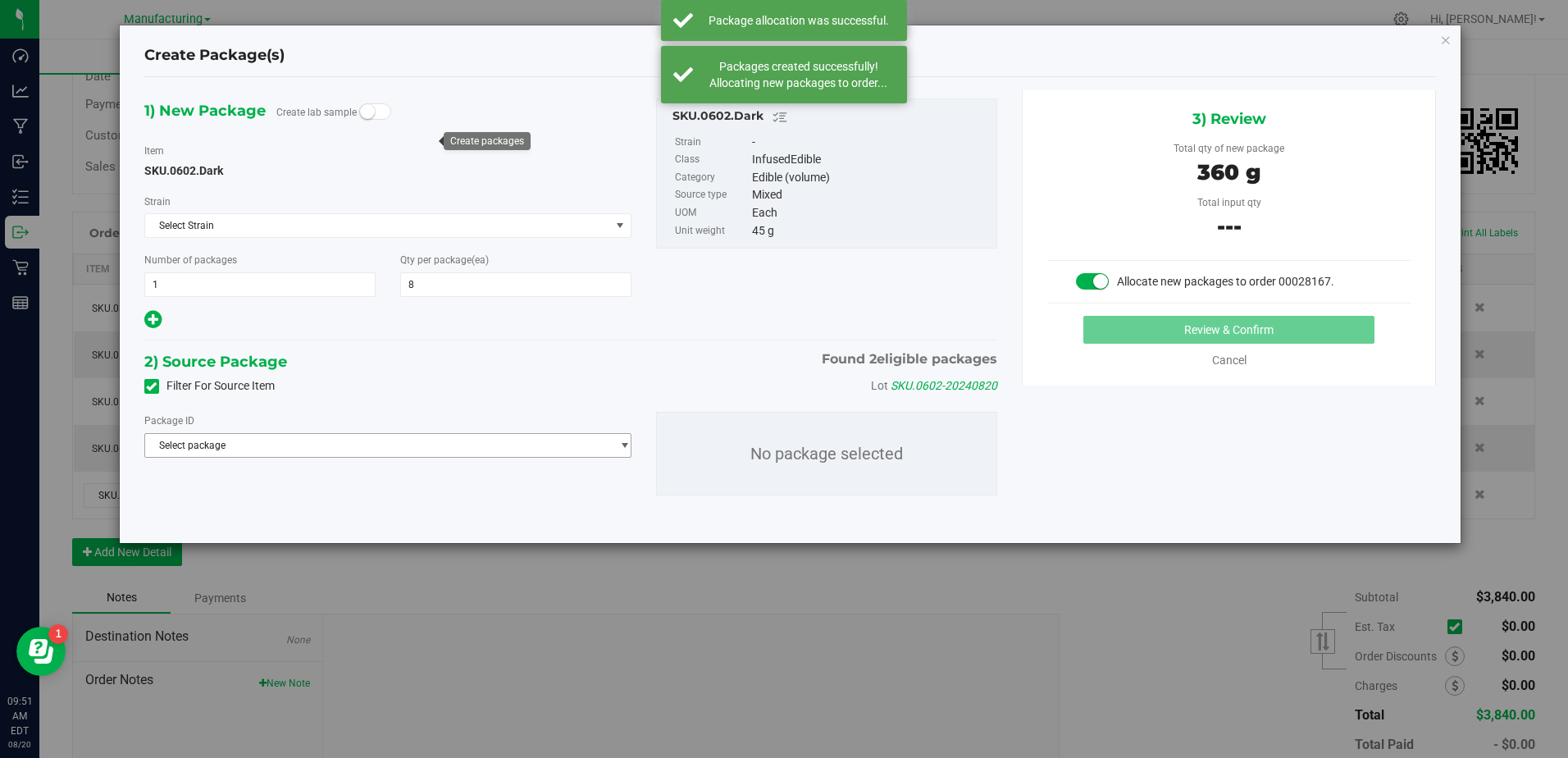
click at [481, 446] on span "Select package" at bounding box center [378, 445] width 466 height 23
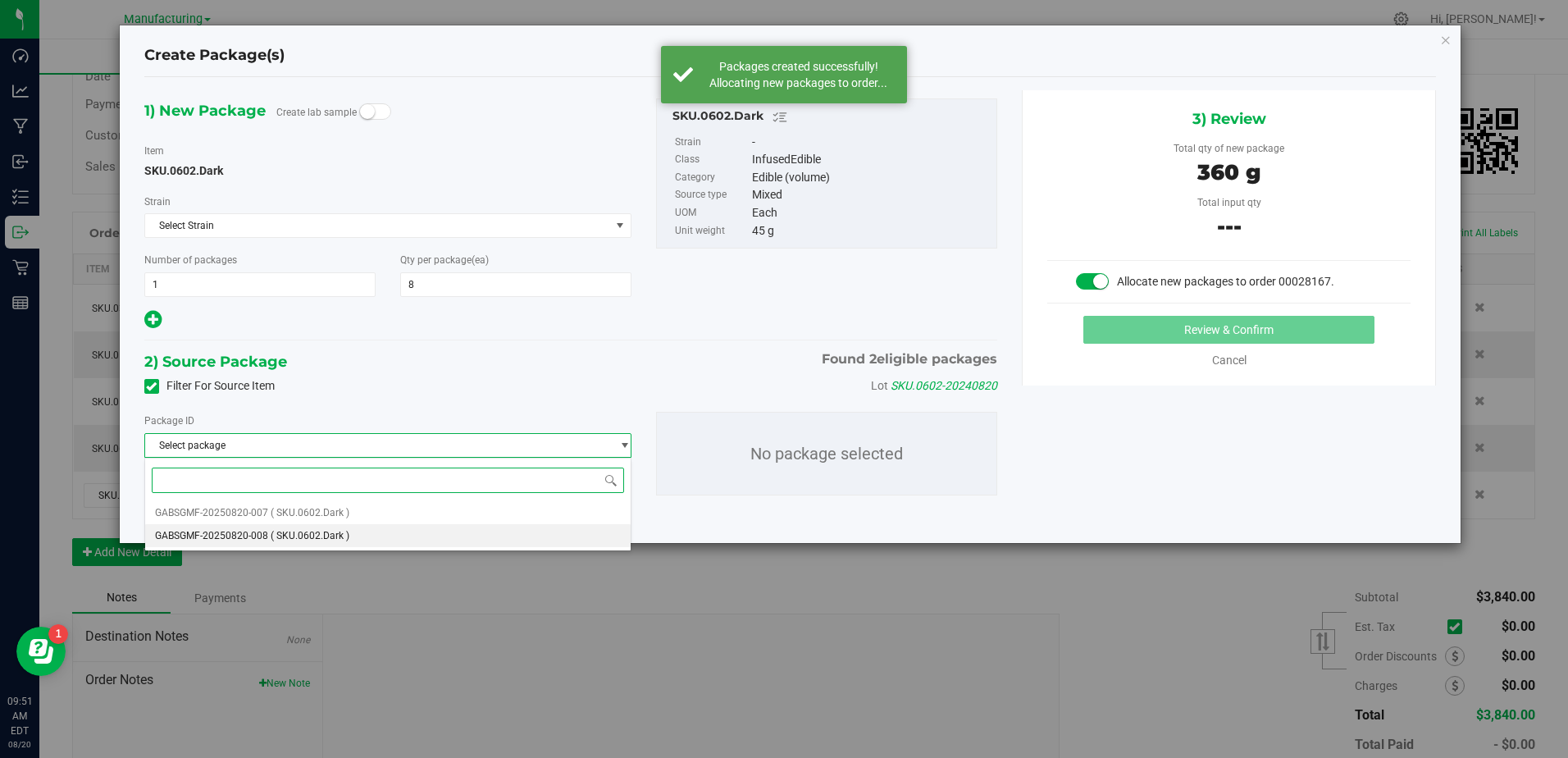
click at [375, 533] on li "GABSGMF-20250820-008 ( SKU.0602.Dark )" at bounding box center [389, 535] width 487 height 23
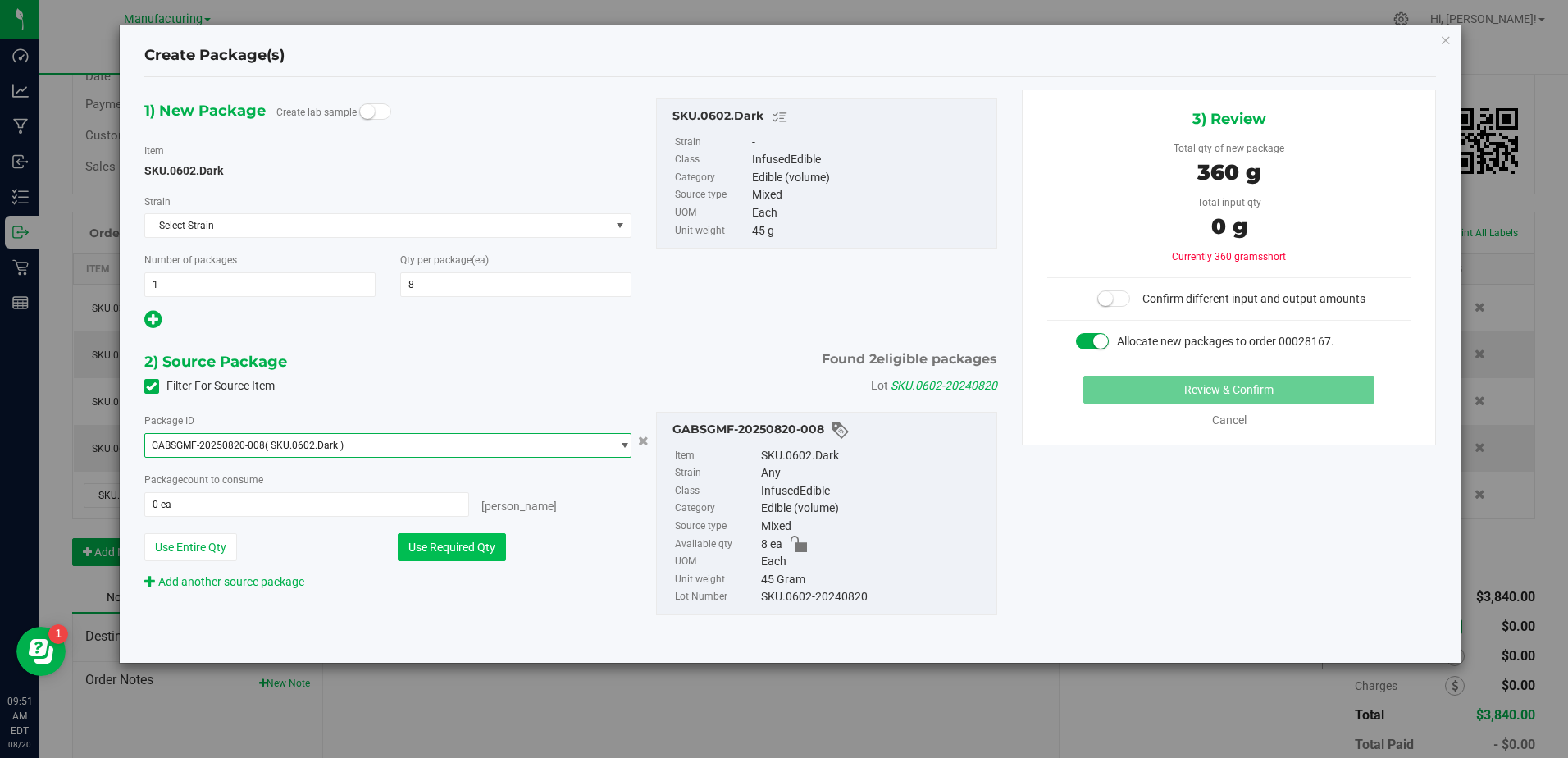
click at [457, 540] on button "Use Required Qty" at bounding box center [452, 547] width 108 height 28
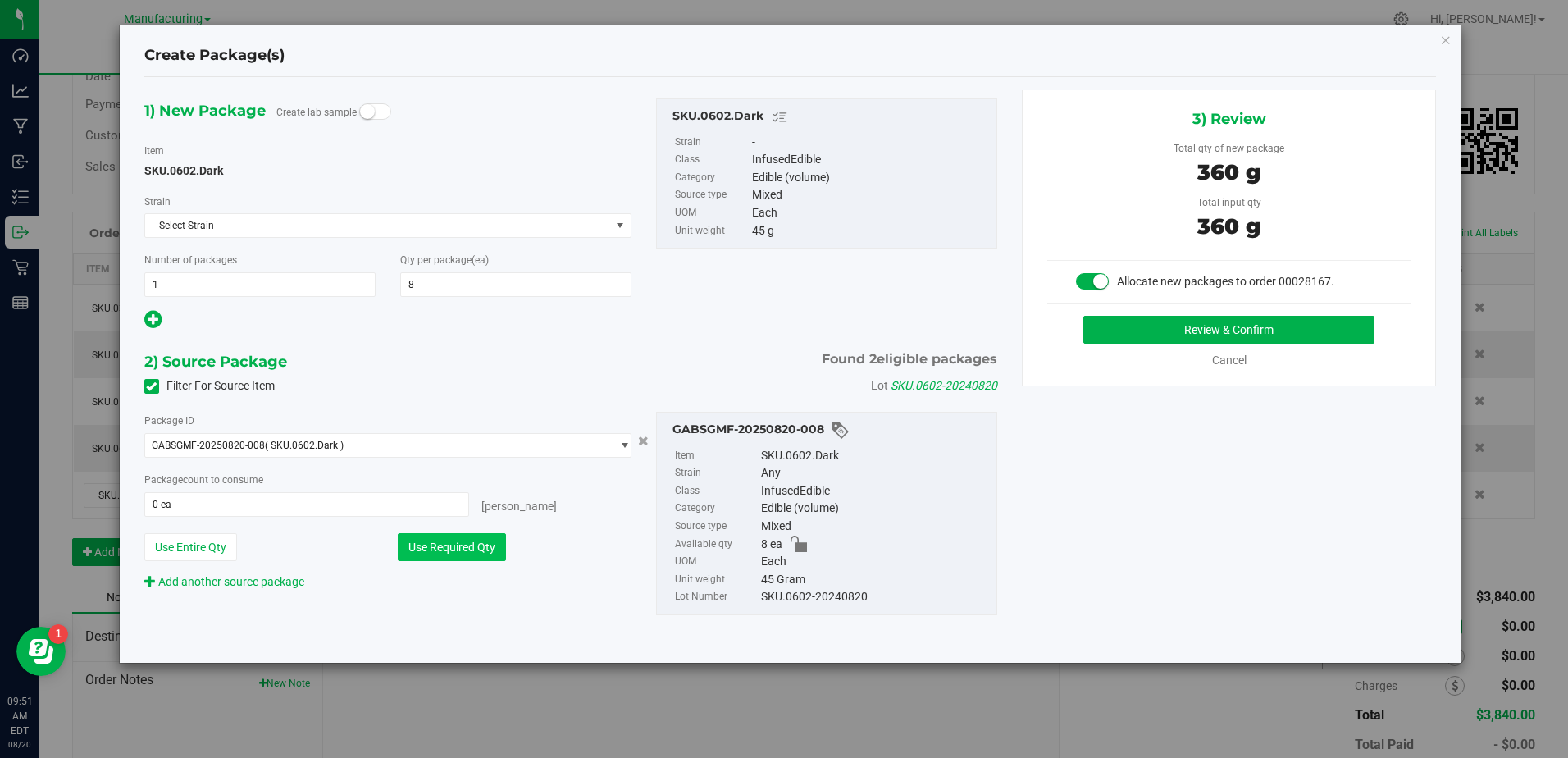
type input "8 ea"
click at [1218, 322] on button "Review & Confirm" at bounding box center [1229, 330] width 291 height 28
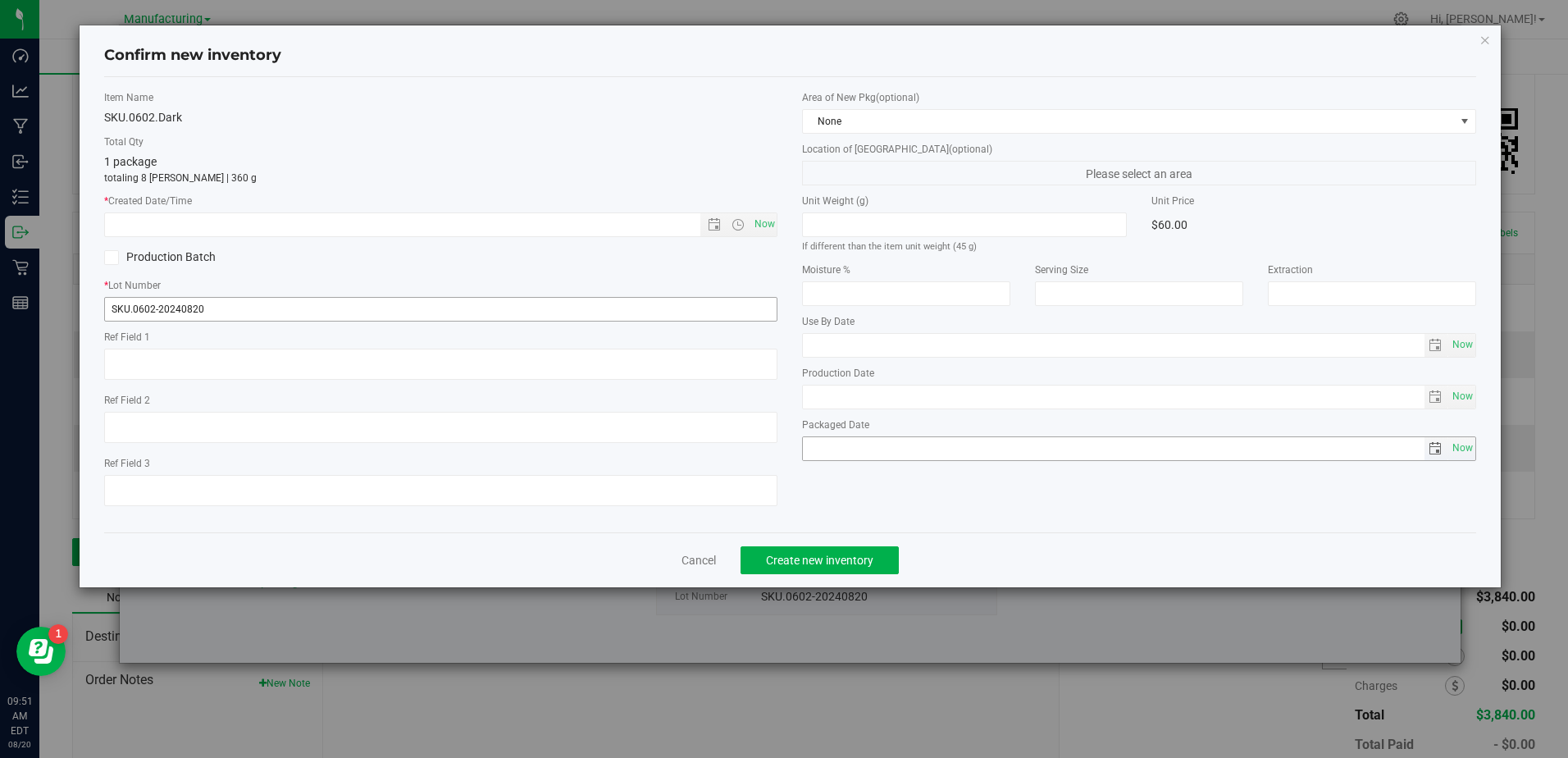
type input "[DATE]"
click at [758, 226] on span "Now" at bounding box center [764, 224] width 28 height 23
type input "[DATE] 9:51 AM"
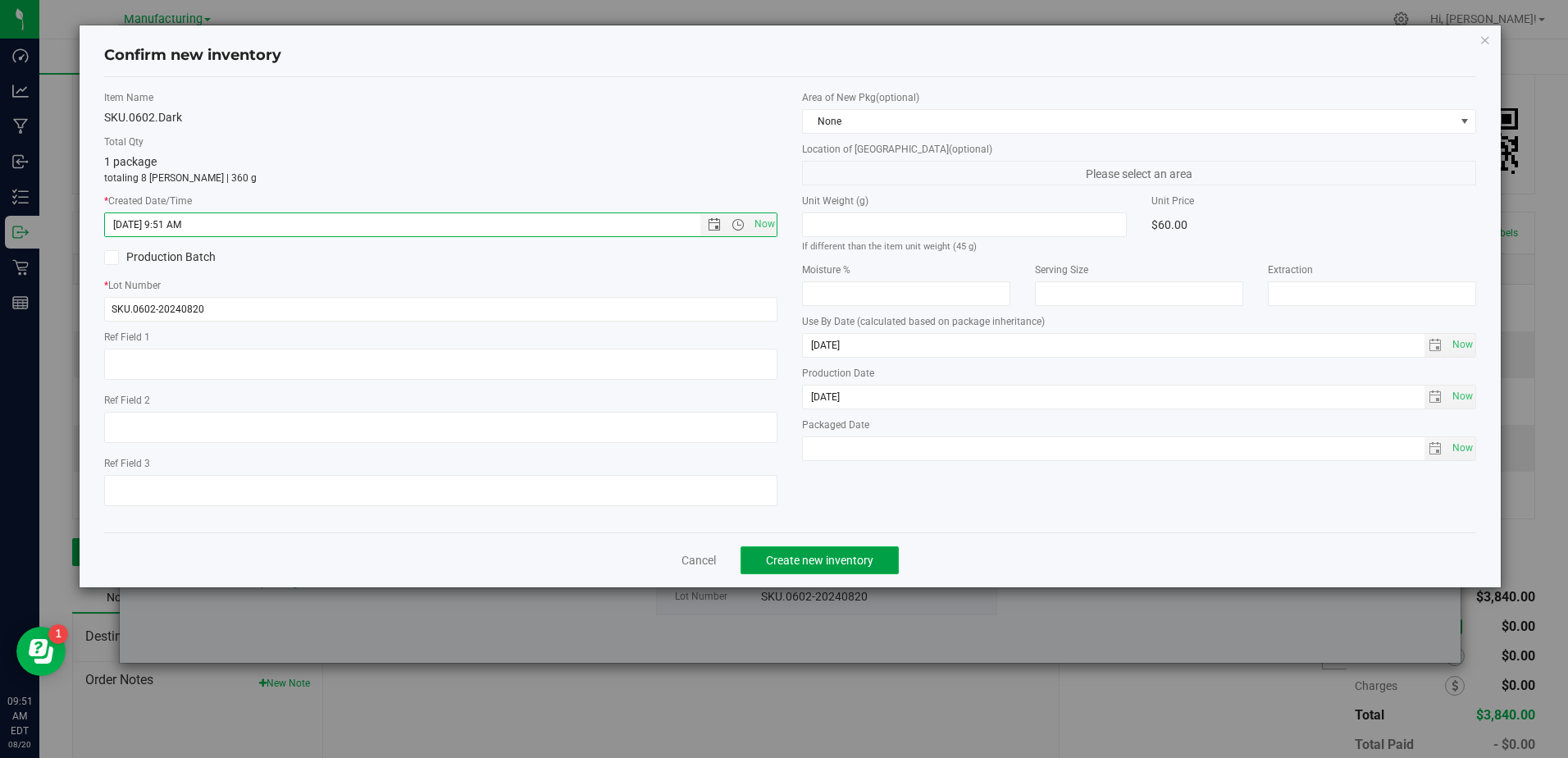
drag, startPoint x: 794, startPoint y: 551, endPoint x: 794, endPoint y: 564, distance: 13.0
click at [794, 554] on button "Create new inventory" at bounding box center [820, 560] width 158 height 28
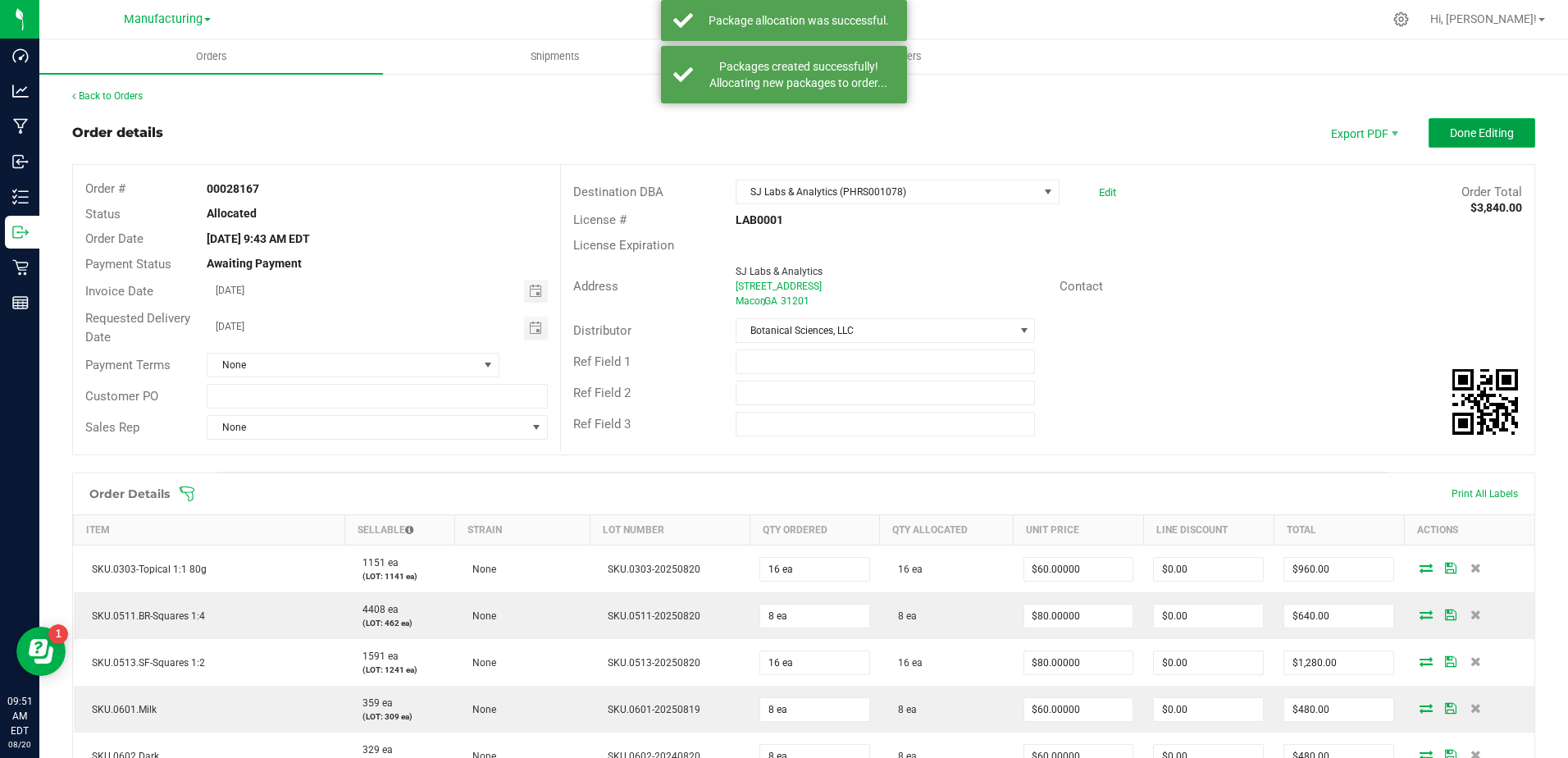
click at [1450, 134] on span "Done Editing" at bounding box center [1482, 133] width 64 height 13
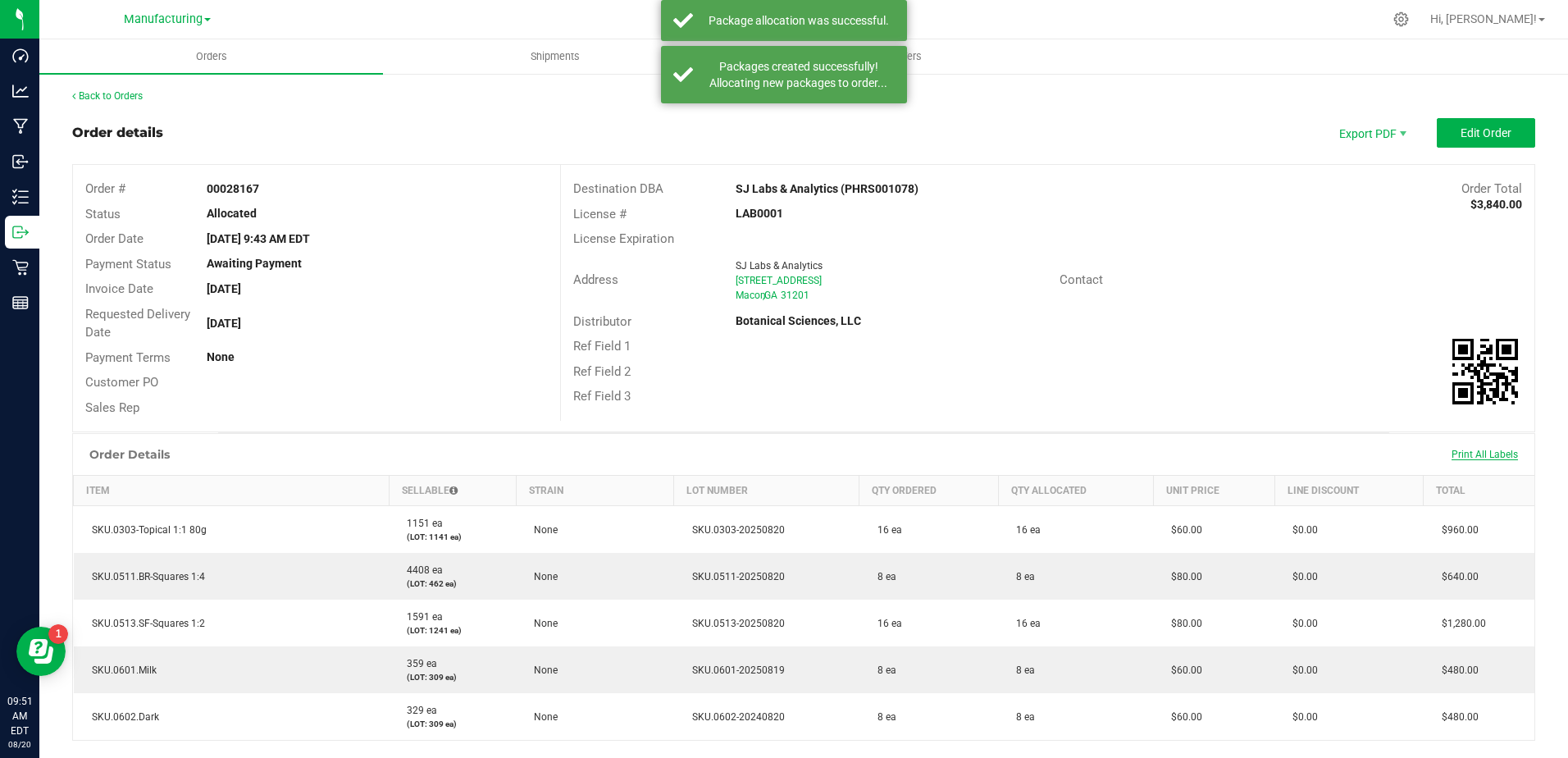
click at [1489, 455] on span "Print All Labels" at bounding box center [1484, 455] width 66 height 12
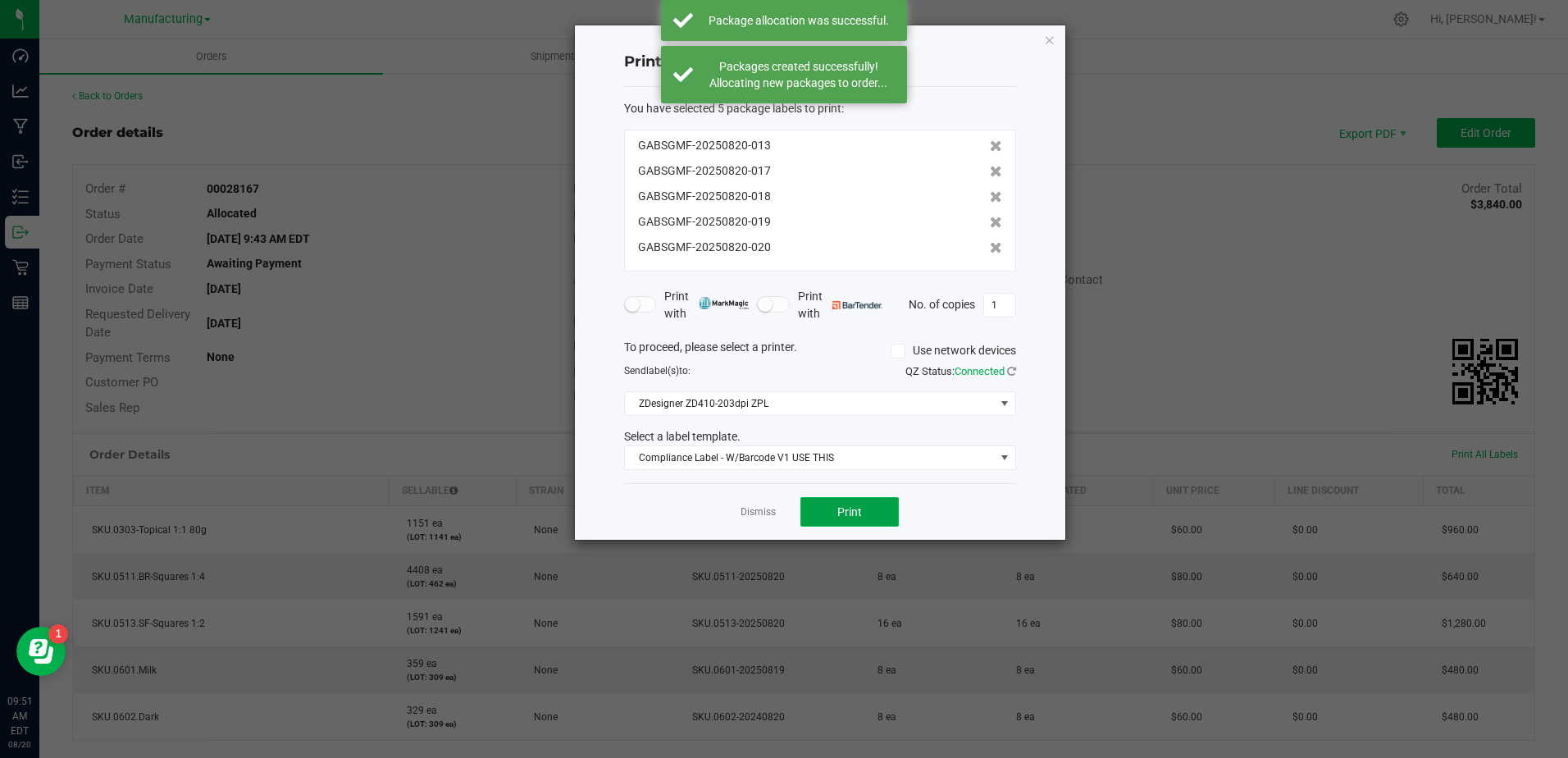
click at [881, 518] on button "Print" at bounding box center [850, 511] width 99 height 29
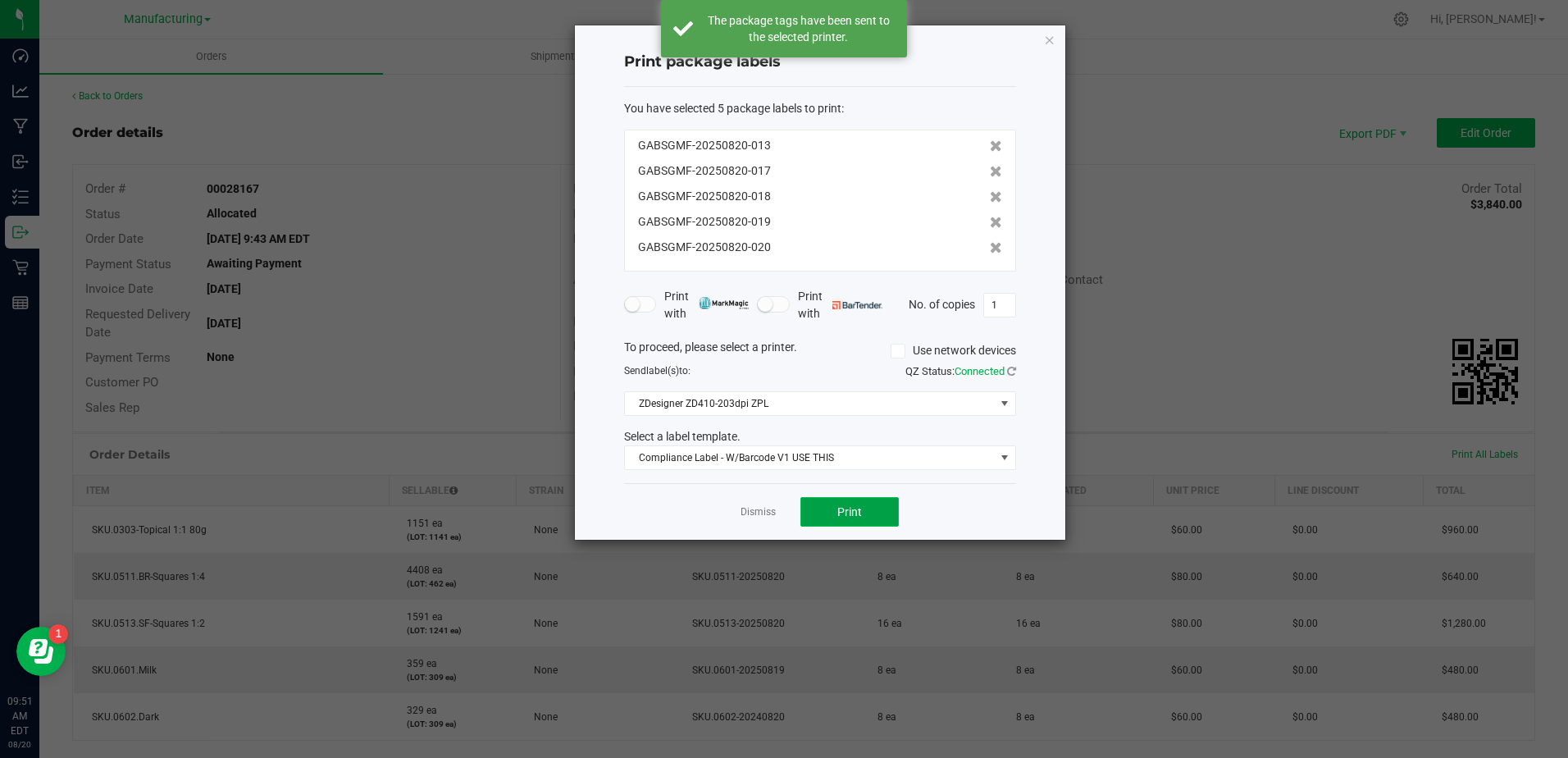
click at [889, 517] on button "Print" at bounding box center [850, 511] width 99 height 29
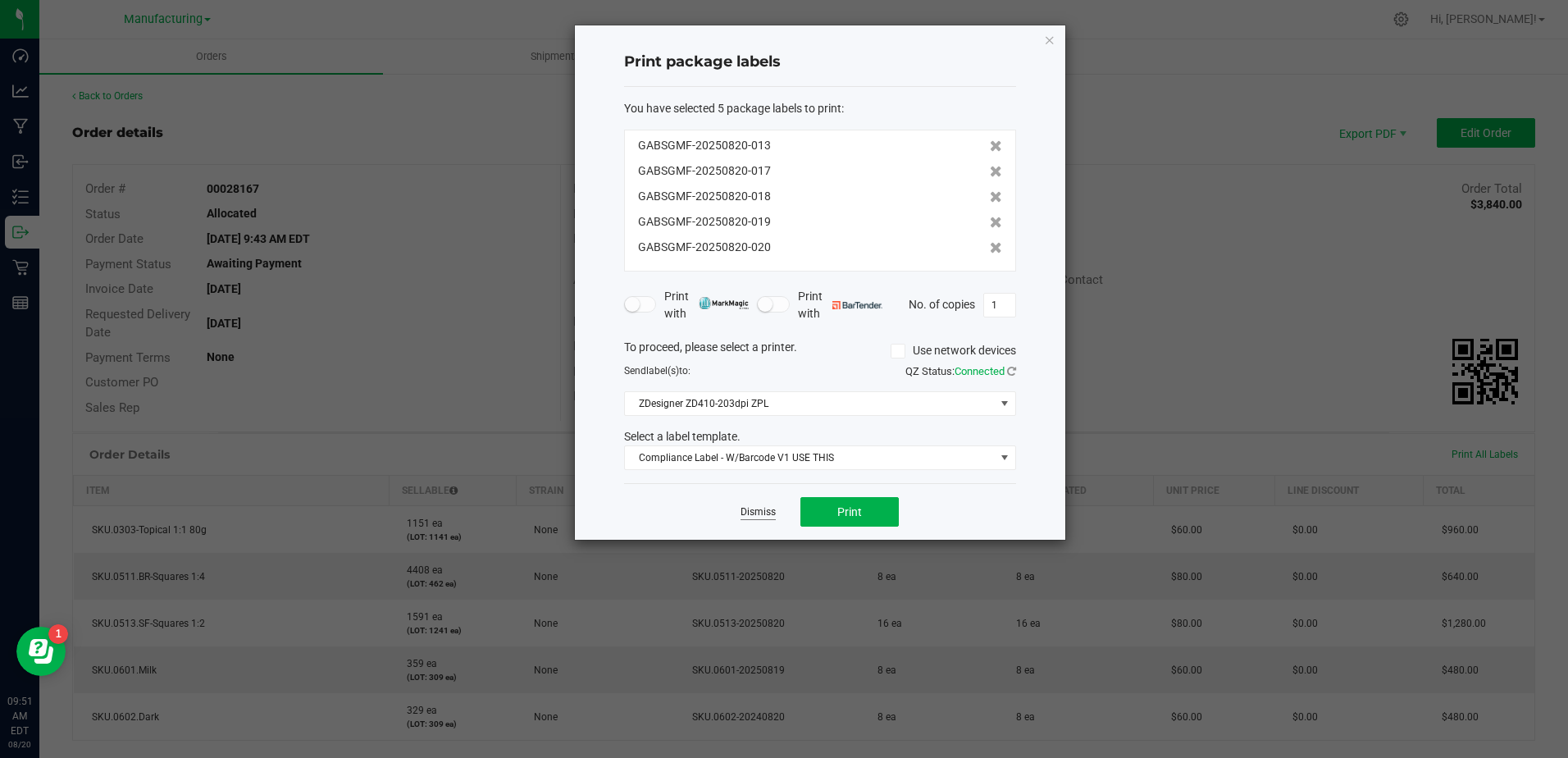
click at [755, 510] on link "Dismiss" at bounding box center [758, 512] width 35 height 14
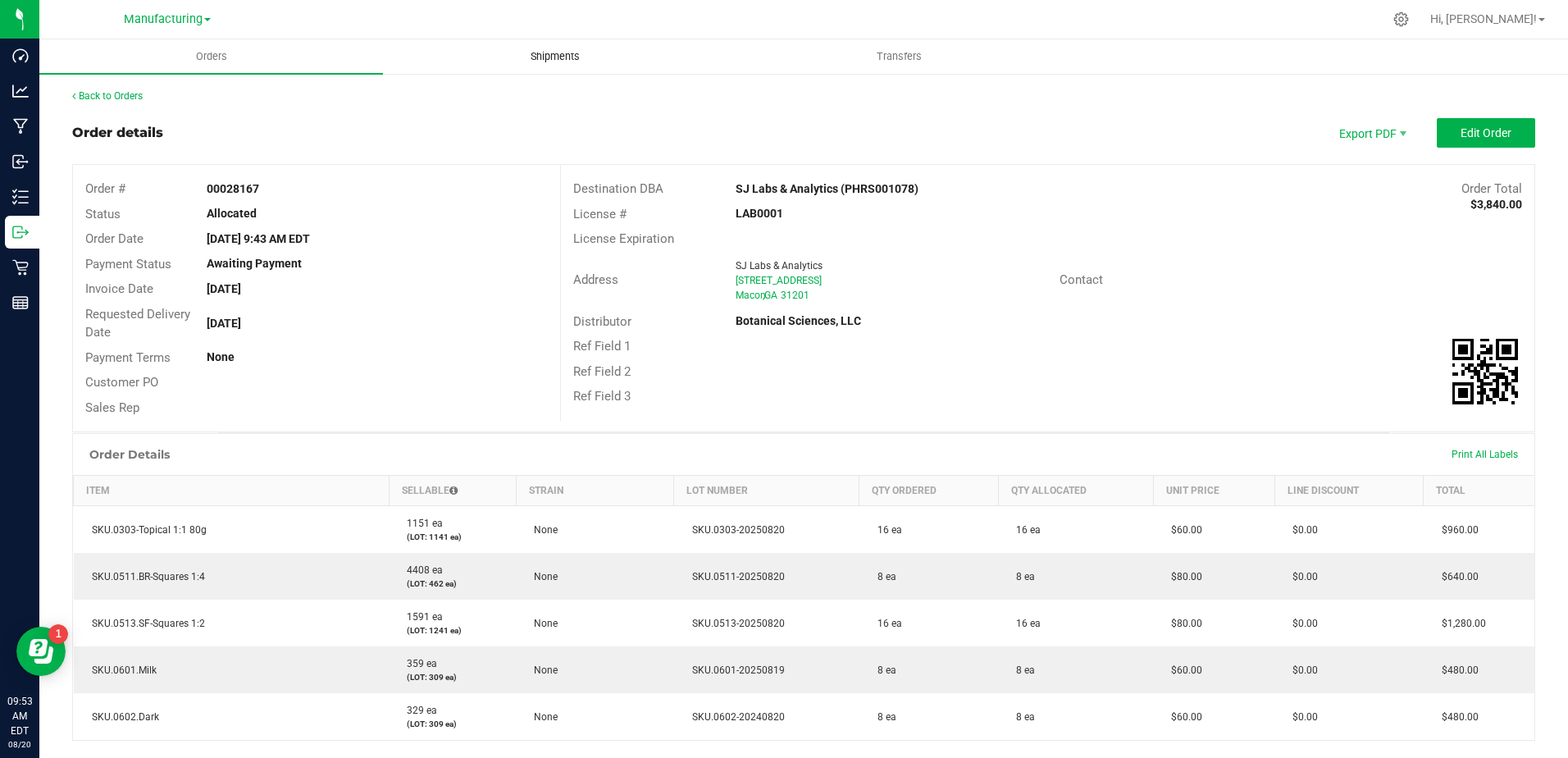
click at [573, 50] on span "Shipments" at bounding box center [555, 57] width 94 height 15
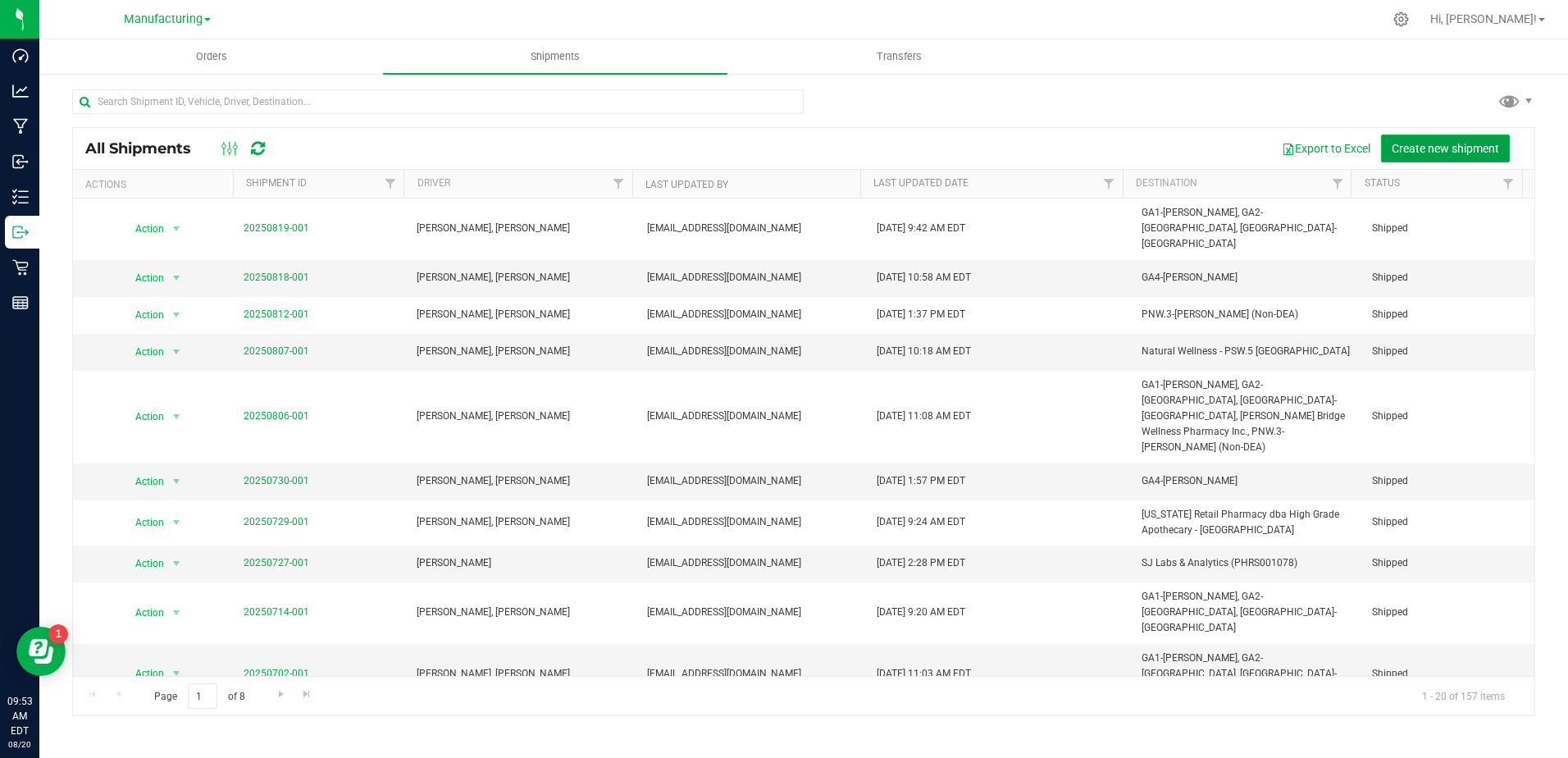
click at [1410, 146] on span "Create new shipment" at bounding box center [1445, 149] width 107 height 13
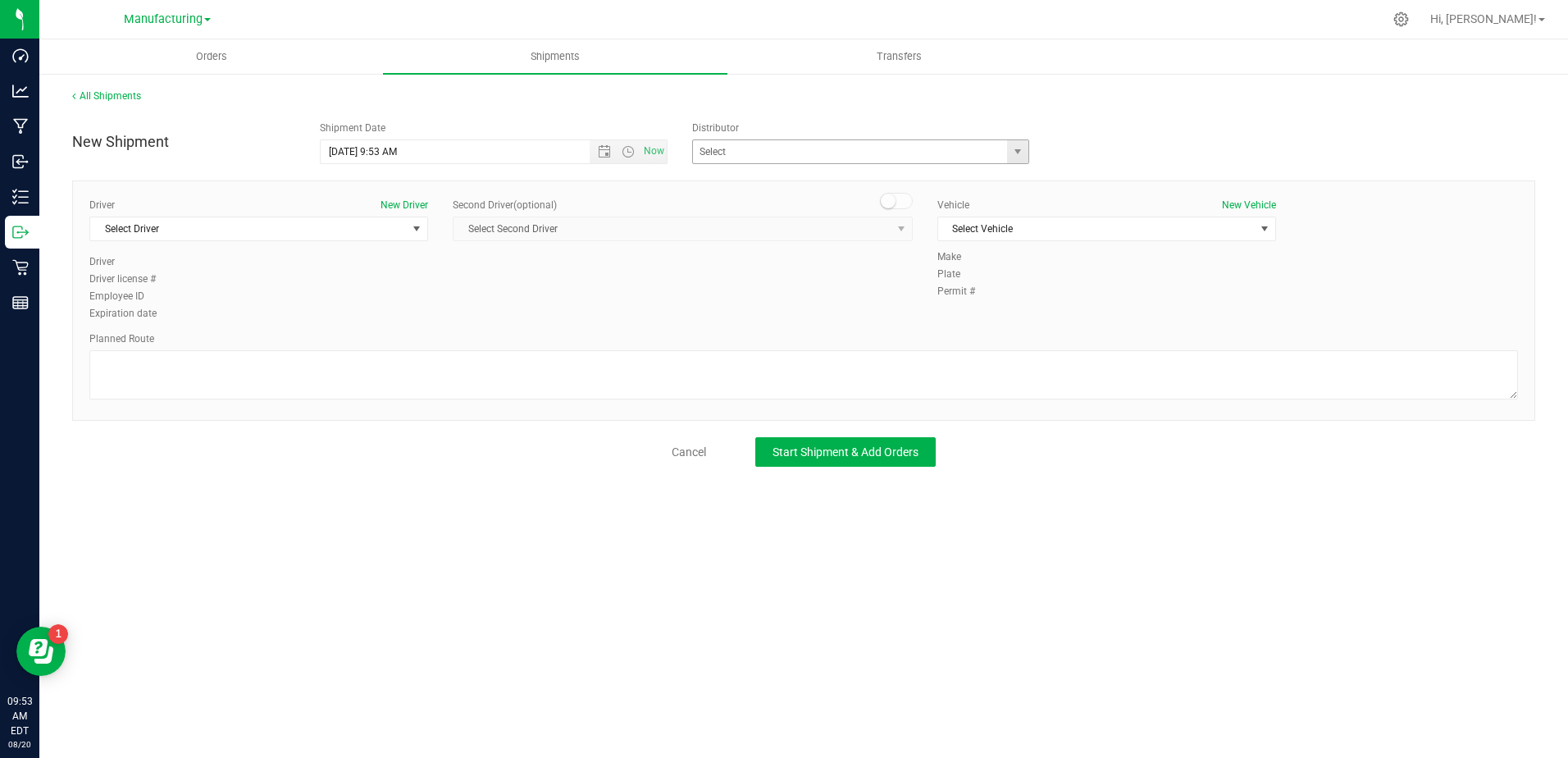
click at [792, 141] on div "Distributor Botanical Sciences, LLC PNE.1-[GEOGRAPHIC_DATA] PNE.12-[GEOGRAPHIC_…" at bounding box center [866, 142] width 372 height 44
click at [789, 148] on input "text" at bounding box center [845, 151] width 305 height 23
click at [1019, 151] on span "select" at bounding box center [1018, 152] width 13 height 13
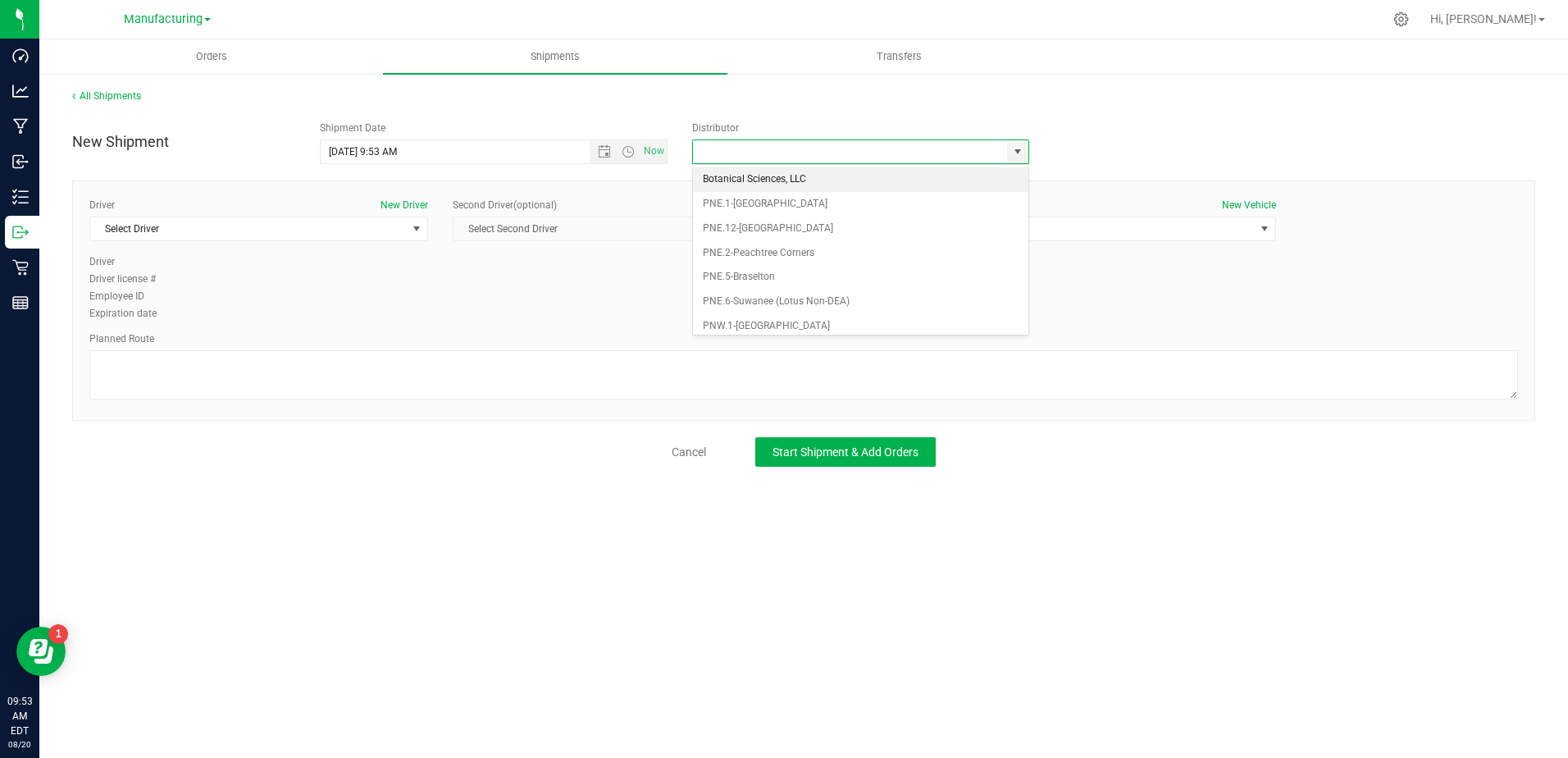
click at [835, 179] on li "Botanical Sciences, LLC" at bounding box center [861, 179] width 335 height 24
type input "Botanical Sciences, LLC"
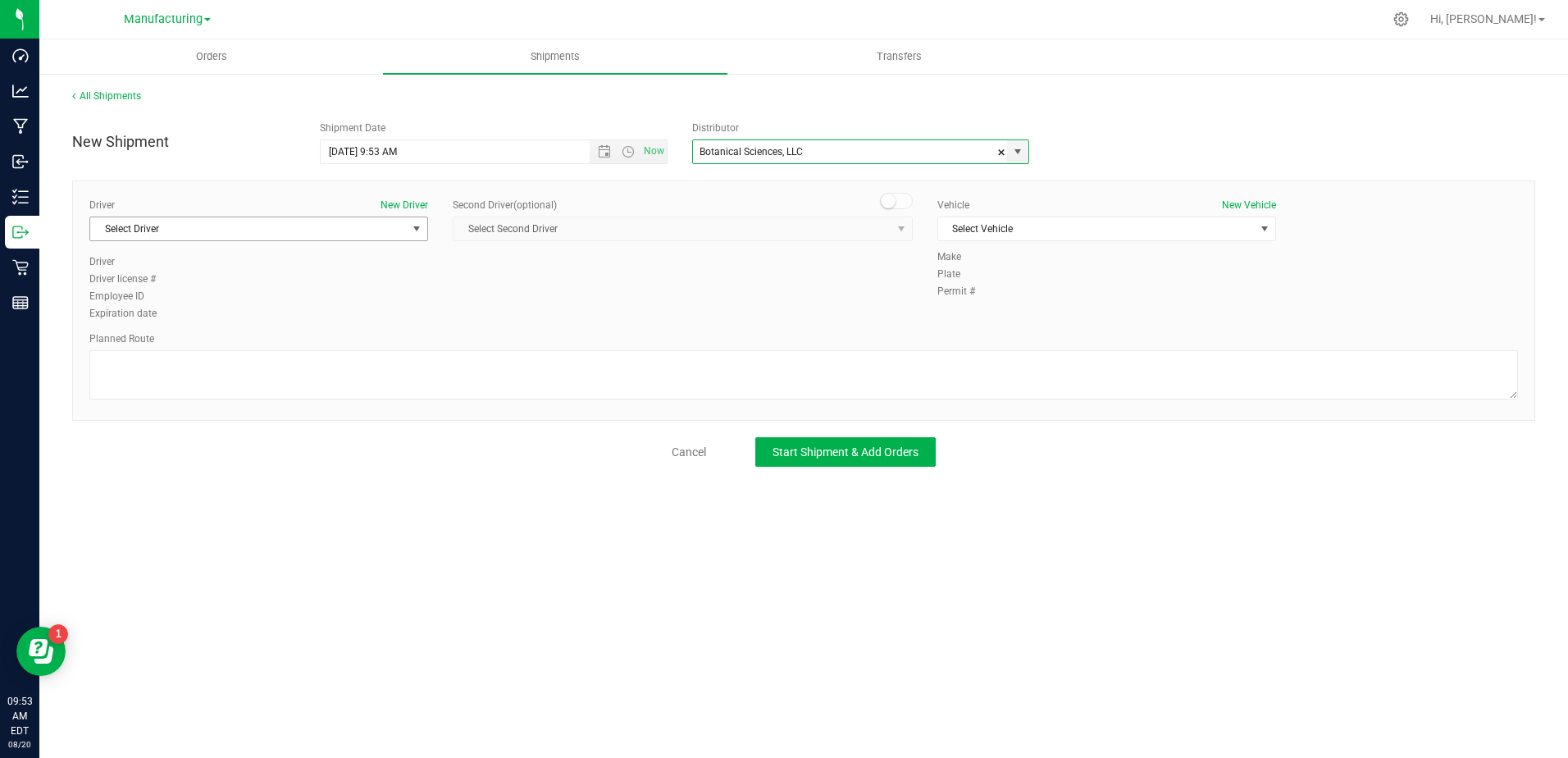
click at [344, 234] on span "Select Driver" at bounding box center [248, 228] width 317 height 23
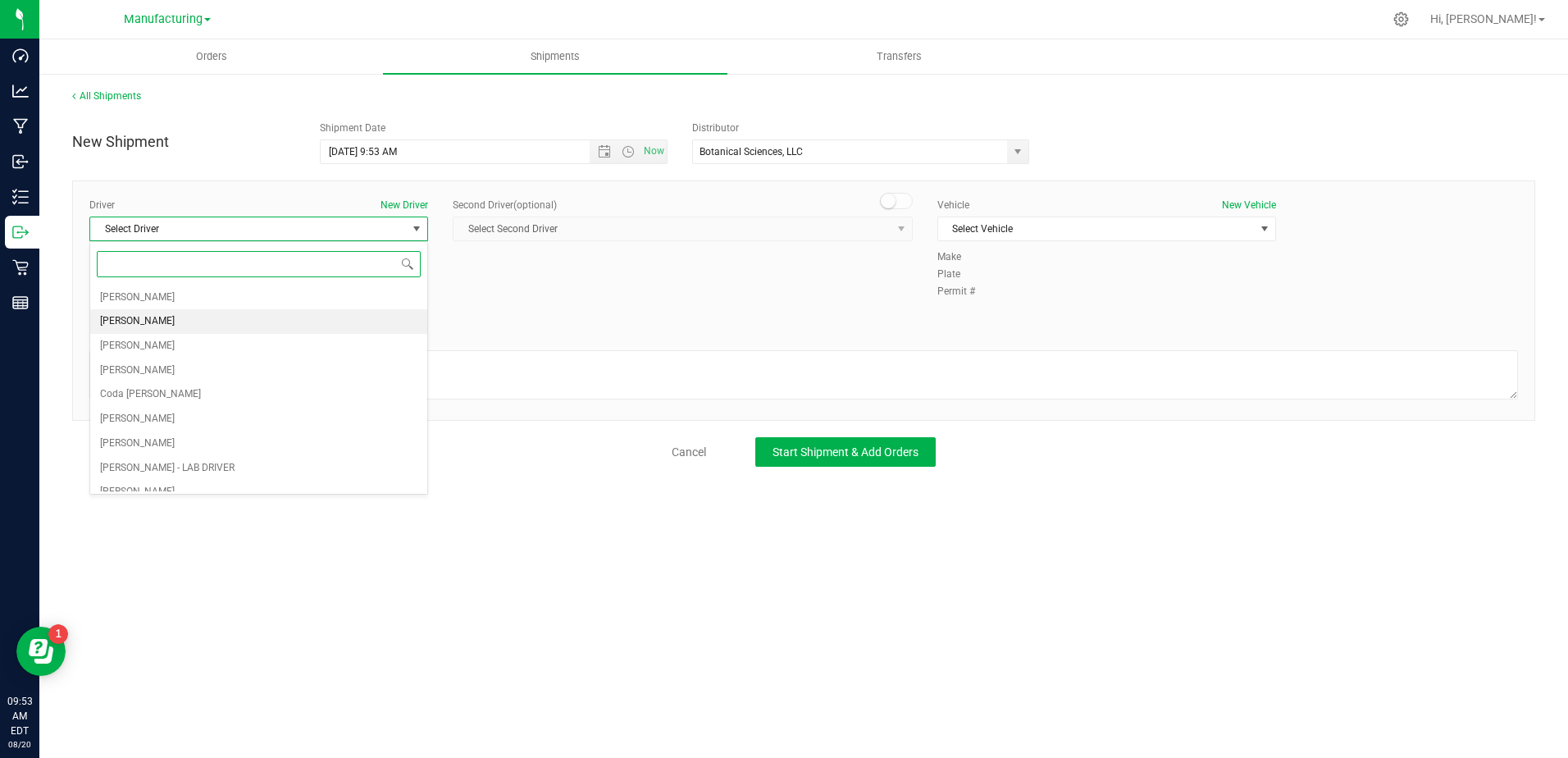
click at [271, 327] on li "[PERSON_NAME]" at bounding box center [258, 321] width 337 height 24
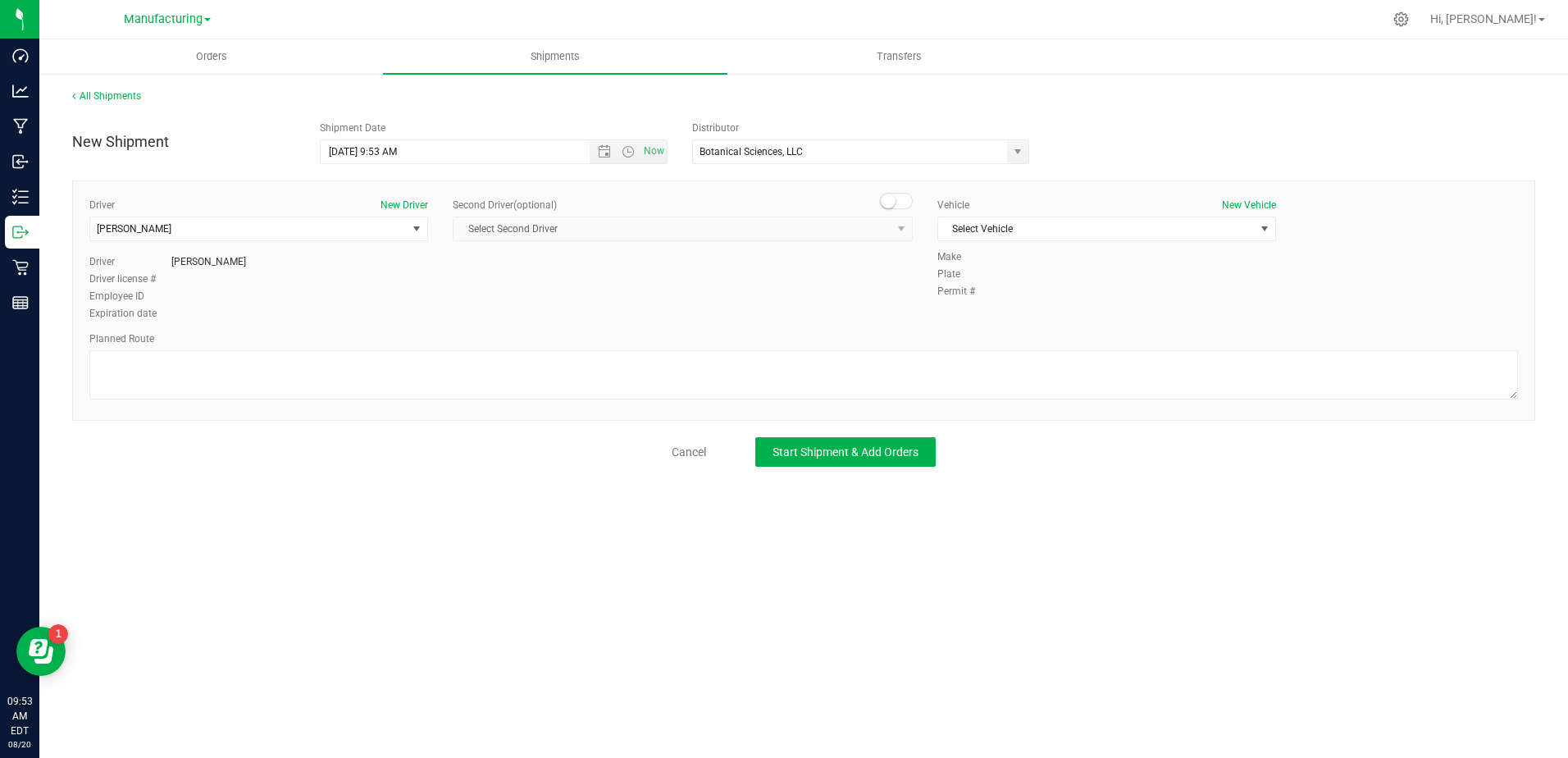
click at [886, 197] on small at bounding box center [888, 201] width 15 height 15
click at [815, 248] on div "Second Driver (optional) Select Second Driver Select Second Driver [PERSON_NAME…" at bounding box center [682, 226] width 460 height 57
click at [821, 226] on span "Select Second Driver" at bounding box center [672, 228] width 438 height 23
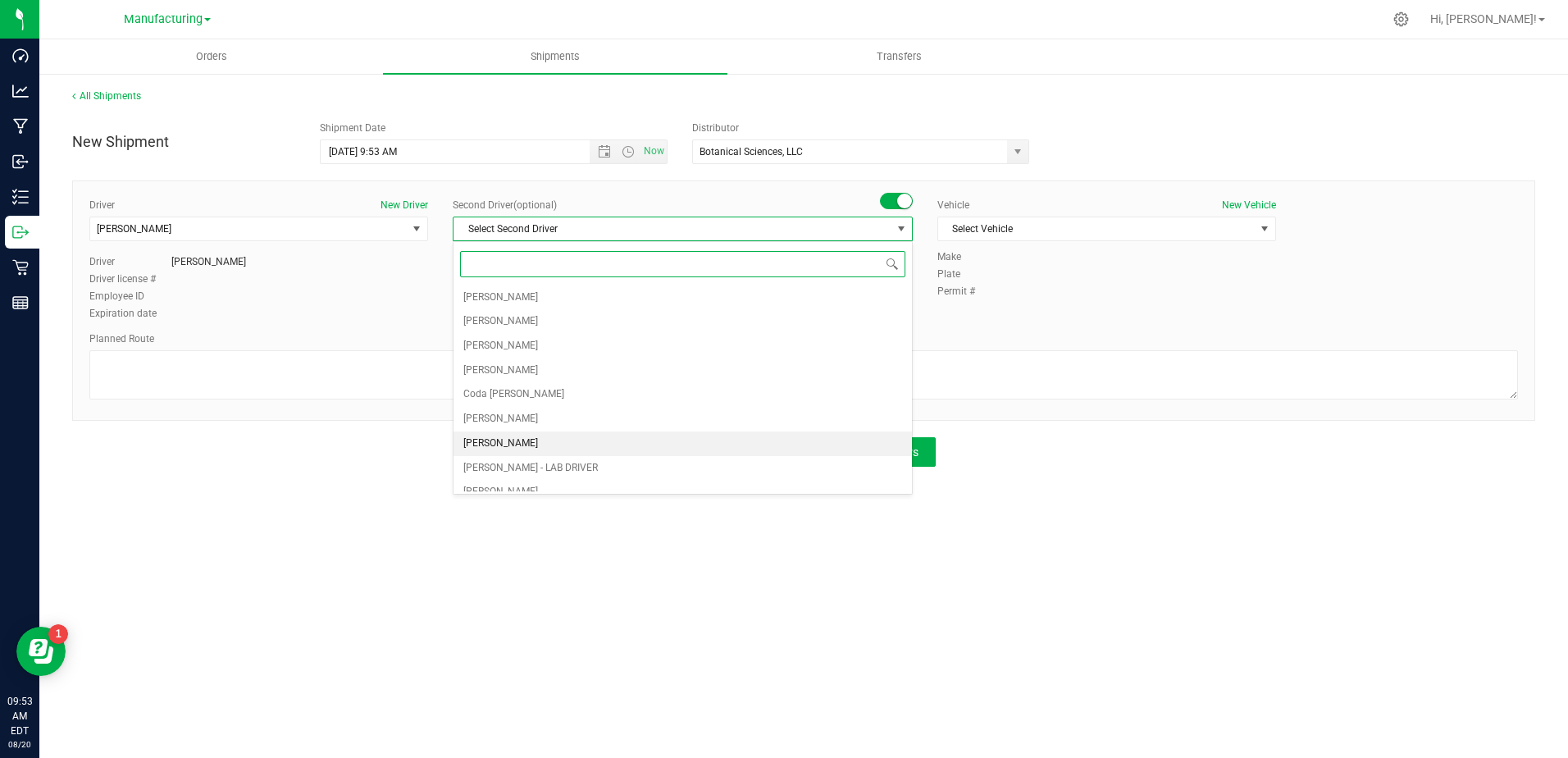
click at [488, 437] on span "[PERSON_NAME]" at bounding box center [500, 444] width 74 height 22
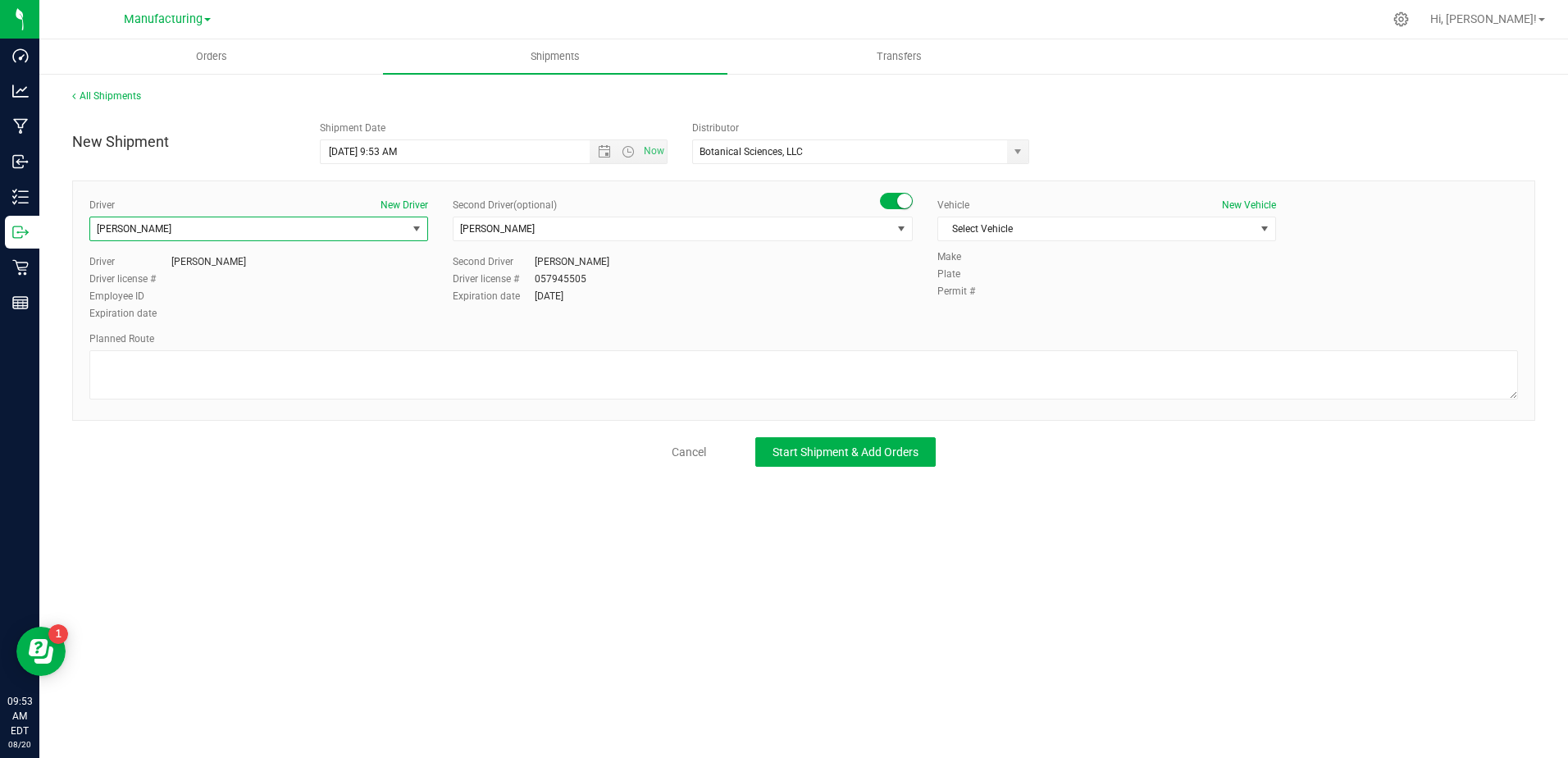
click at [292, 237] on span "[PERSON_NAME]" at bounding box center [248, 228] width 317 height 23
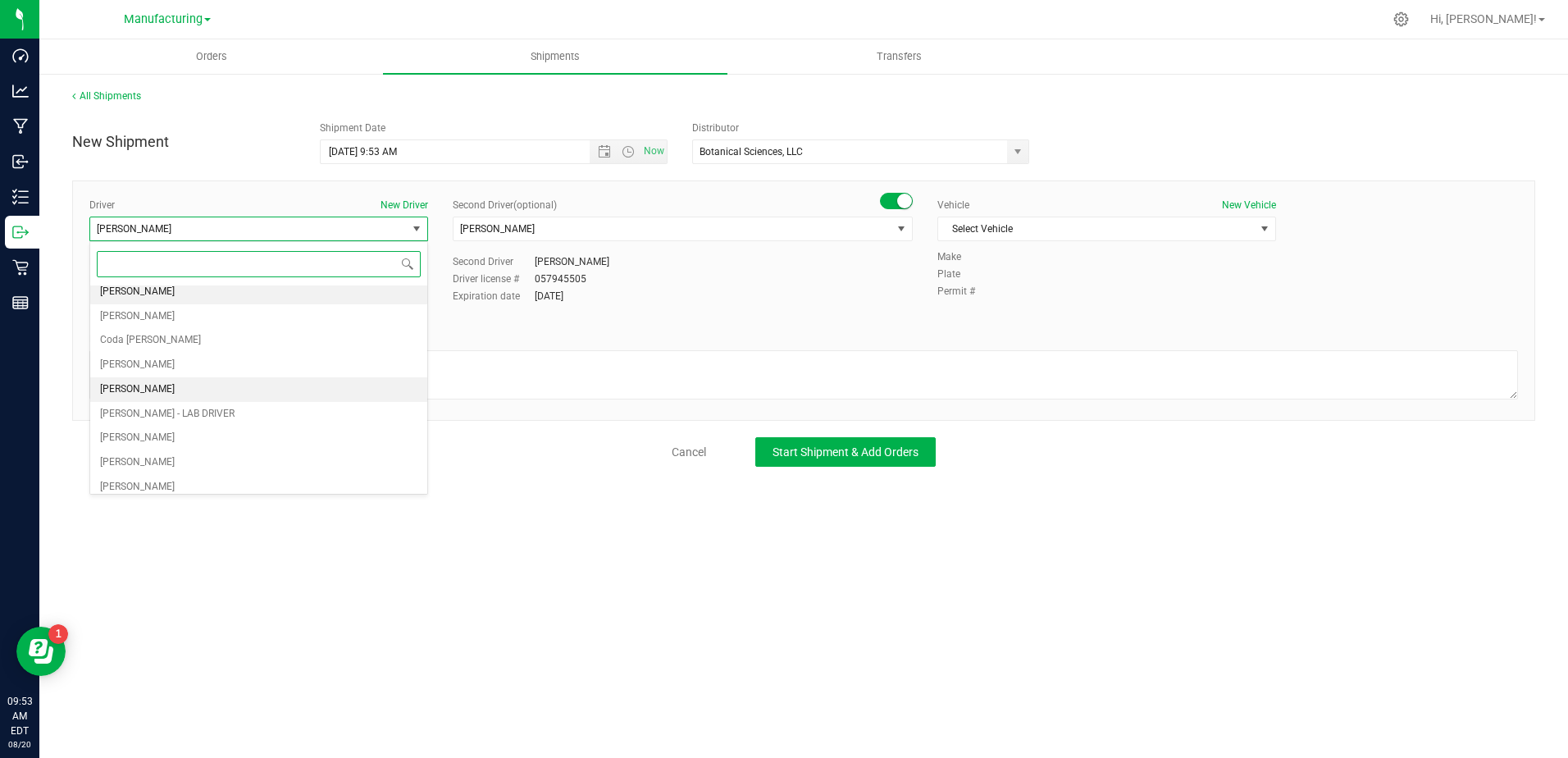
scroll to position [82, 0]
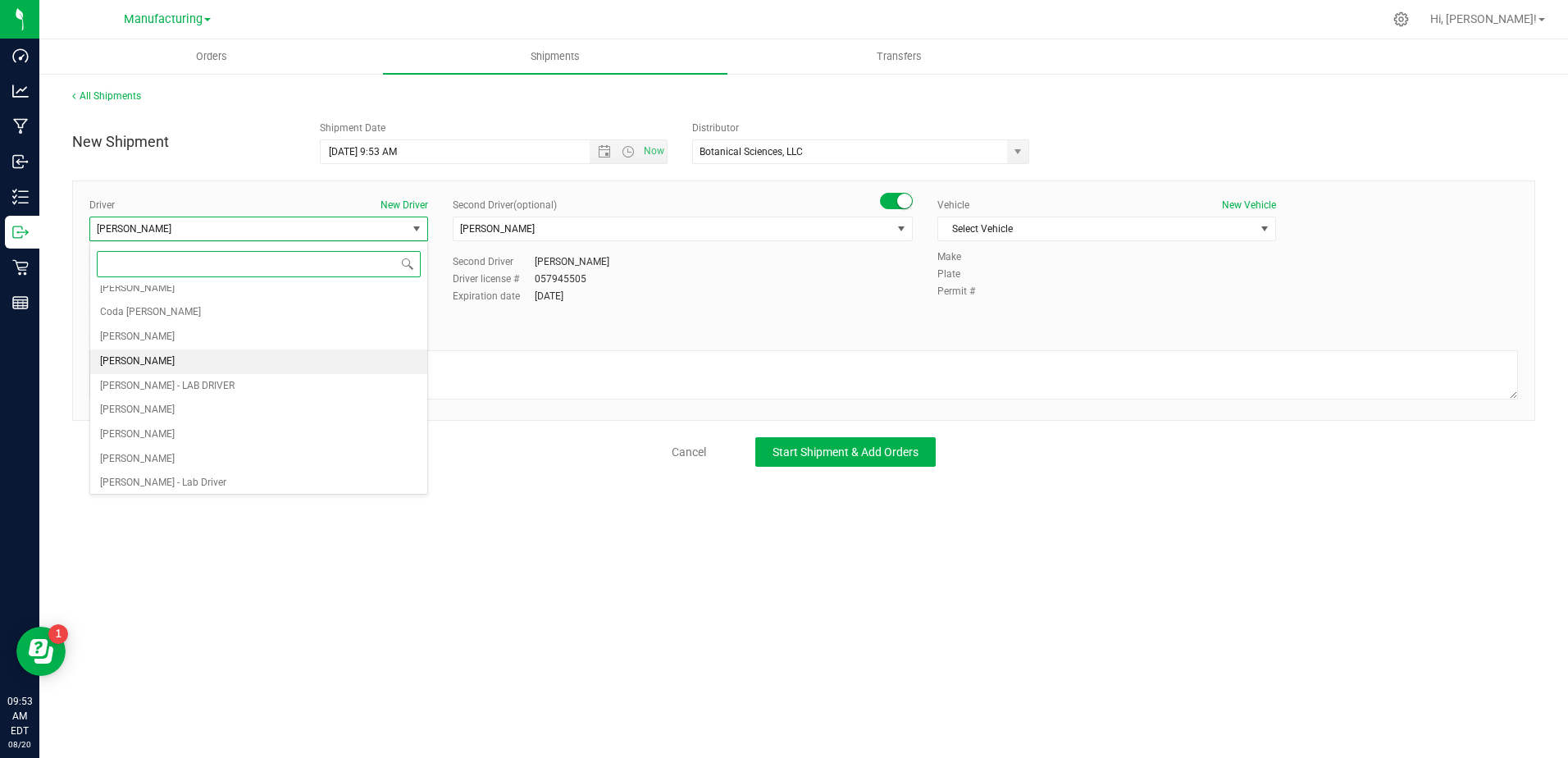
click at [187, 352] on li "[PERSON_NAME]" at bounding box center [258, 361] width 337 height 24
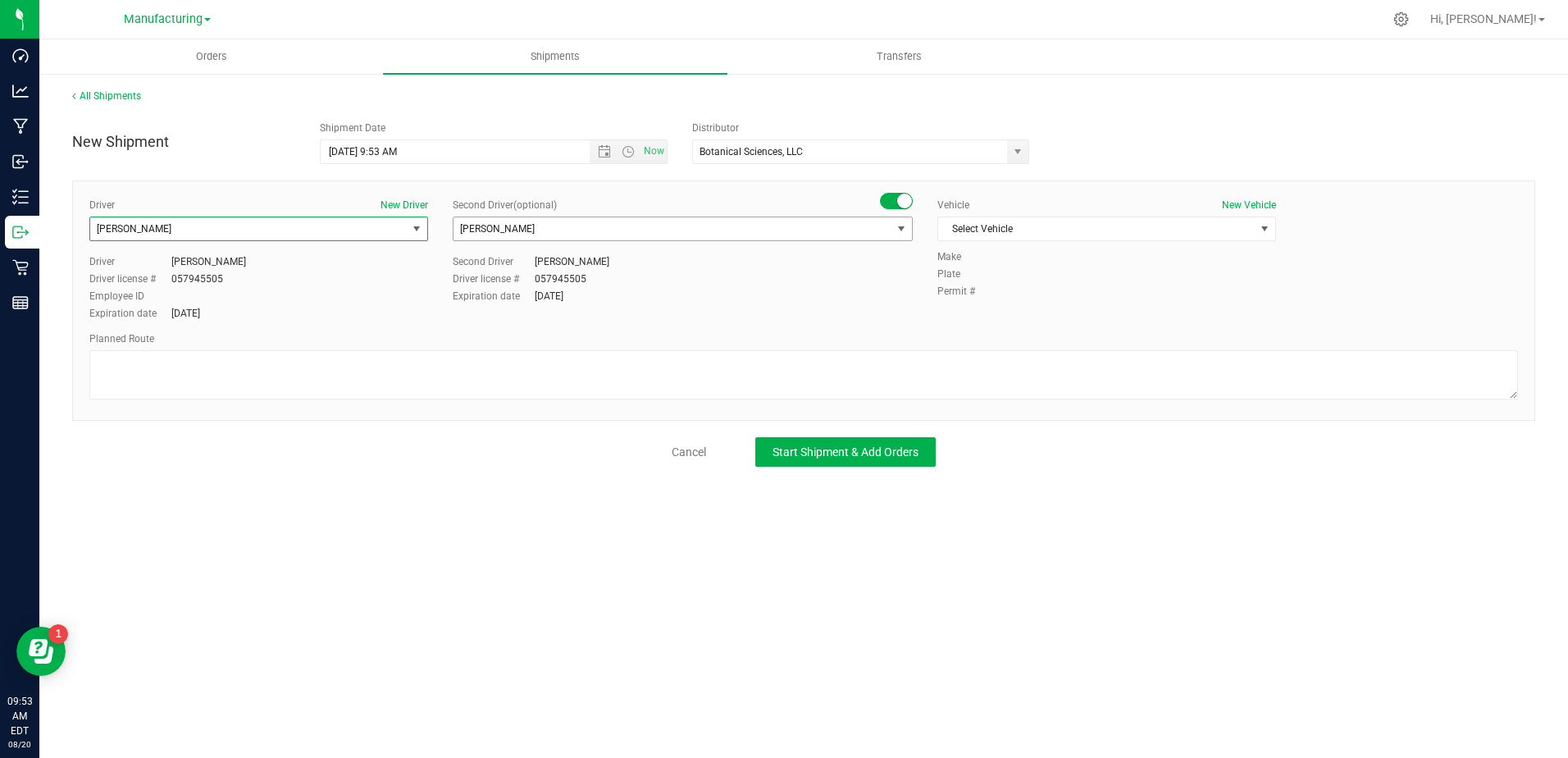
click at [578, 225] on span "[PERSON_NAME]" at bounding box center [672, 228] width 438 height 23
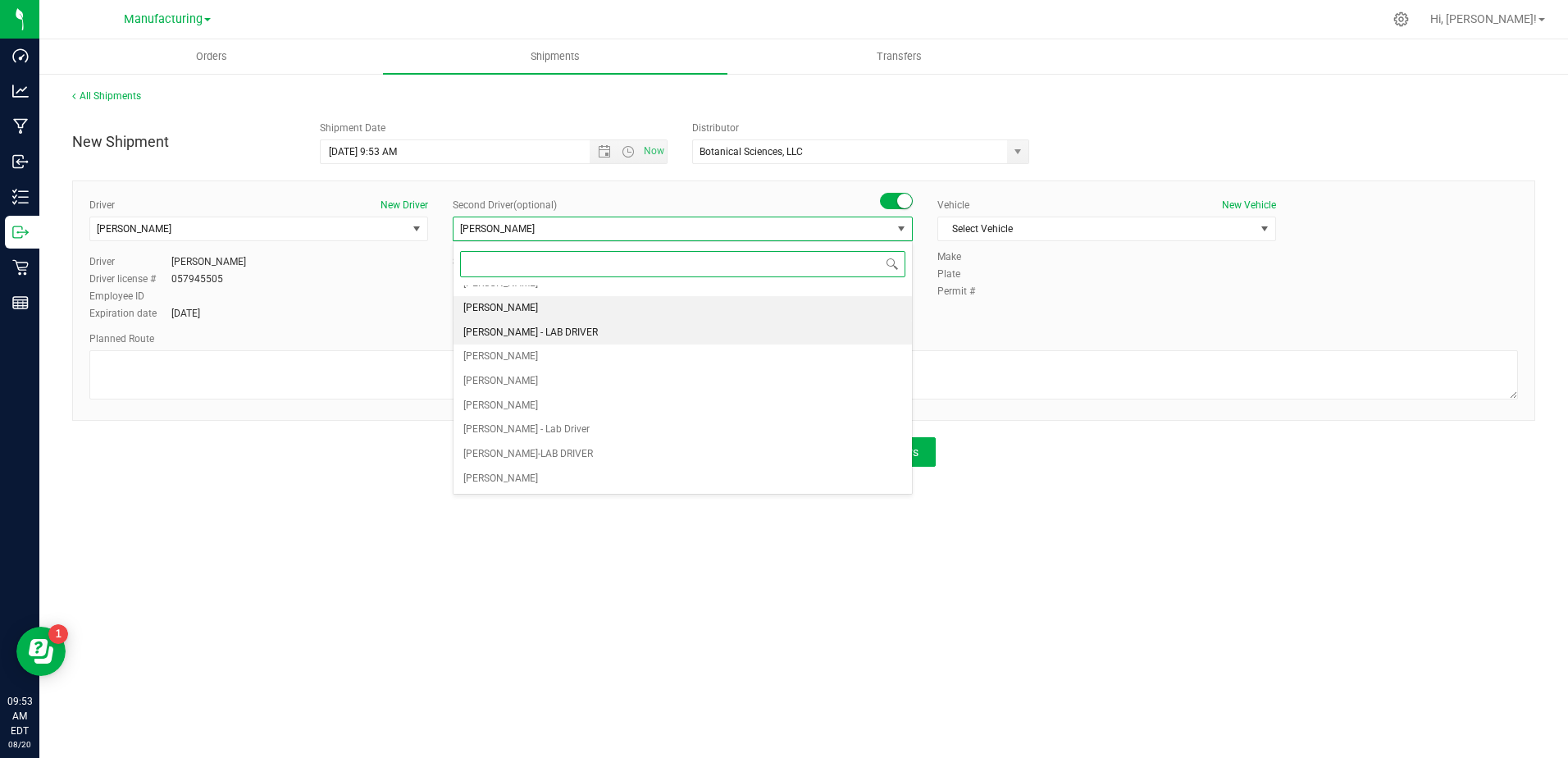
scroll to position [0, 0]
click at [564, 323] on li "[PERSON_NAME]" at bounding box center [682, 321] width 458 height 24
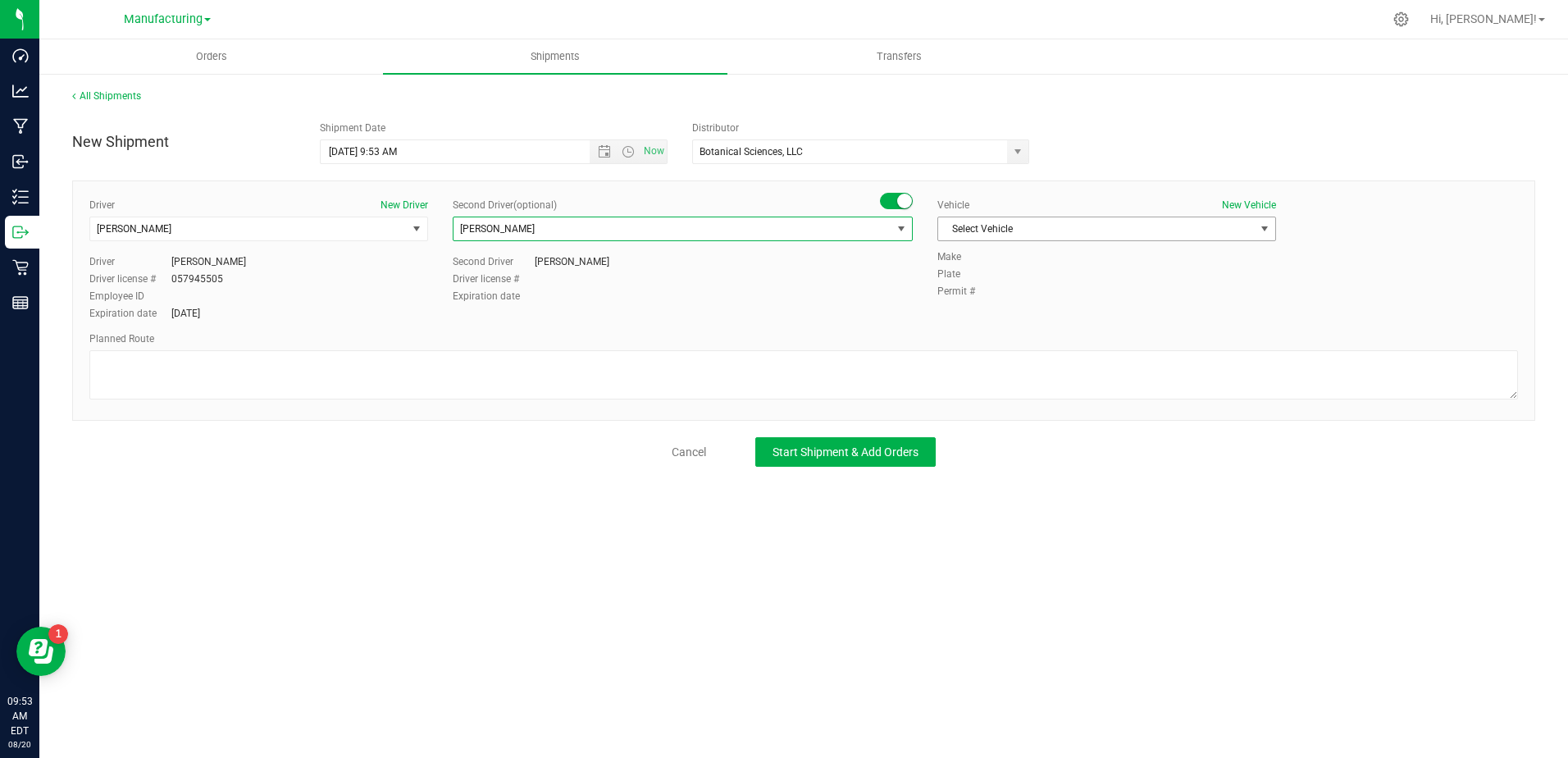
click at [1016, 227] on span "Select Vehicle" at bounding box center [1096, 228] width 317 height 23
click at [1040, 308] on li "Lab Vehicle - SJ LABS" at bounding box center [1106, 305] width 337 height 24
click at [805, 451] on span "Start Shipment & Add Orders" at bounding box center [845, 453] width 146 height 13
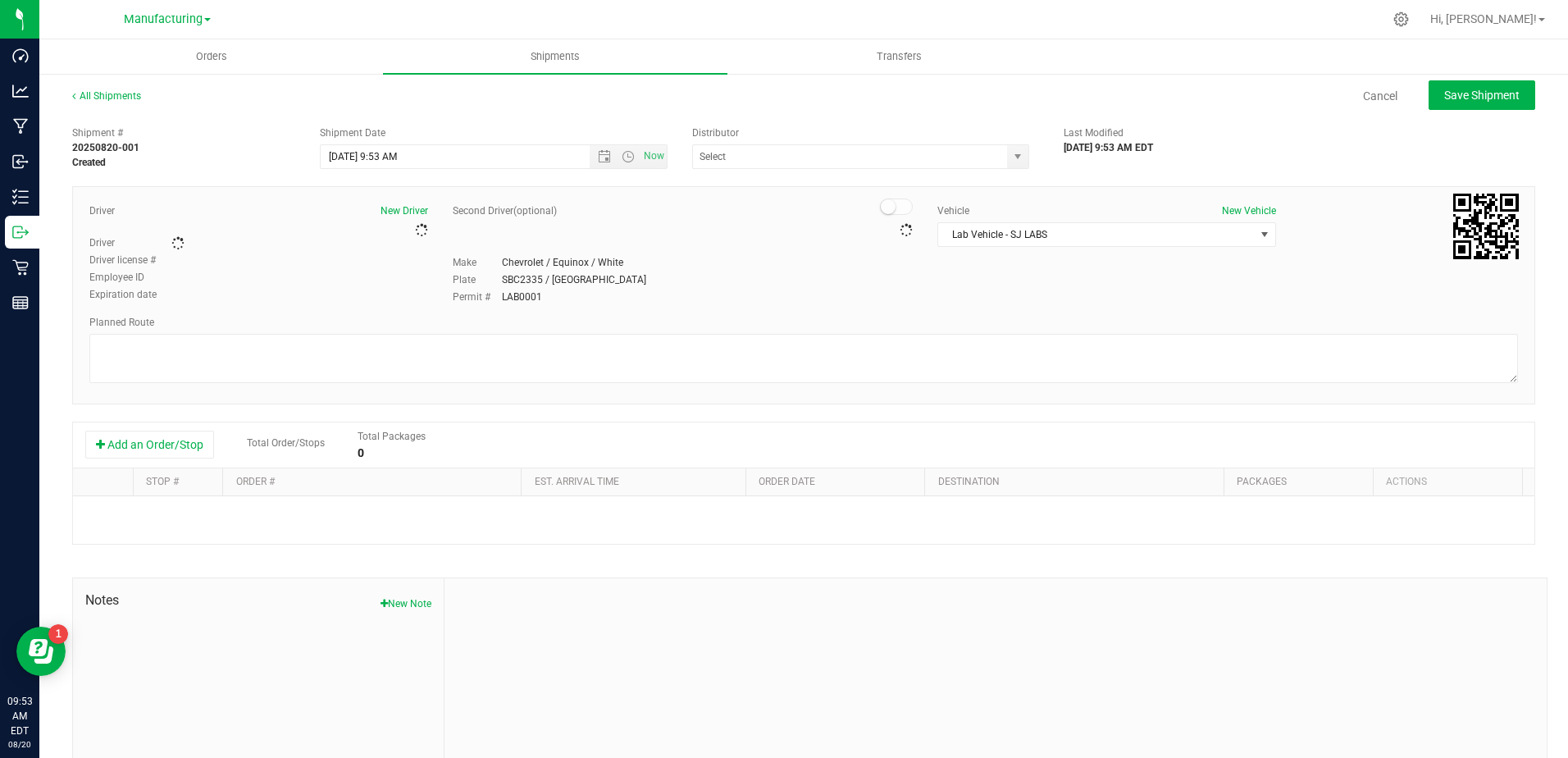
type input "Botanical Sciences, LLC"
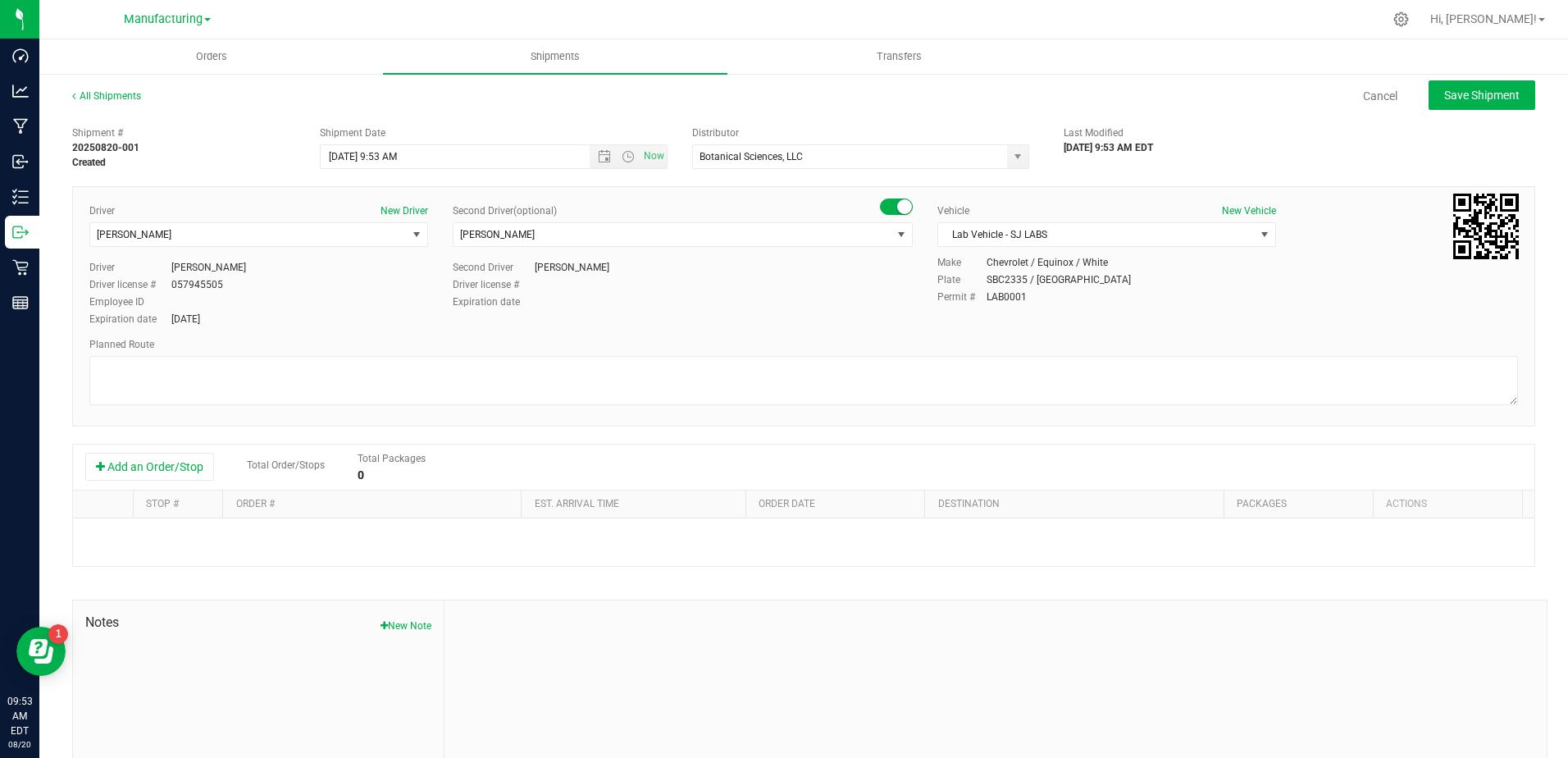
click at [194, 482] on div "Add an Order/Stop Total Order/Stops Total Packages 0" at bounding box center [804, 467] width 1437 height 28
click at [201, 467] on button "Add an Order/Stop" at bounding box center [150, 466] width 129 height 28
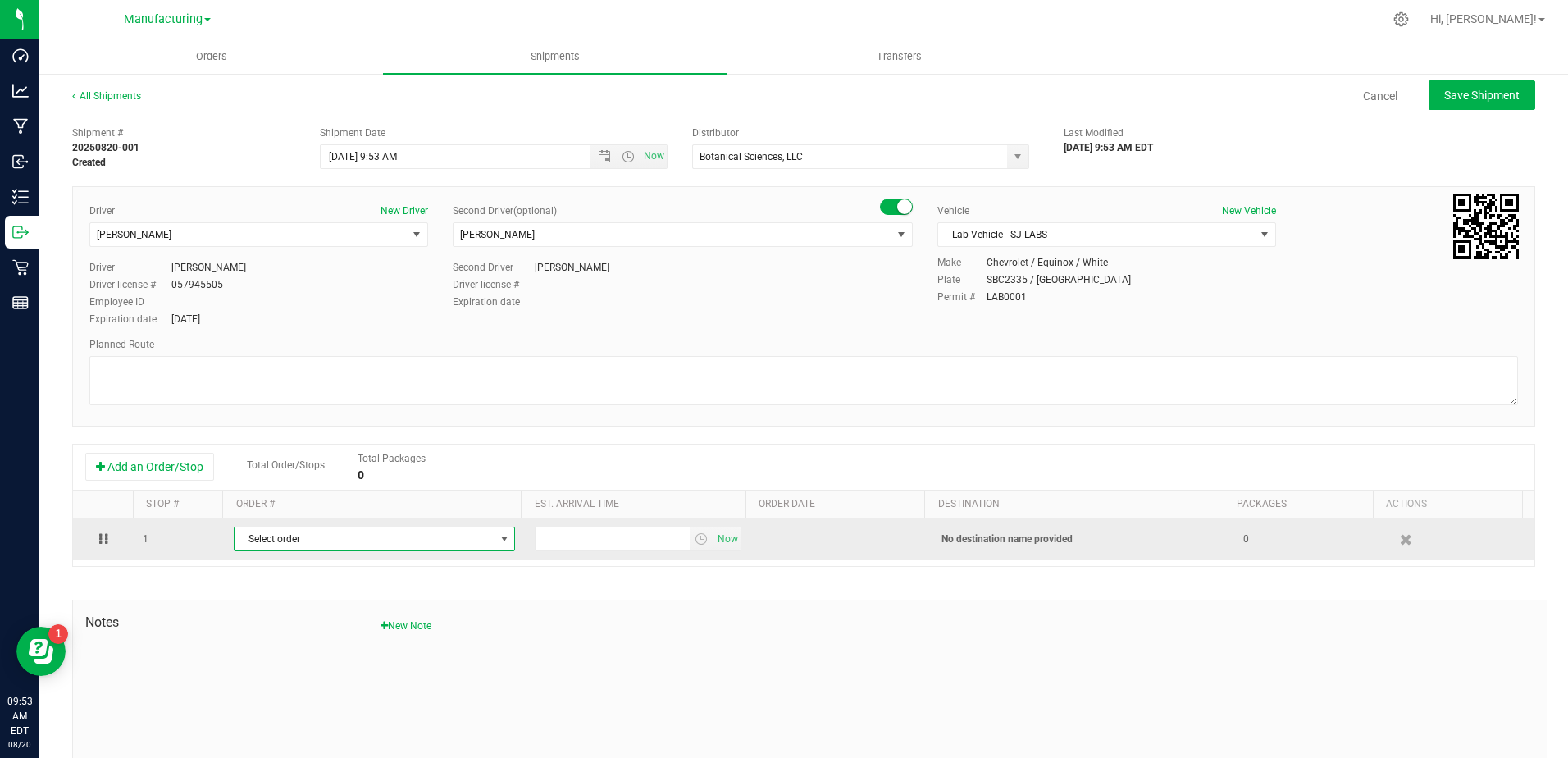
click at [278, 548] on span "Select order" at bounding box center [365, 539] width 259 height 23
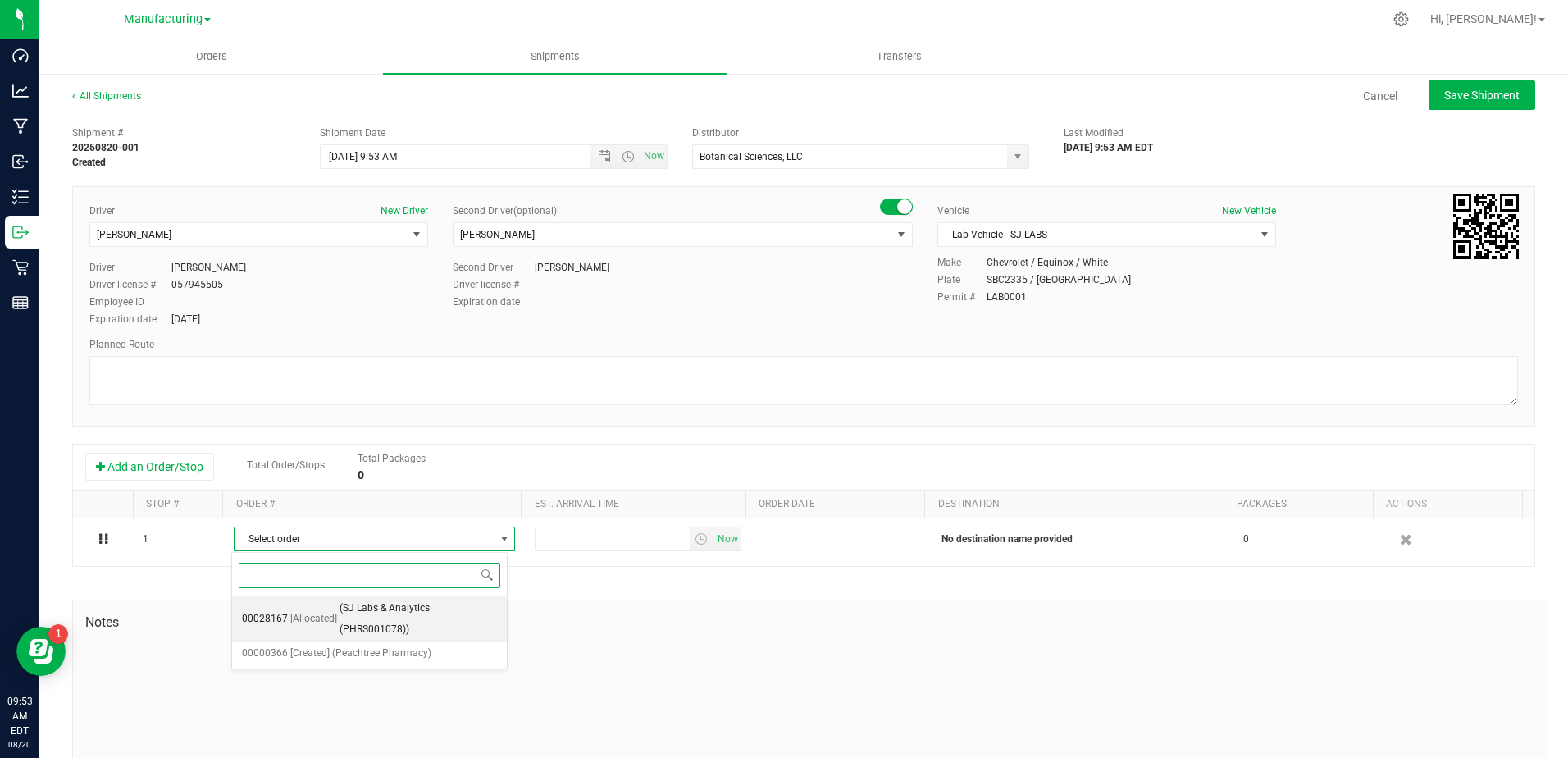
drag, startPoint x: 367, startPoint y: 615, endPoint x: 424, endPoint y: 594, distance: 60.7
click at [367, 616] on span "(SJ Labs & Analytics (PHRS001078))" at bounding box center [418, 619] width 157 height 42
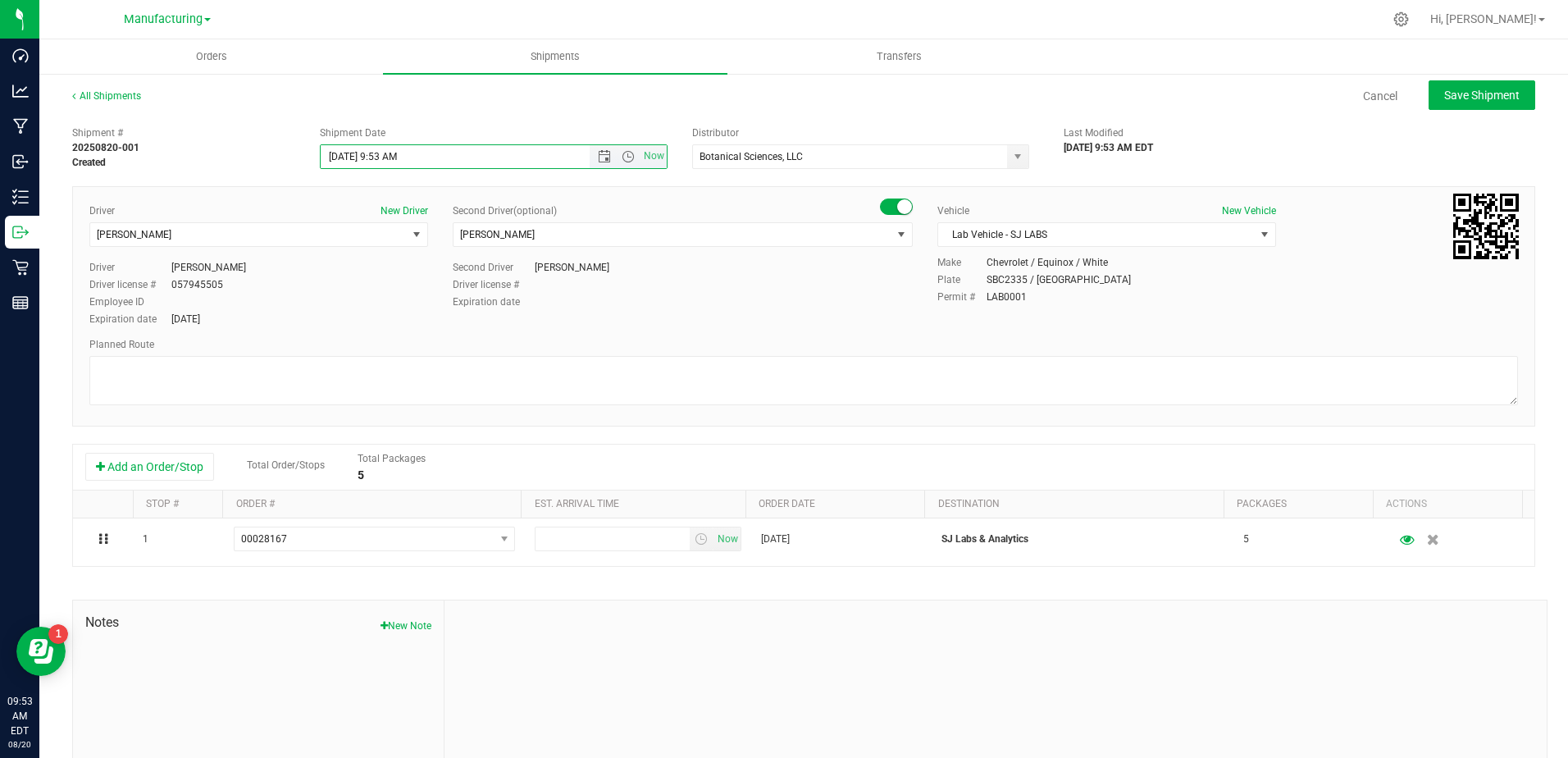
click at [446, 154] on input "[DATE] 9:53 AM" at bounding box center [469, 156] width 297 height 23
click at [605, 161] on span "Open the date view" at bounding box center [605, 156] width 13 height 13
click at [430, 320] on link "21" at bounding box center [428, 324] width 23 height 25
click at [455, 150] on input "[DATE] 9:53 AM" at bounding box center [469, 156] width 297 height 23
click at [451, 154] on input "[DATE] 9:53 AM" at bounding box center [469, 156] width 297 height 23
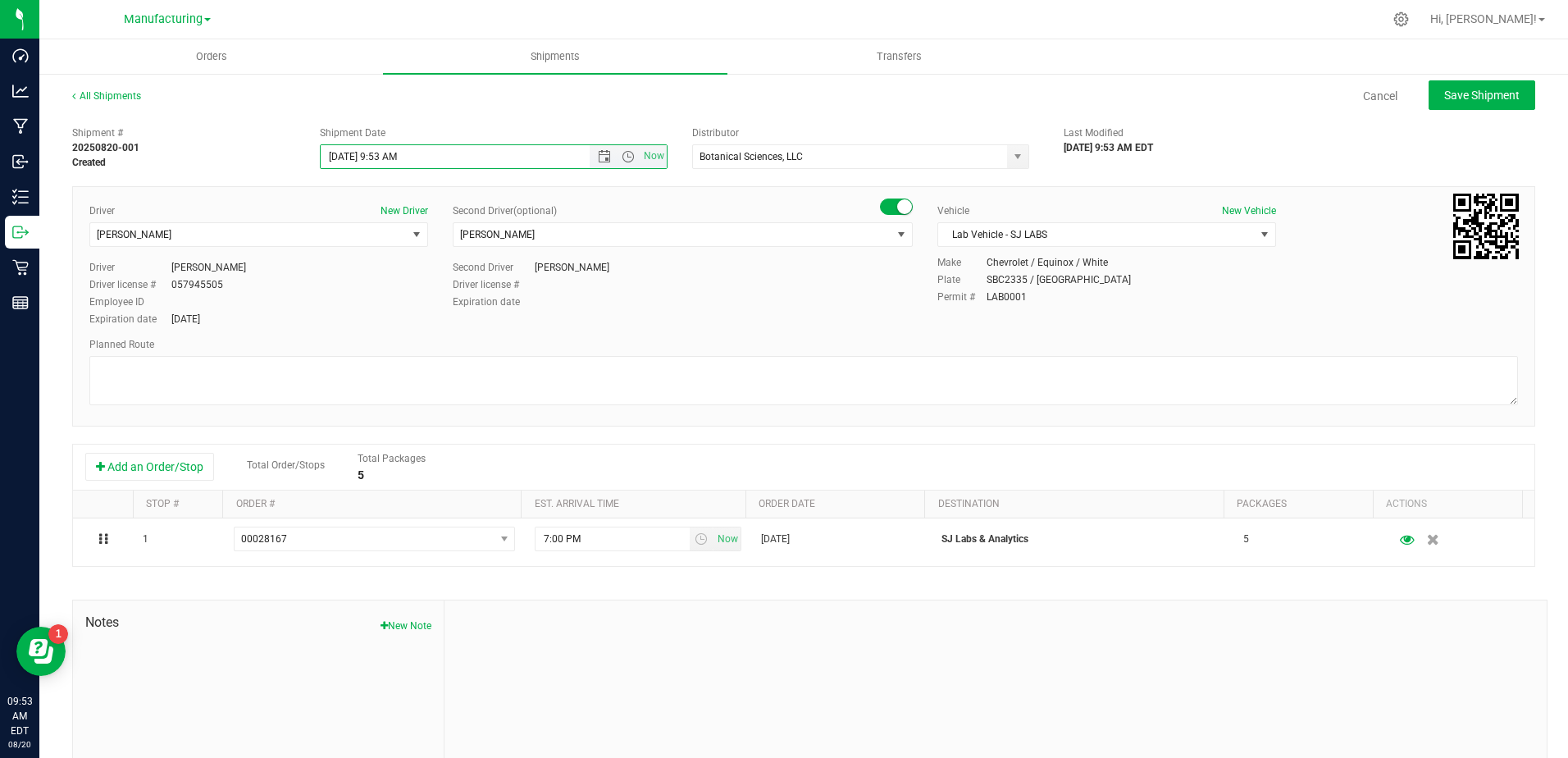
click at [451, 154] on input "[DATE] 9:53 AM" at bounding box center [469, 156] width 297 height 23
click at [442, 155] on input "[DATE] 9:53 AM" at bounding box center [469, 156] width 297 height 23
drag, startPoint x: 421, startPoint y: 157, endPoint x: 377, endPoint y: 161, distance: 44.2
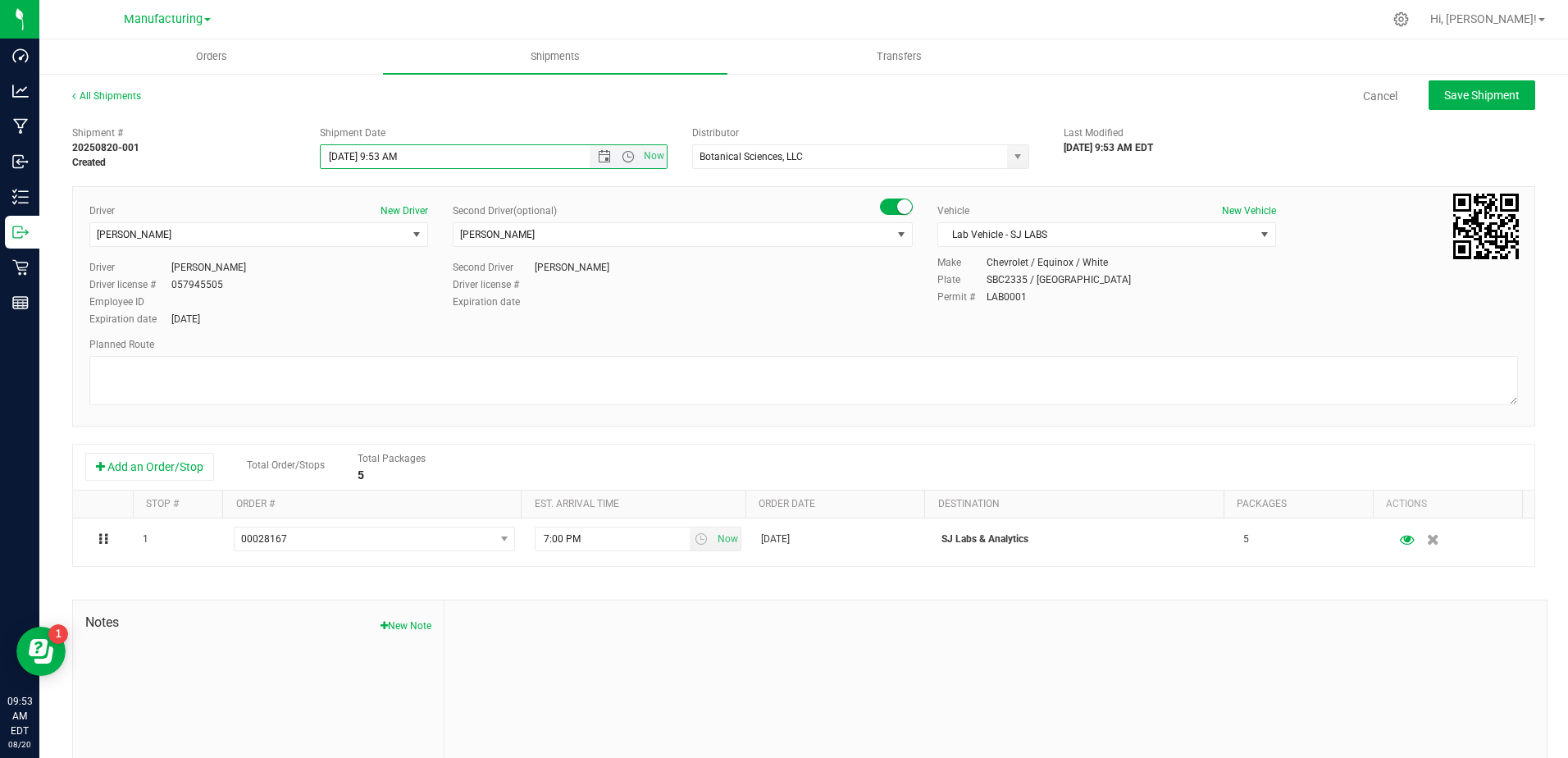
click at [377, 161] on input "[DATE] 9:53 AM" at bounding box center [469, 156] width 297 height 23
type input "[DATE] 12:00 PM"
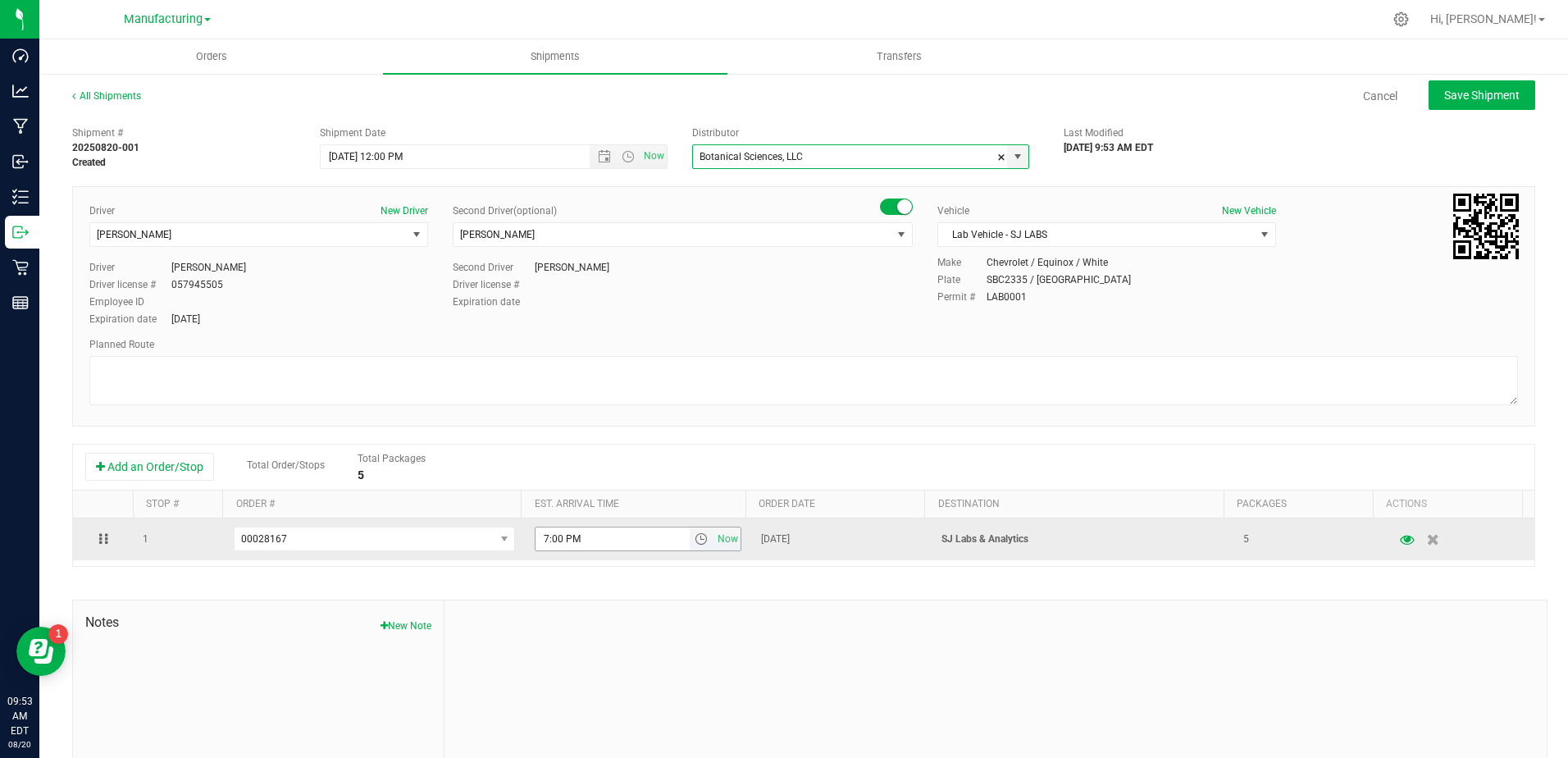
click at [561, 545] on input "7:00 PM" at bounding box center [612, 539] width 154 height 23
click at [560, 545] on input "7:00 PM" at bounding box center [612, 539] width 154 height 23
type input "4:00 PM"
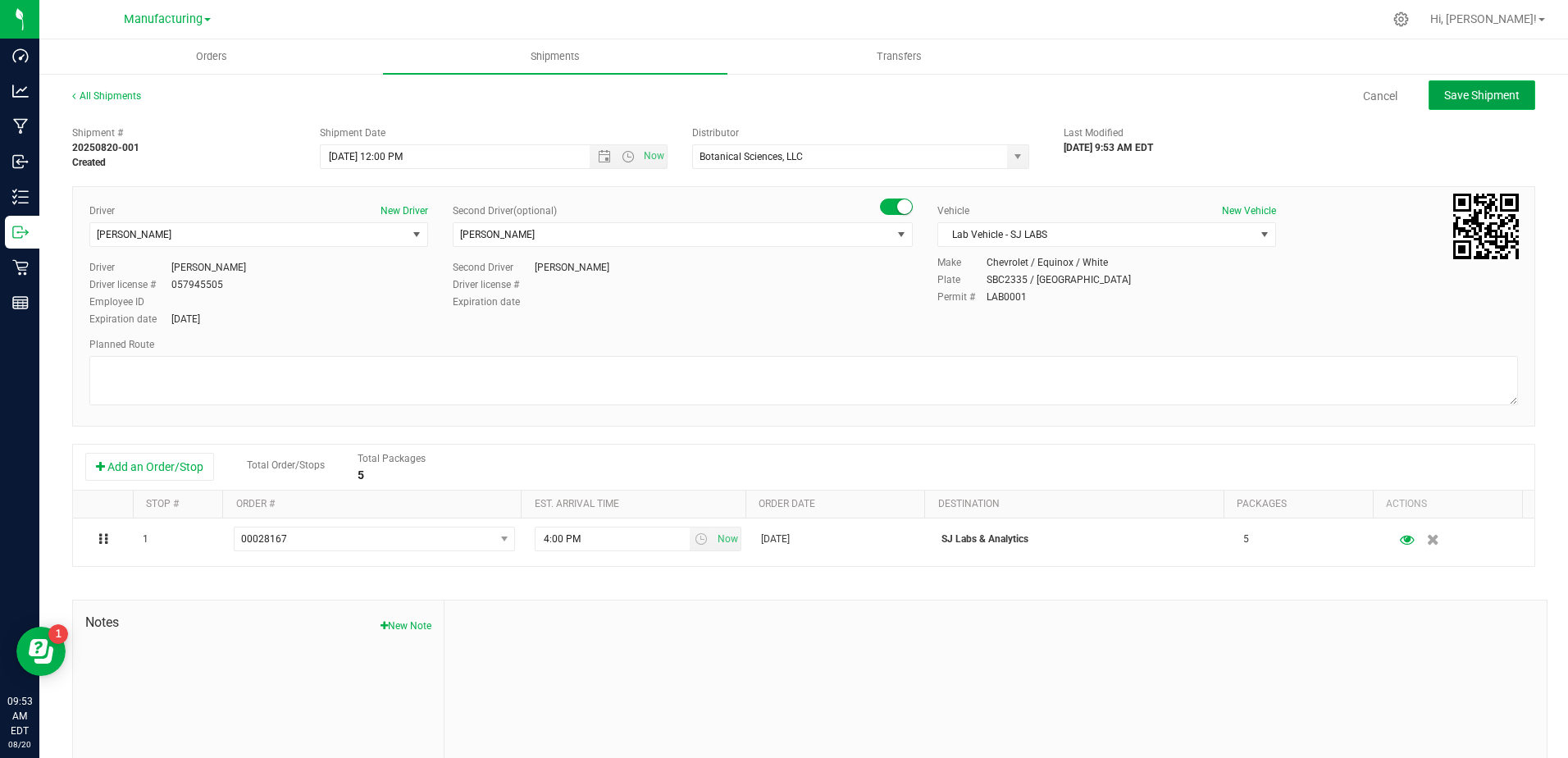
click at [1447, 103] on button "Save Shipment" at bounding box center [1483, 95] width 107 height 29
type input "[DATE] 4:00 PM"
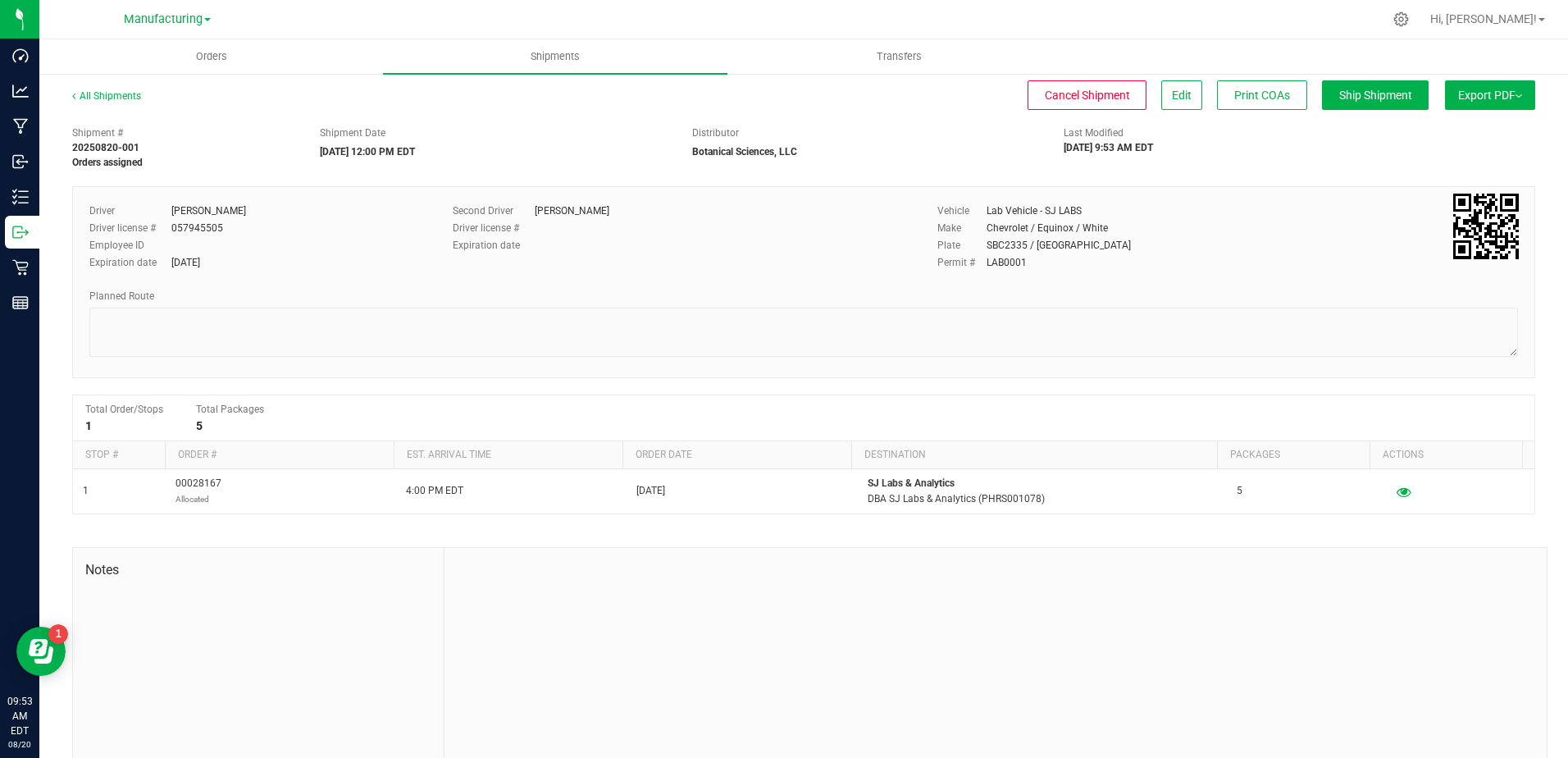
click at [1476, 105] on button "Export PDF" at bounding box center [1490, 95] width 90 height 29
click at [1459, 153] on span "Manifest by Lot" at bounding box center [1448, 156] width 68 height 12
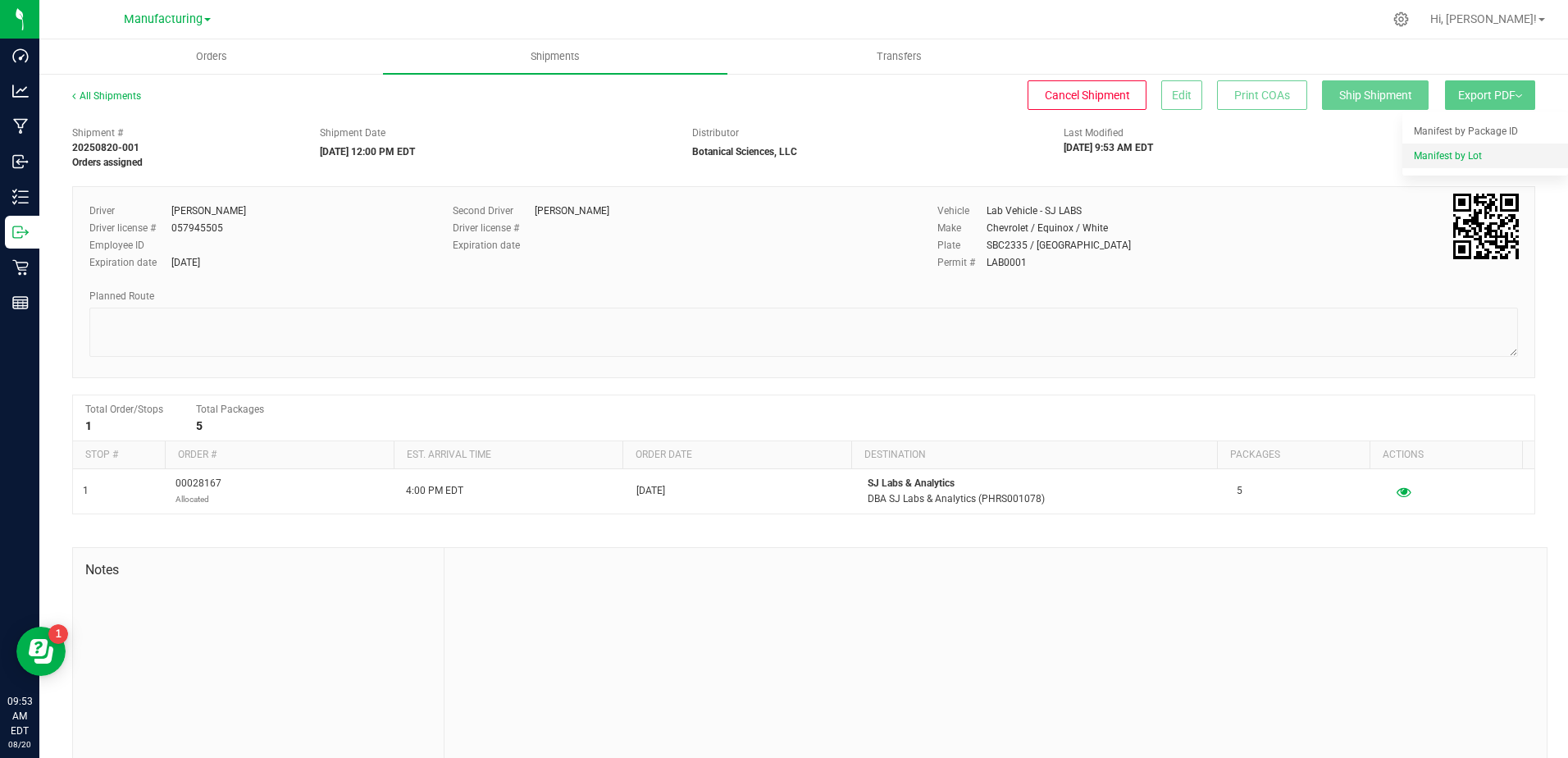
click at [1414, 152] on span "Manifest by Lot" at bounding box center [1448, 156] width 68 height 12
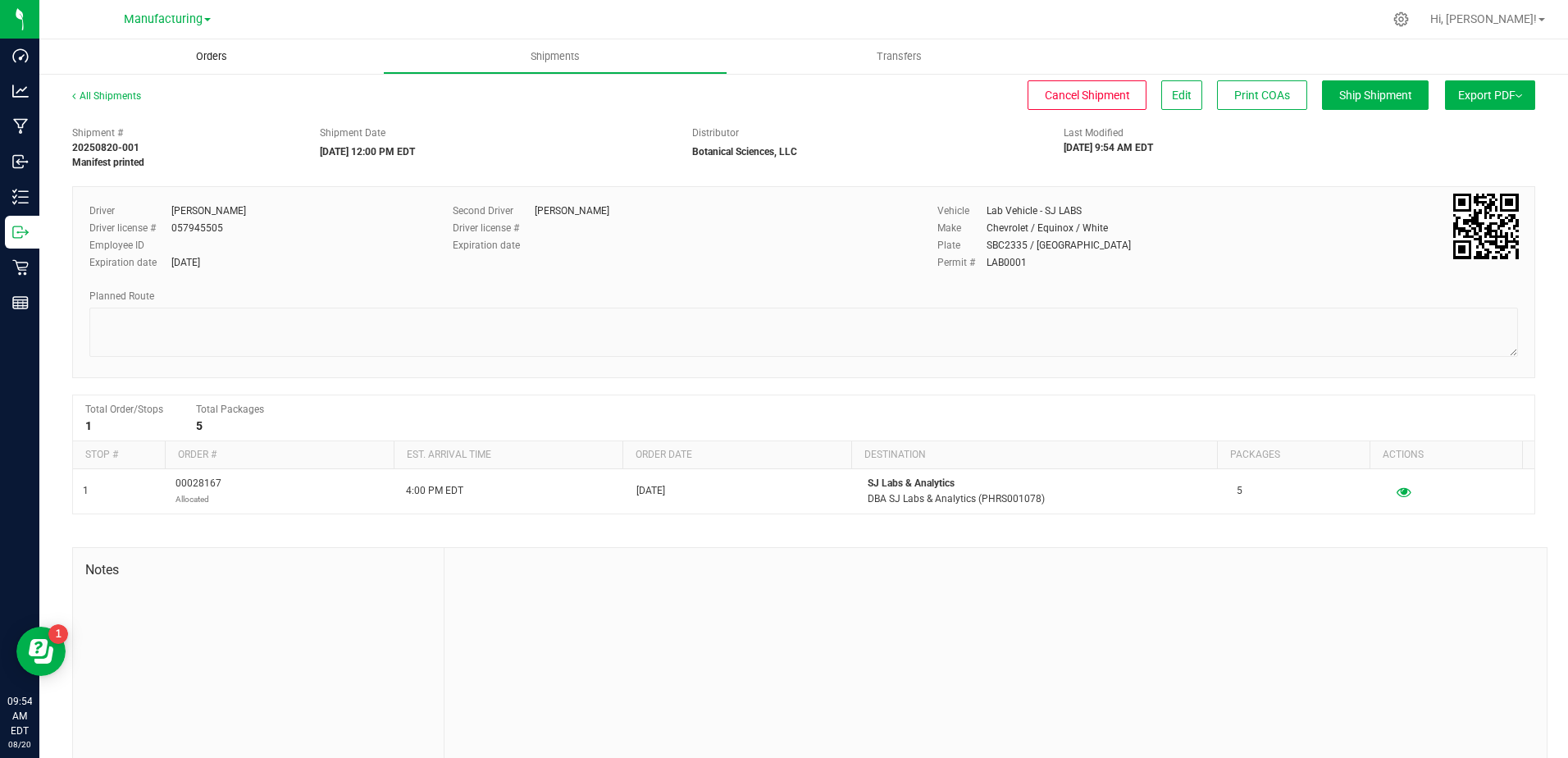
click at [219, 54] on span "Orders" at bounding box center [212, 57] width 75 height 15
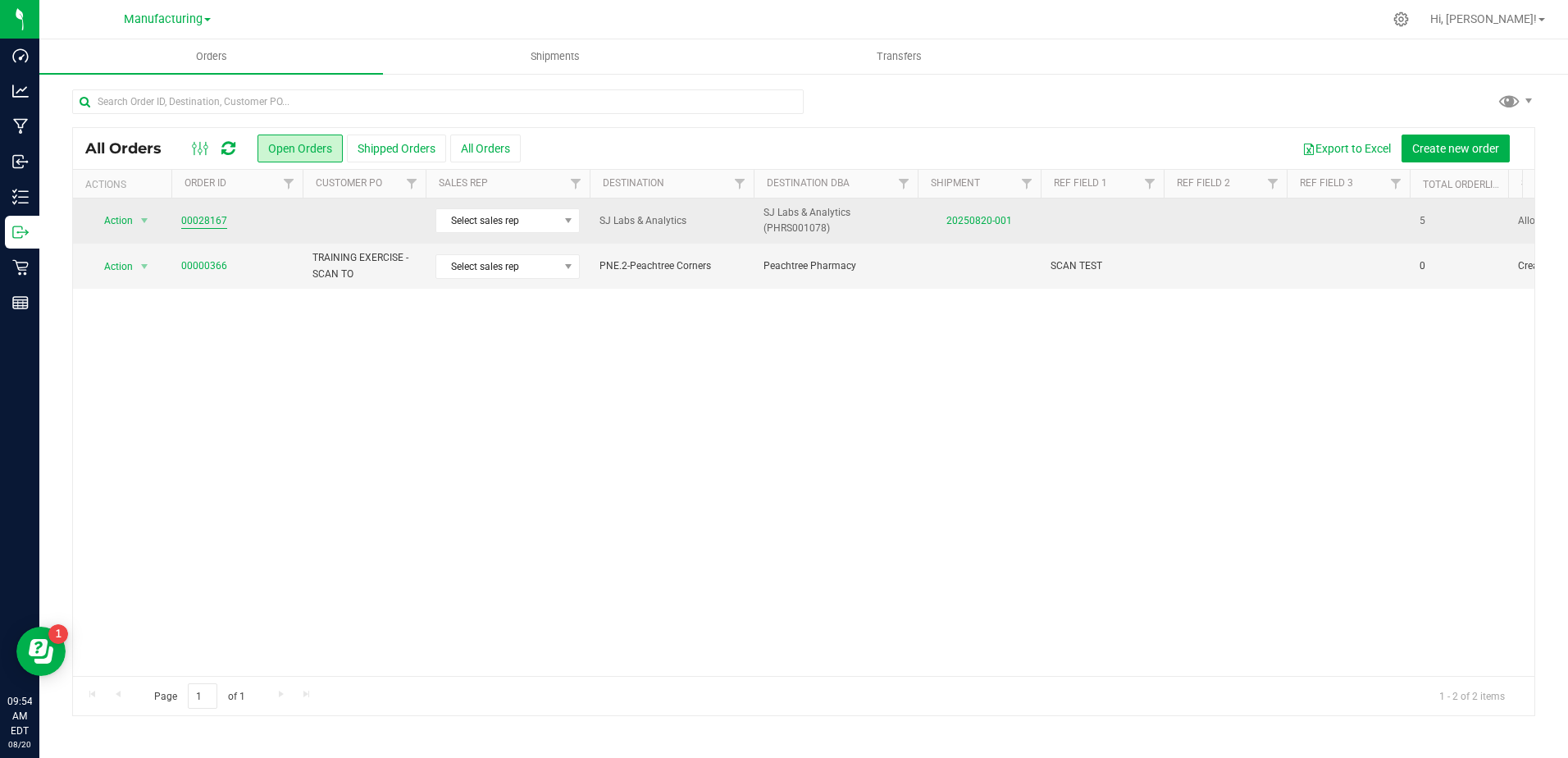
click at [205, 215] on link "00028167" at bounding box center [204, 221] width 46 height 16
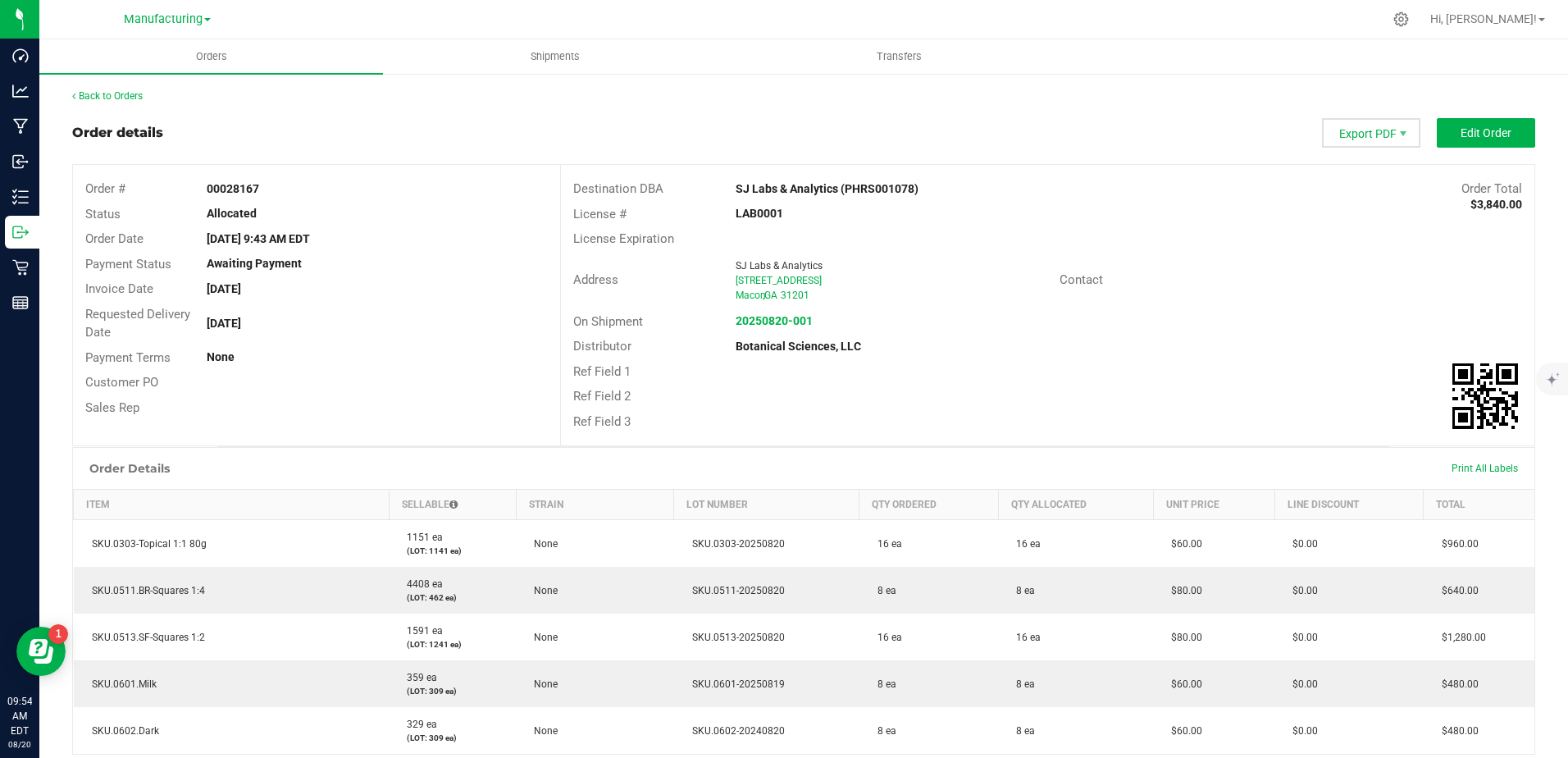
click at [1368, 132] on span "Export PDF" at bounding box center [1371, 132] width 99 height 29
click at [1362, 149] on span "Packing List PDF" at bounding box center [1361, 161] width 102 height 23
